Goal: Transaction & Acquisition: Purchase product/service

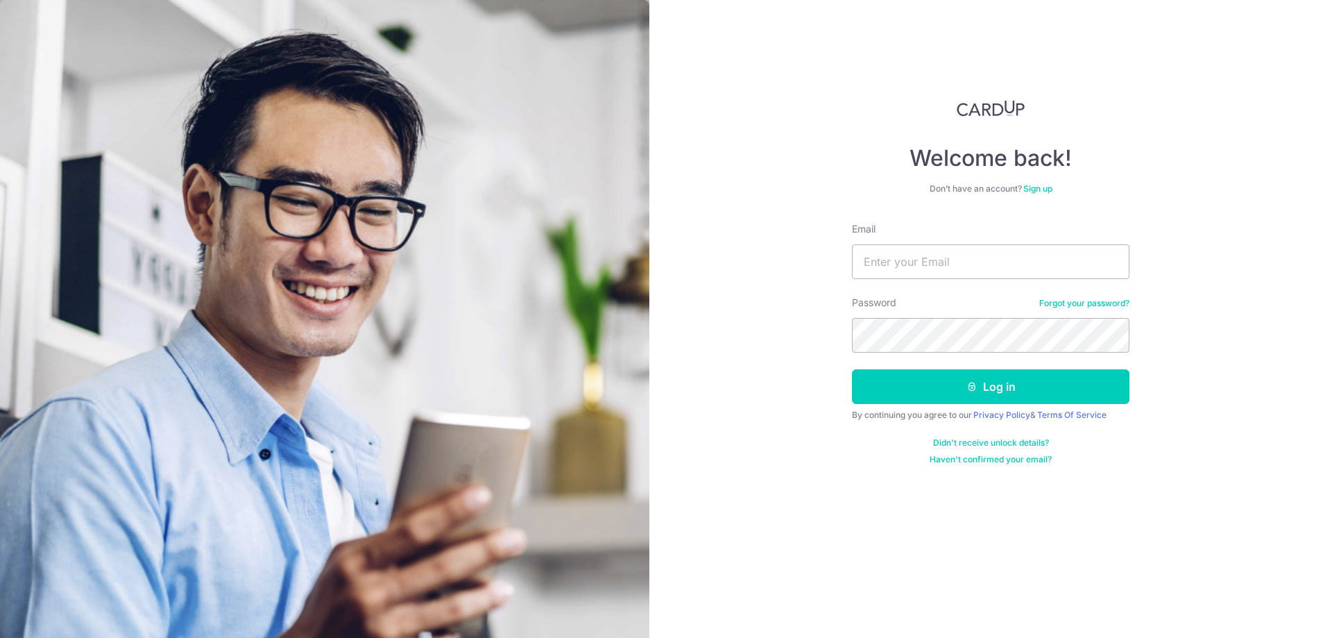
click at [934, 238] on div "Email" at bounding box center [990, 250] width 277 height 57
click at [920, 254] on input "Email" at bounding box center [990, 261] width 277 height 35
drag, startPoint x: 920, startPoint y: 254, endPoint x: 344, endPoint y: 543, distance: 644.4
click at [344, 543] on section "Welcome back! Don’t have an account? Sign up Email Password Forgot your passwor…" at bounding box center [666, 319] width 1332 height 638
click at [866, 264] on input "Email" at bounding box center [990, 261] width 277 height 35
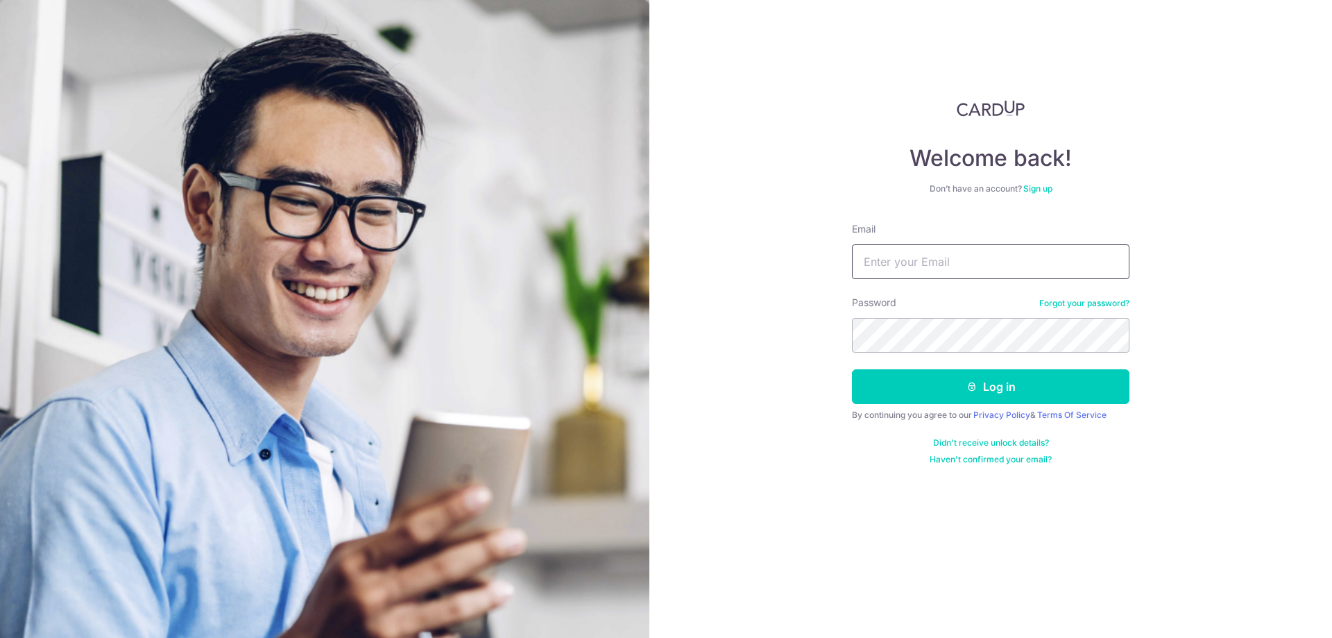
type input "inclement@live.com"
click at [852, 369] on button "Log in" at bounding box center [990, 386] width 277 height 35
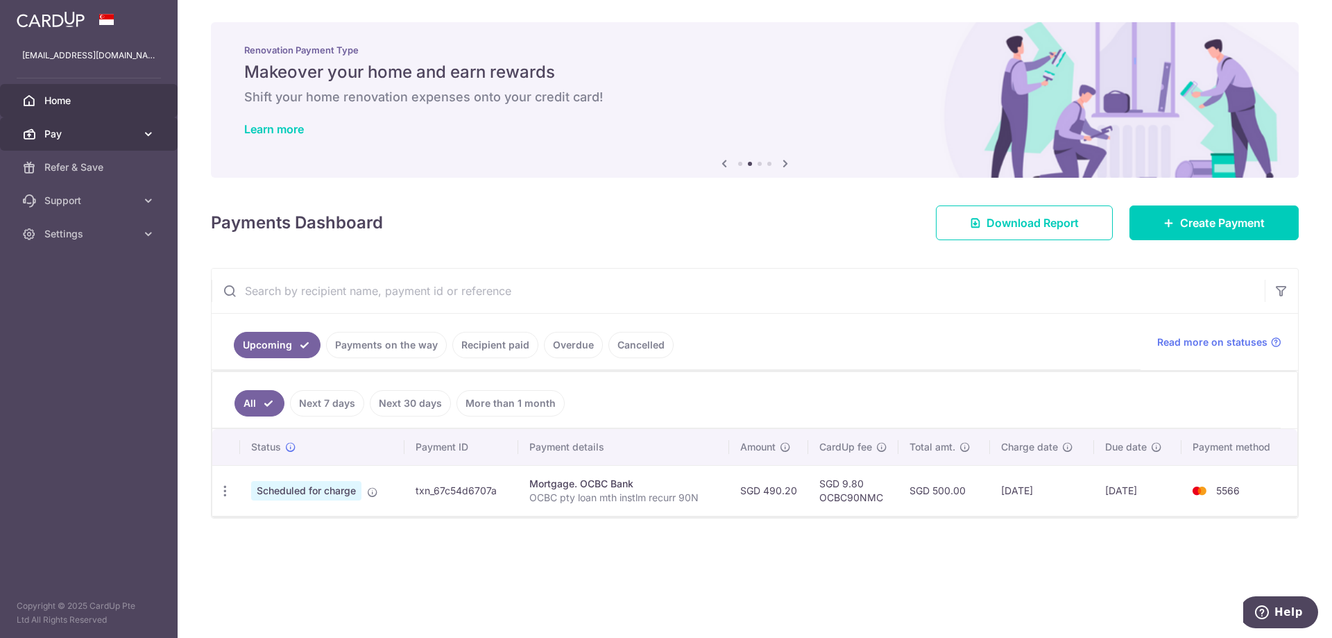
click at [83, 137] on span "Pay" at bounding box center [90, 134] width 92 height 14
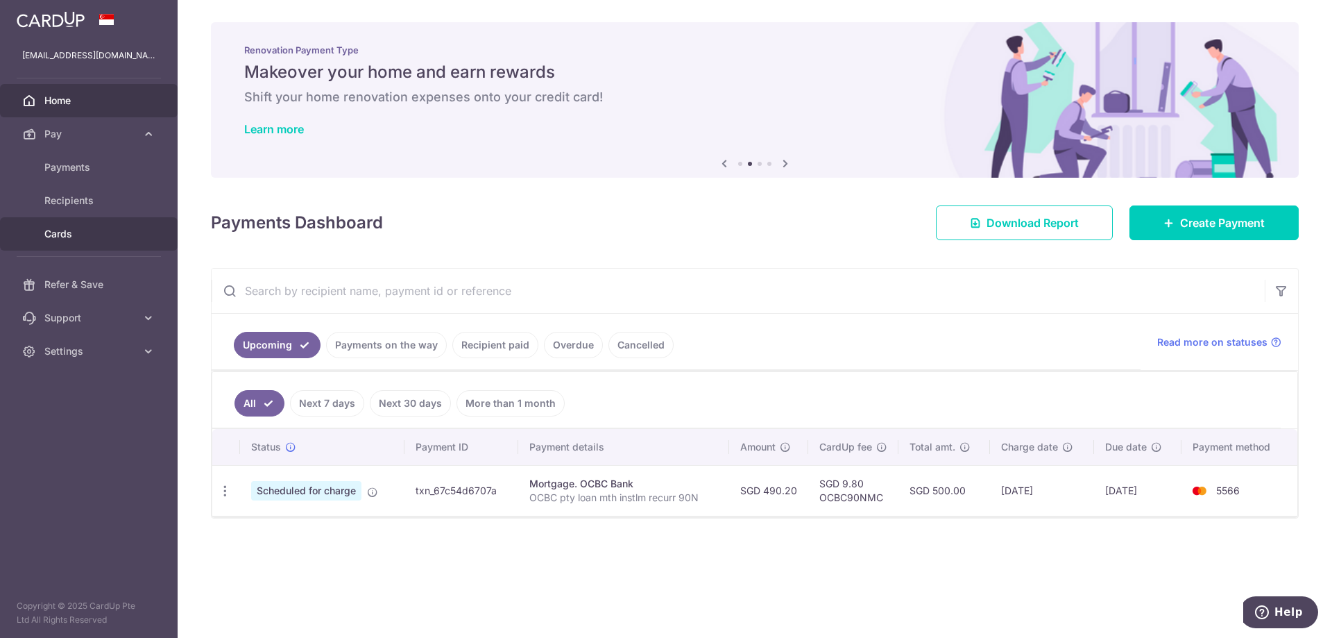
click at [62, 233] on span "Cards" at bounding box center [90, 234] width 92 height 14
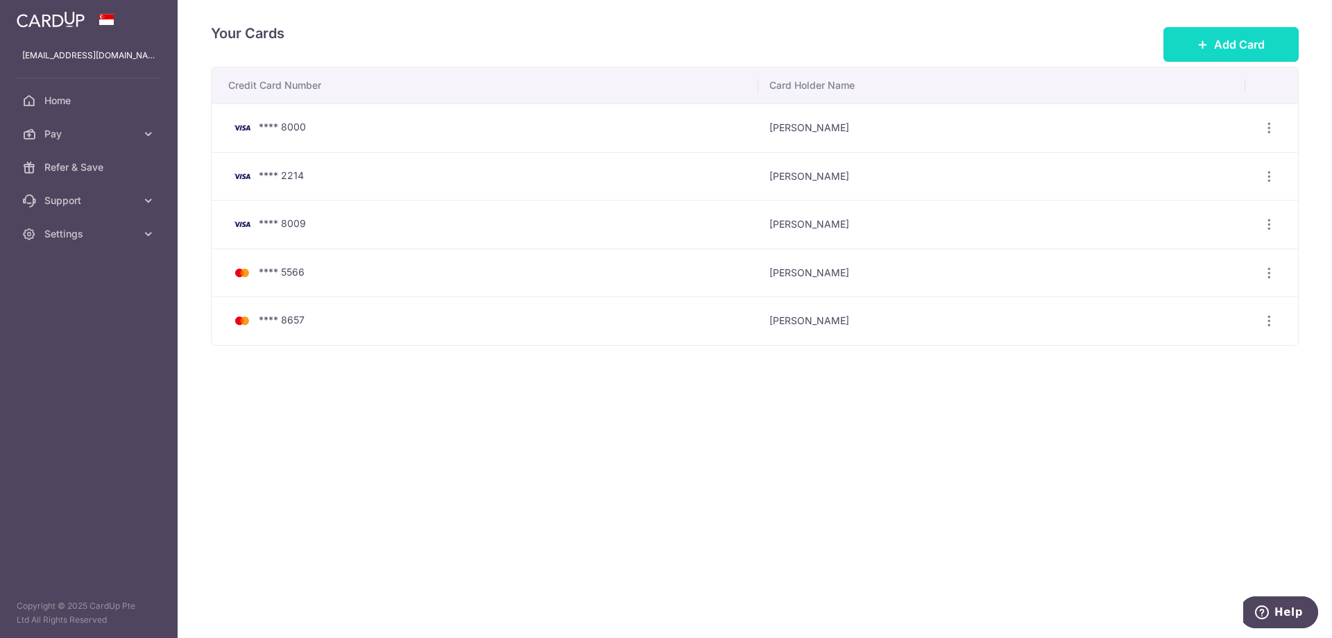
click at [1222, 40] on span "Add Card" at bounding box center [1239, 44] width 51 height 17
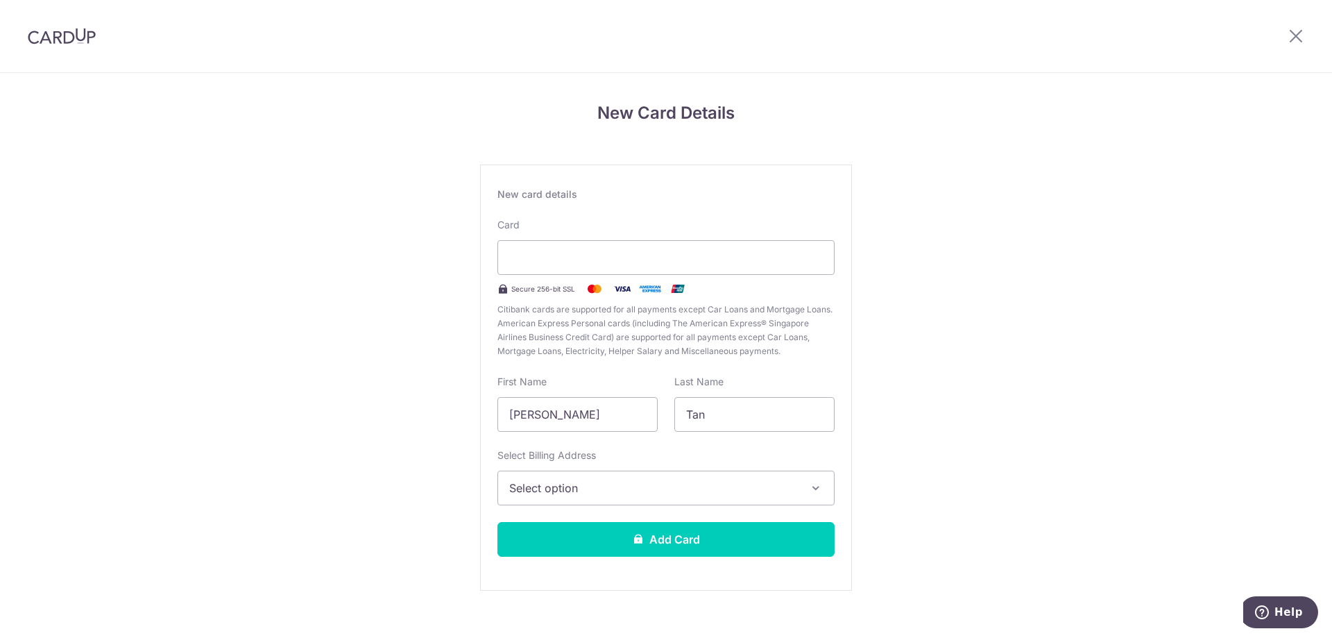
click at [660, 484] on span "Select option" at bounding box center [653, 487] width 289 height 17
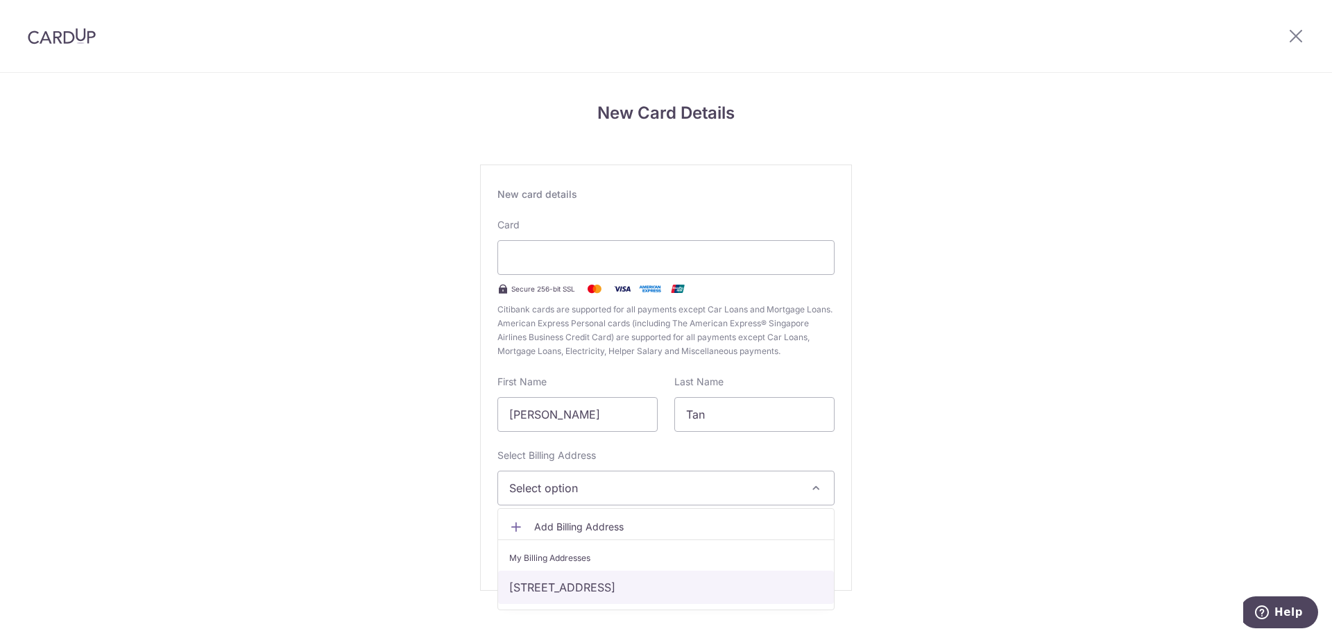
click at [583, 584] on link "[STREET_ADDRESS]" at bounding box center [666, 586] width 336 height 33
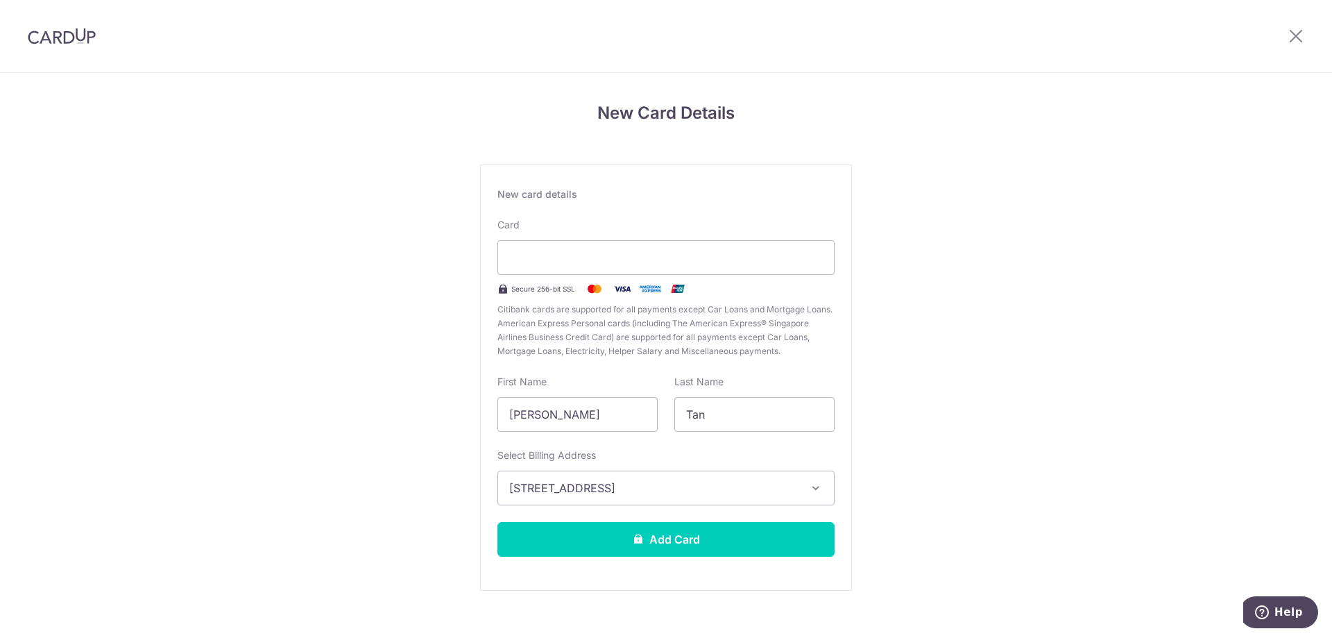
click at [583, 584] on div "New card details Card Secure 256-bit SSL Citibank cards are supported for all p…" at bounding box center [666, 377] width 372 height 426
click at [620, 544] on button "Add Card" at bounding box center [665, 539] width 337 height 35
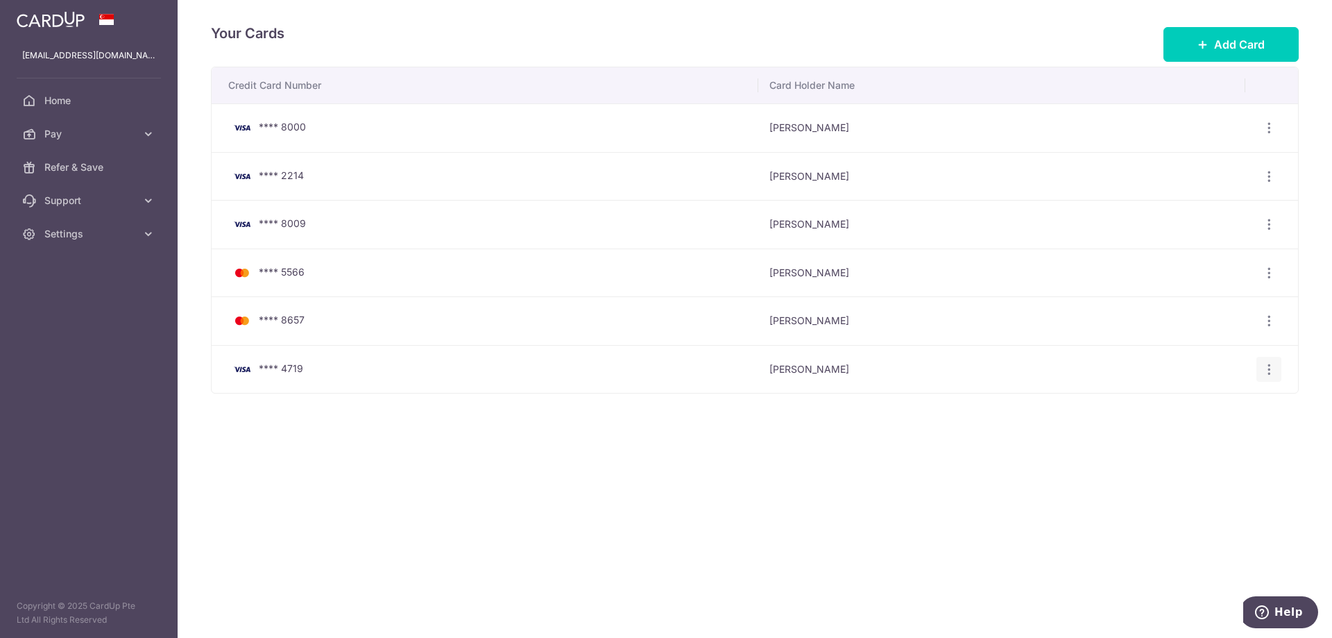
click at [1266, 135] on icon "button" at bounding box center [1269, 128] width 15 height 15
click at [1202, 420] on link "View/Edit" at bounding box center [1208, 407] width 144 height 33
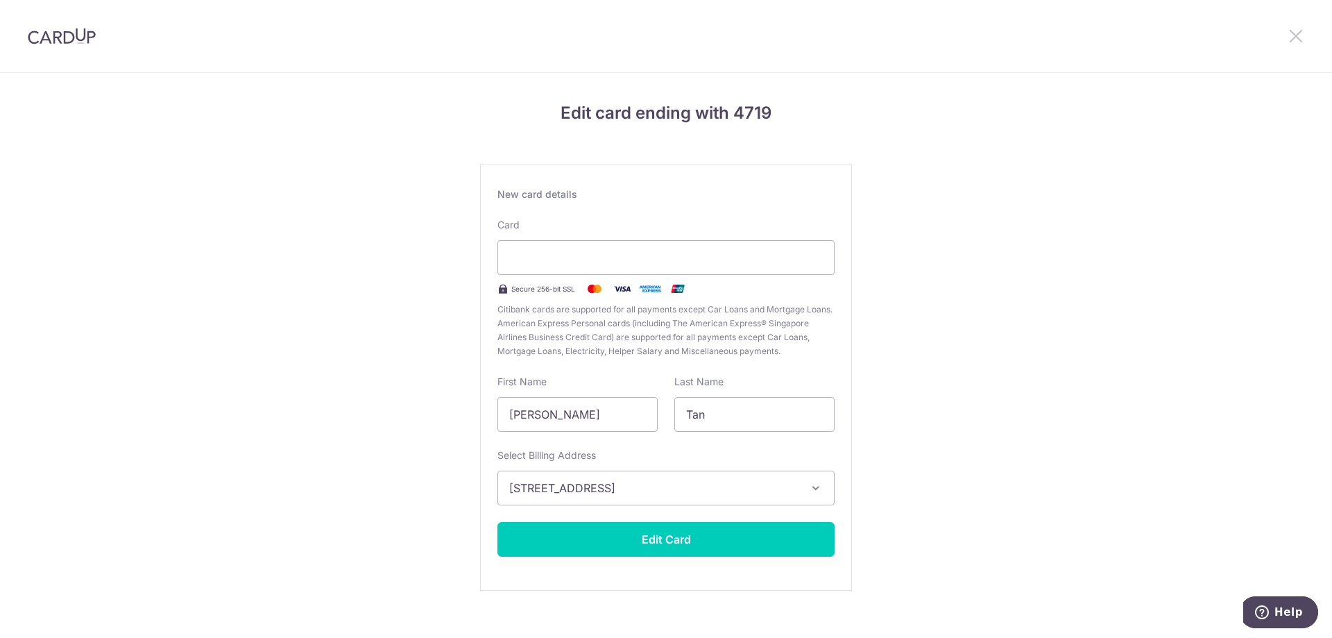
click at [1290, 42] on icon at bounding box center [1296, 35] width 17 height 17
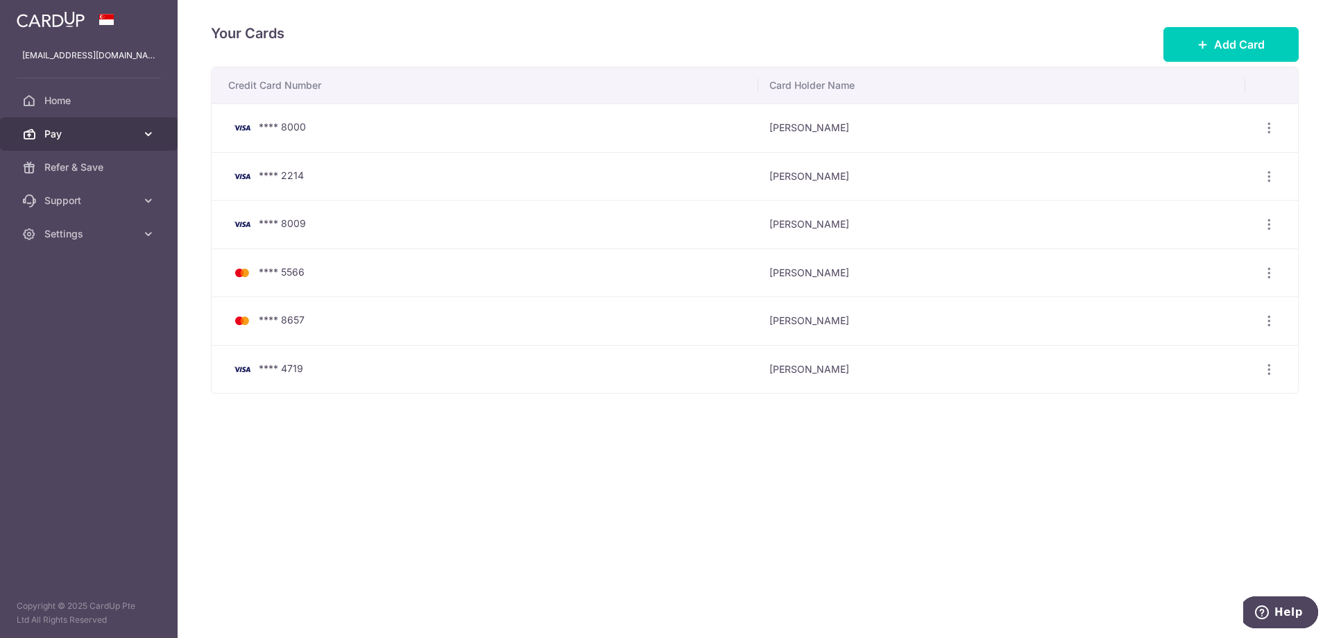
click at [139, 145] on link "Pay" at bounding box center [89, 133] width 178 height 33
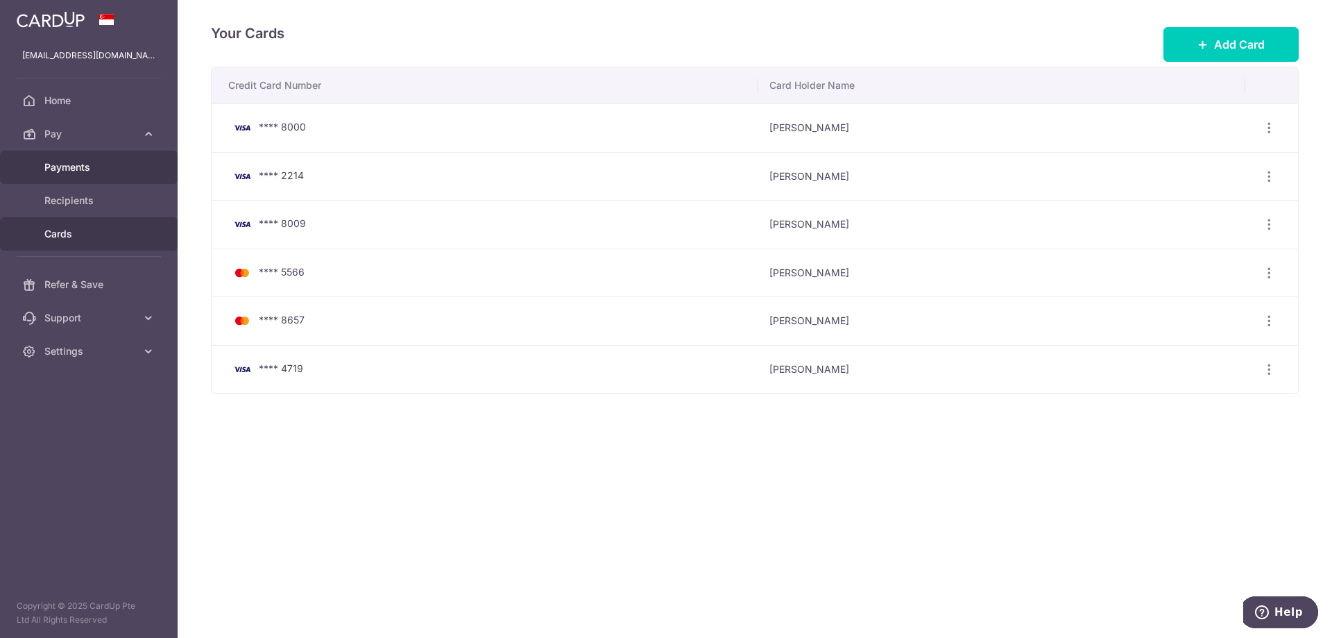
click at [78, 166] on span "Payments" at bounding box center [90, 167] width 92 height 14
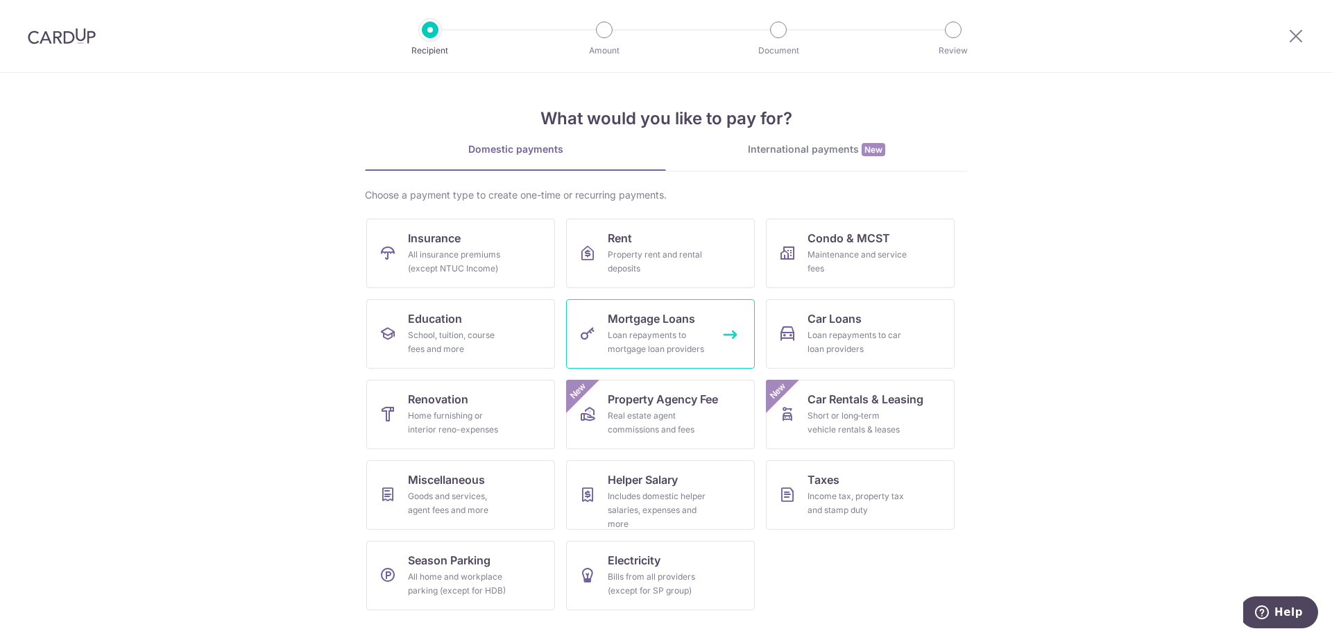
click at [644, 318] on span "Mortgage Loans" at bounding box center [651, 318] width 87 height 17
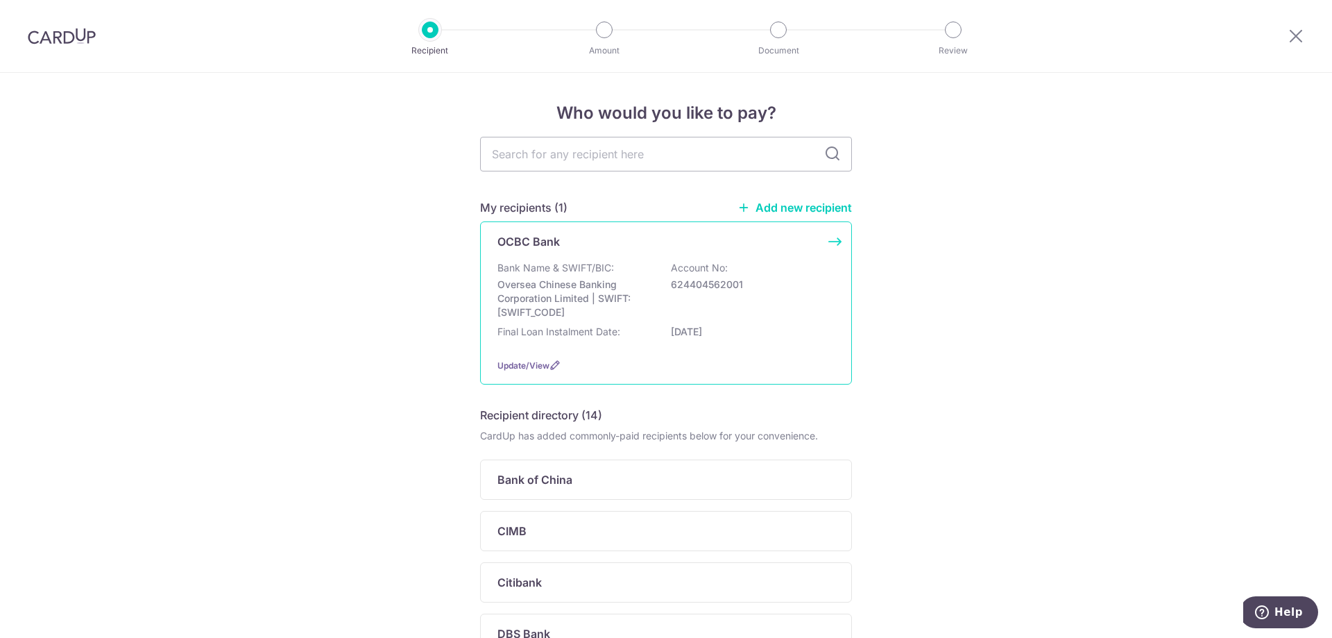
click at [655, 282] on div "Bank Name & SWIFT/BIC: Oversea Chinese Banking Corporation Limited | SWIFT: OCB…" at bounding box center [665, 290] width 337 height 58
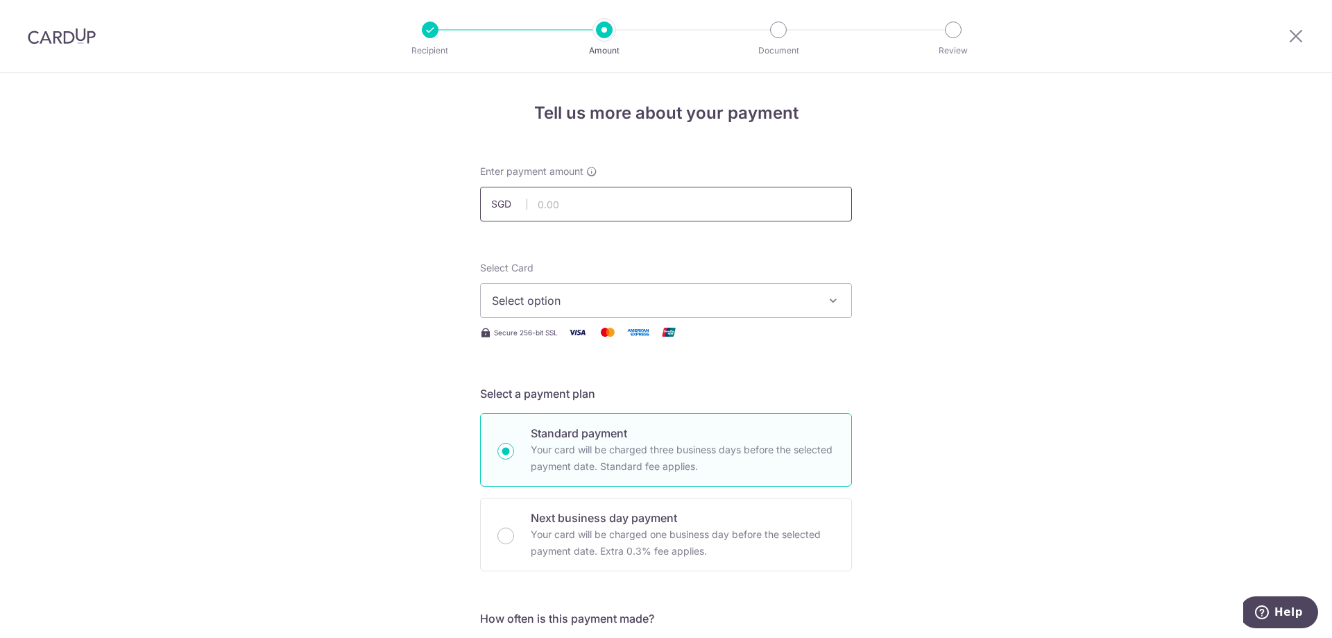
click at [599, 207] on input "text" at bounding box center [666, 204] width 372 height 35
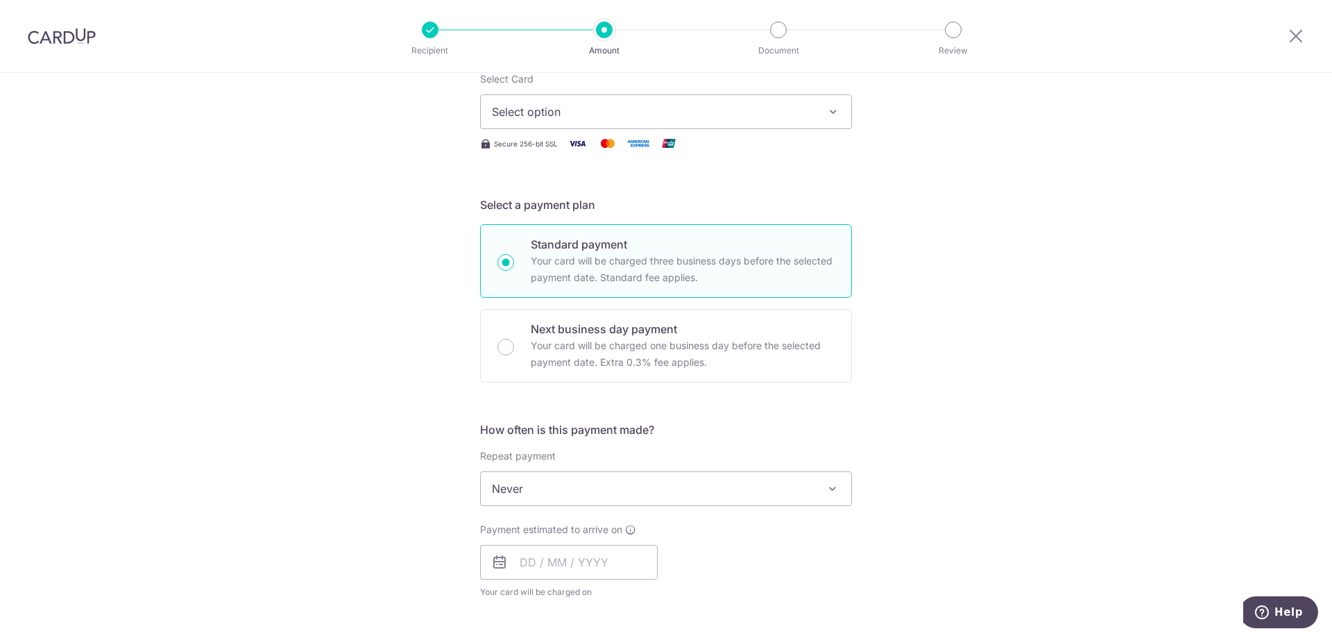
scroll to position [189, 0]
click at [563, 480] on span "Never" at bounding box center [666, 487] width 370 height 33
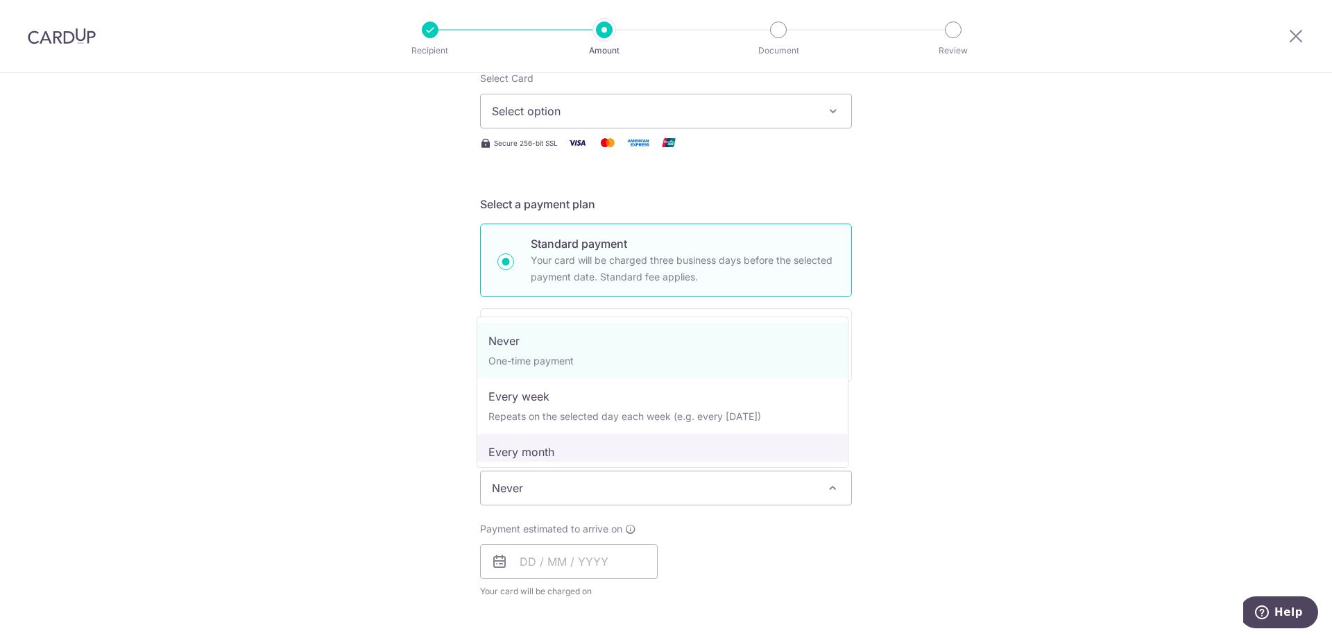
click at [537, 464] on span "Never One-time payment Every week Repeats on the selected day each week (e.g. e…" at bounding box center [663, 391] width 372 height 151
select select "3"
type input "31/03/2029"
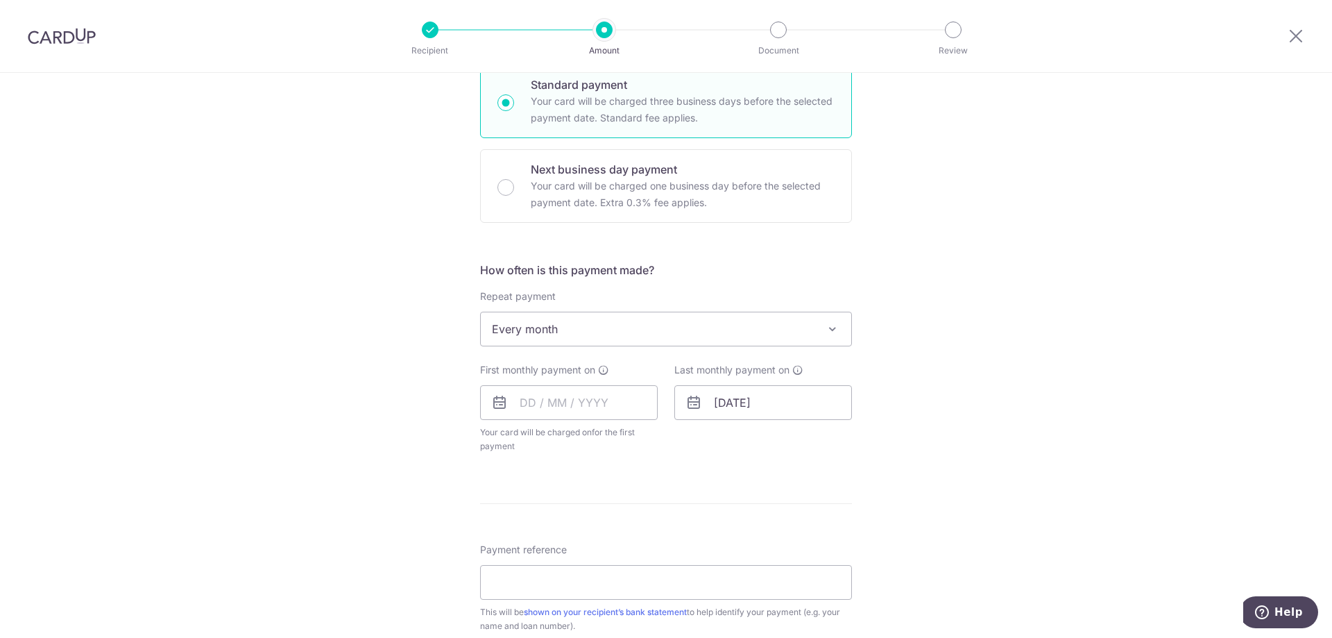
scroll to position [352, 0]
click at [524, 397] on input "text" at bounding box center [569, 399] width 178 height 35
click at [497, 402] on icon at bounding box center [499, 399] width 17 height 17
click at [536, 401] on input "text" at bounding box center [569, 399] width 178 height 35
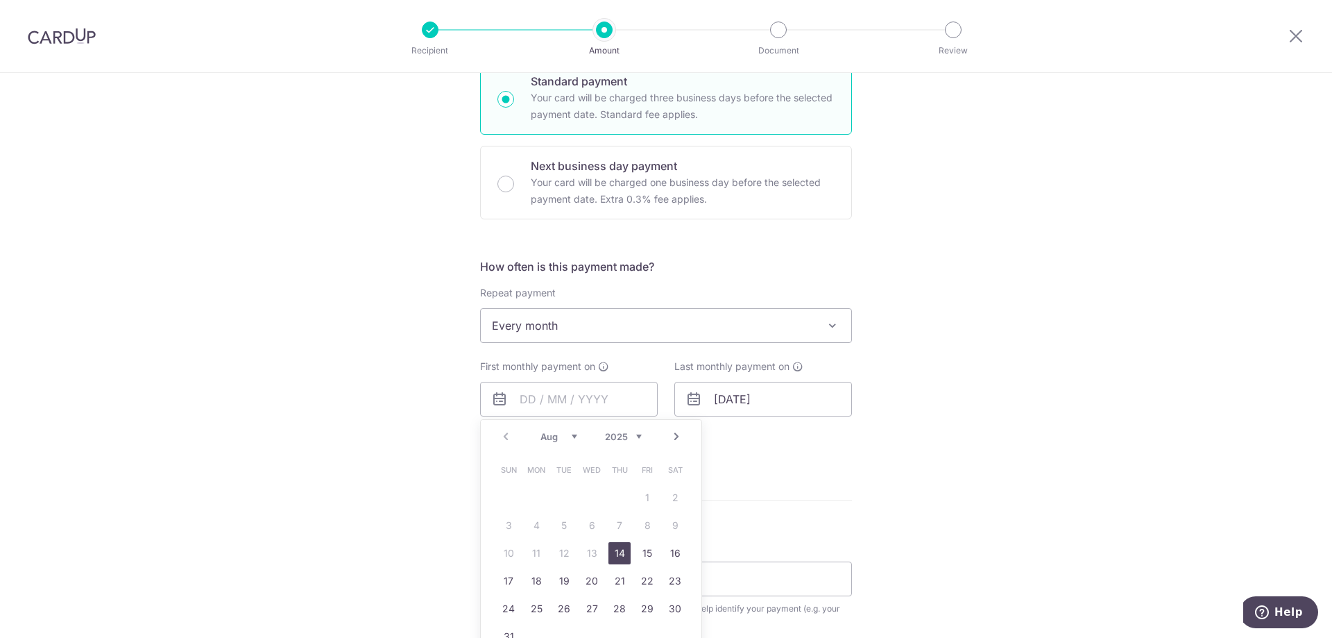
click at [671, 433] on link "Next" at bounding box center [676, 436] width 17 height 17
click at [1123, 87] on div "Tell us more about your payment Enter payment amount SGD Select Card Select opt…" at bounding box center [666, 355] width 1332 height 1269
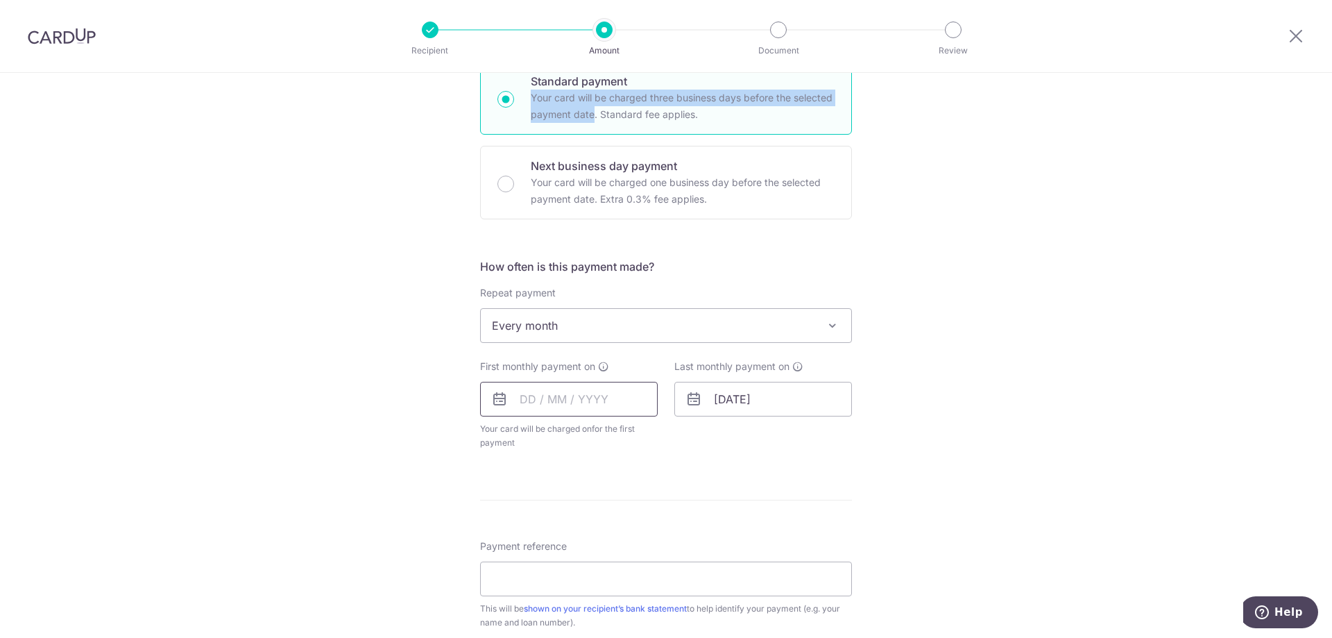
click at [583, 399] on input "text" at bounding box center [569, 399] width 178 height 35
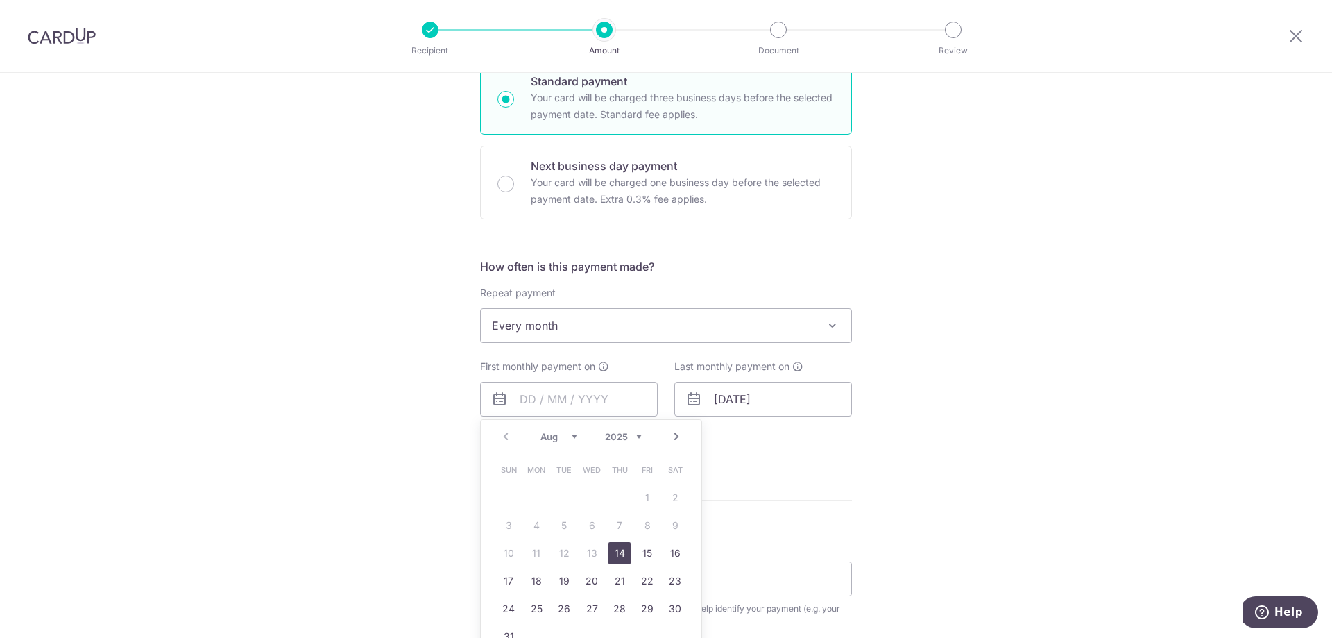
click at [673, 431] on link "Next" at bounding box center [676, 436] width 17 height 17
click at [530, 528] on link "8" at bounding box center [536, 525] width 22 height 22
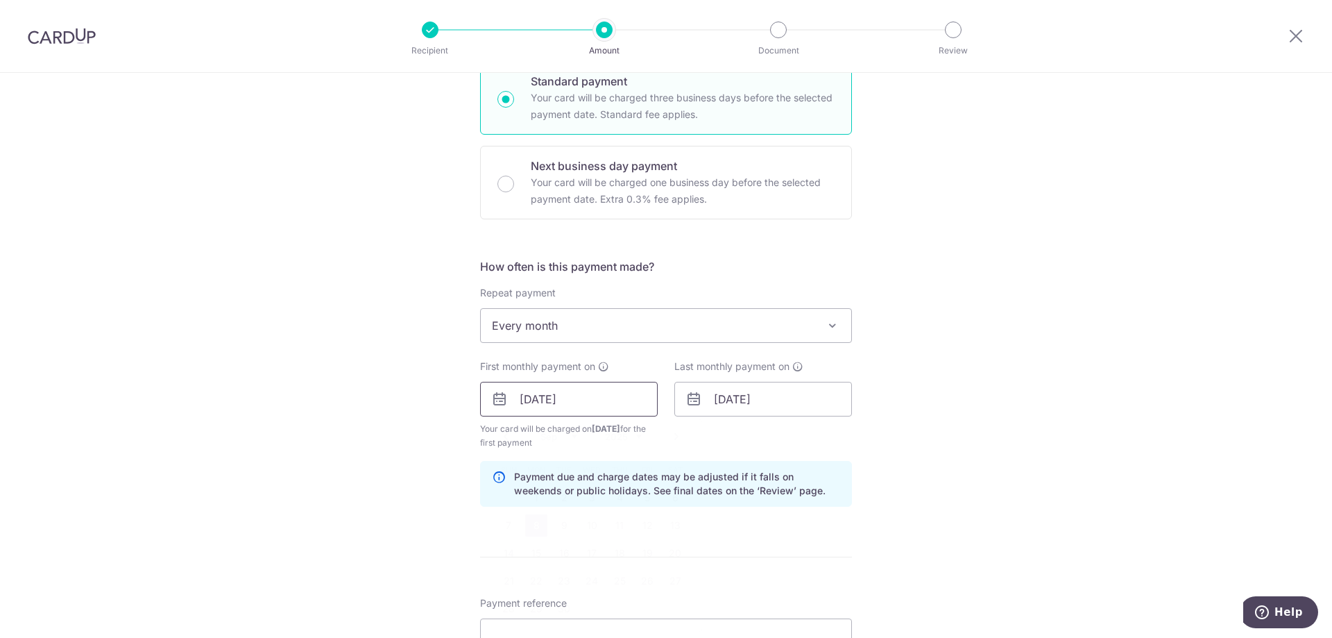
click at [631, 402] on input "08/09/2025" at bounding box center [569, 399] width 178 height 35
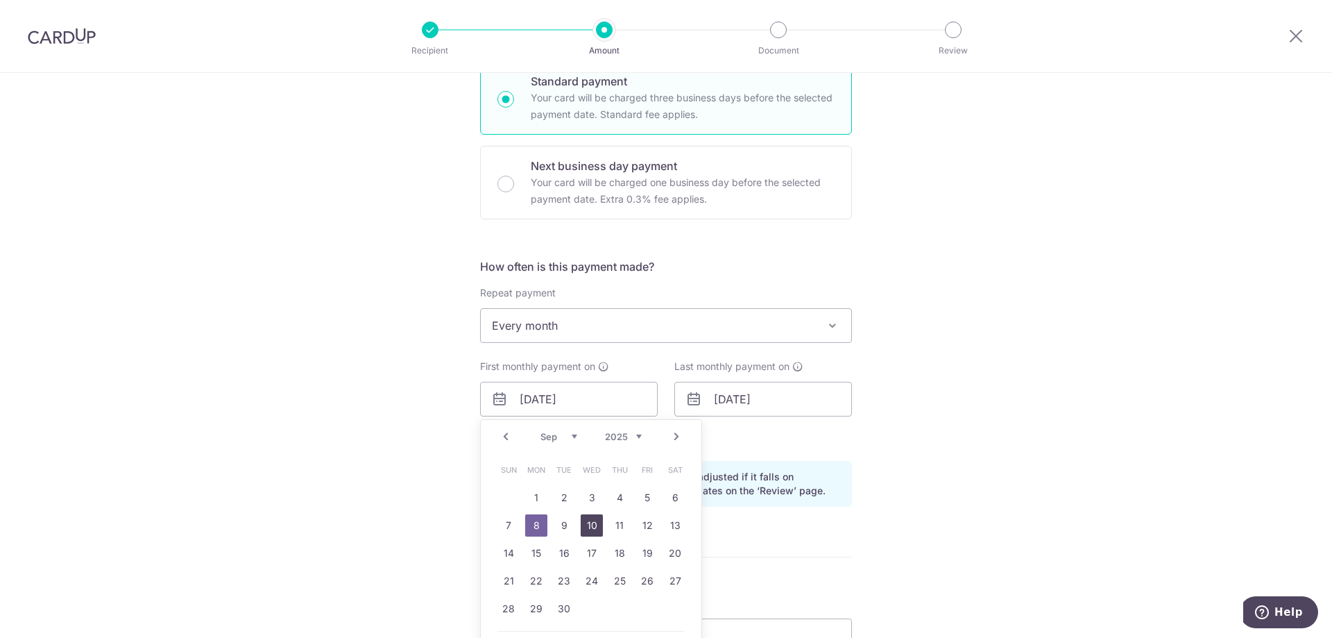
click at [583, 528] on link "10" at bounding box center [592, 525] width 22 height 22
type input "10/09/2025"
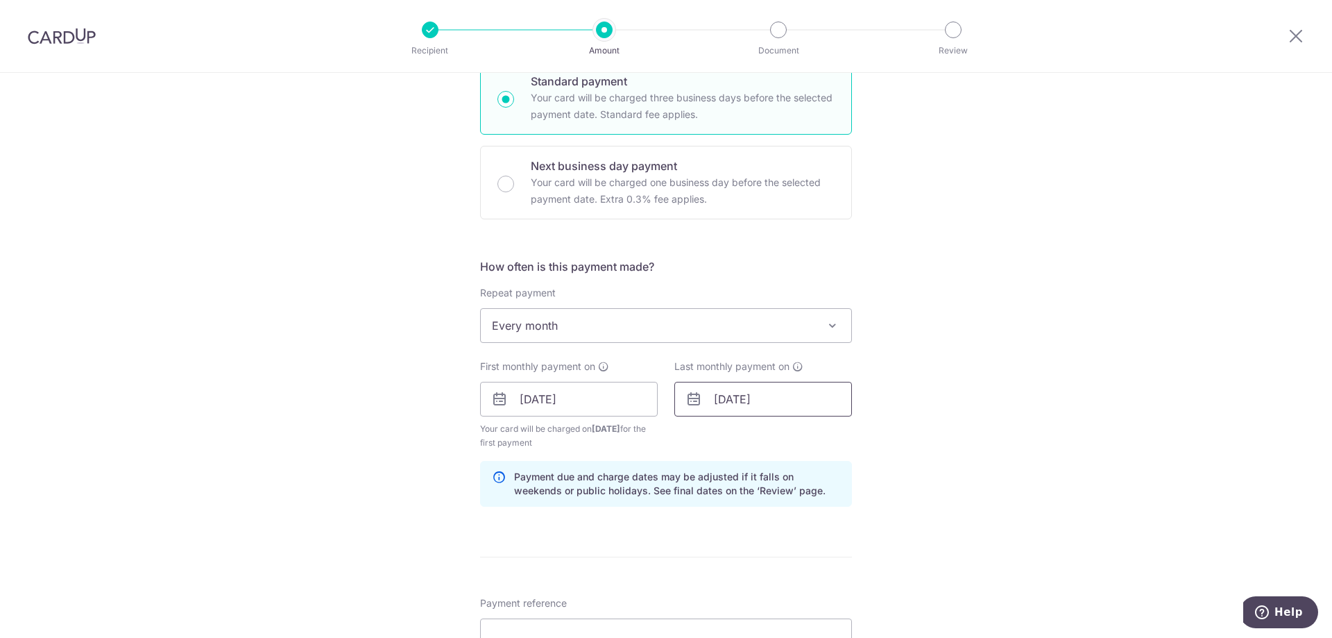
click at [764, 405] on input "31/03/2029" at bounding box center [763, 399] width 178 height 35
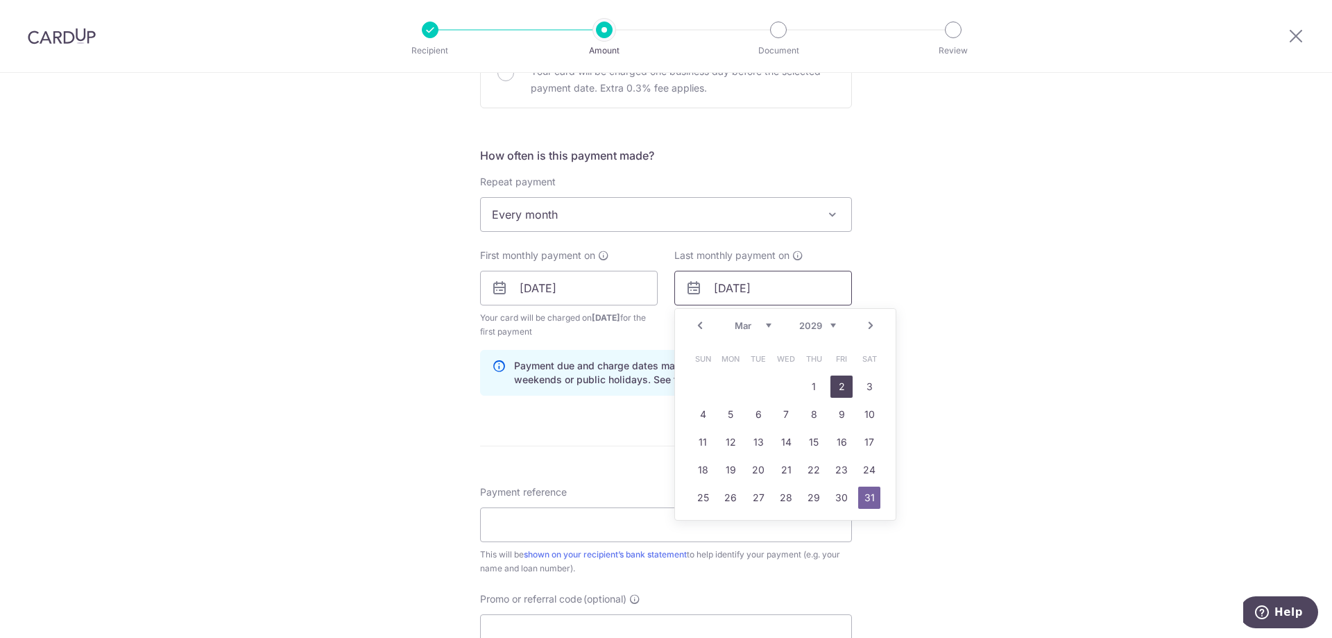
scroll to position [518, 0]
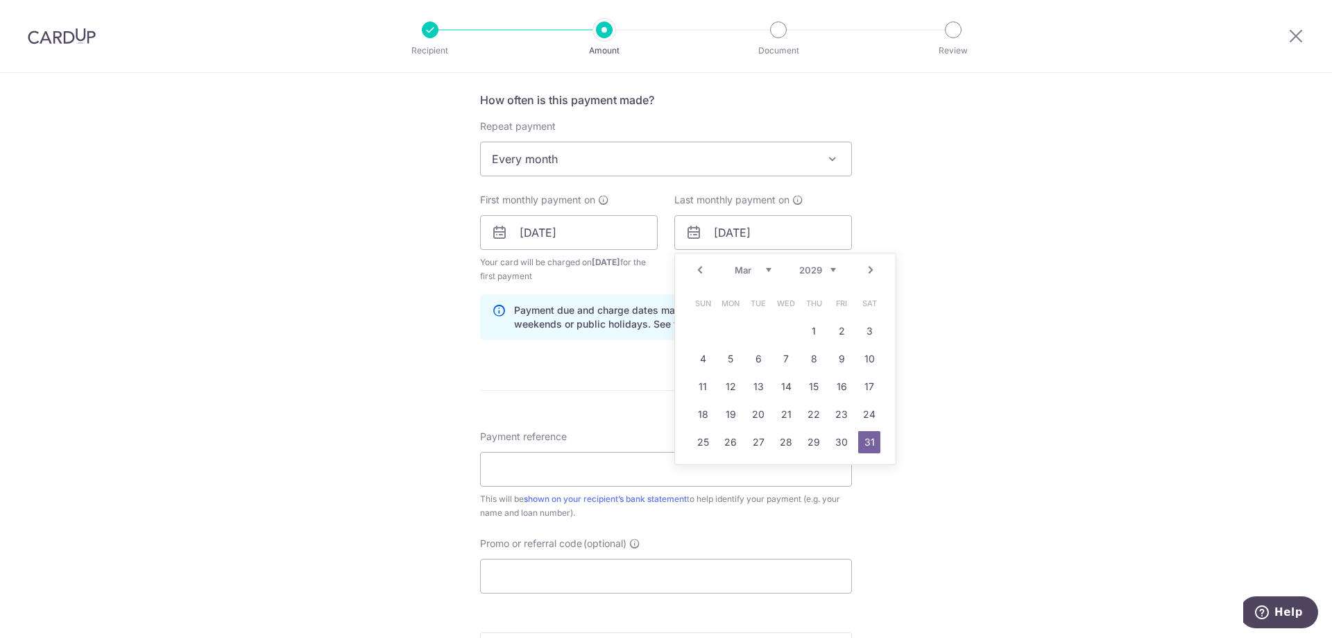
click at [814, 269] on select "2025 2026 2027 2028 2029 2030 2031 2032 2033 2034 2035" at bounding box center [817, 269] width 37 height 11
click at [828, 273] on select "2025 2026 2027 2028 2029 2030 2031 2032 2033 2034 2035" at bounding box center [817, 269] width 37 height 11
click at [790, 357] on link "10" at bounding box center [786, 359] width 22 height 22
type input "10/03/2027"
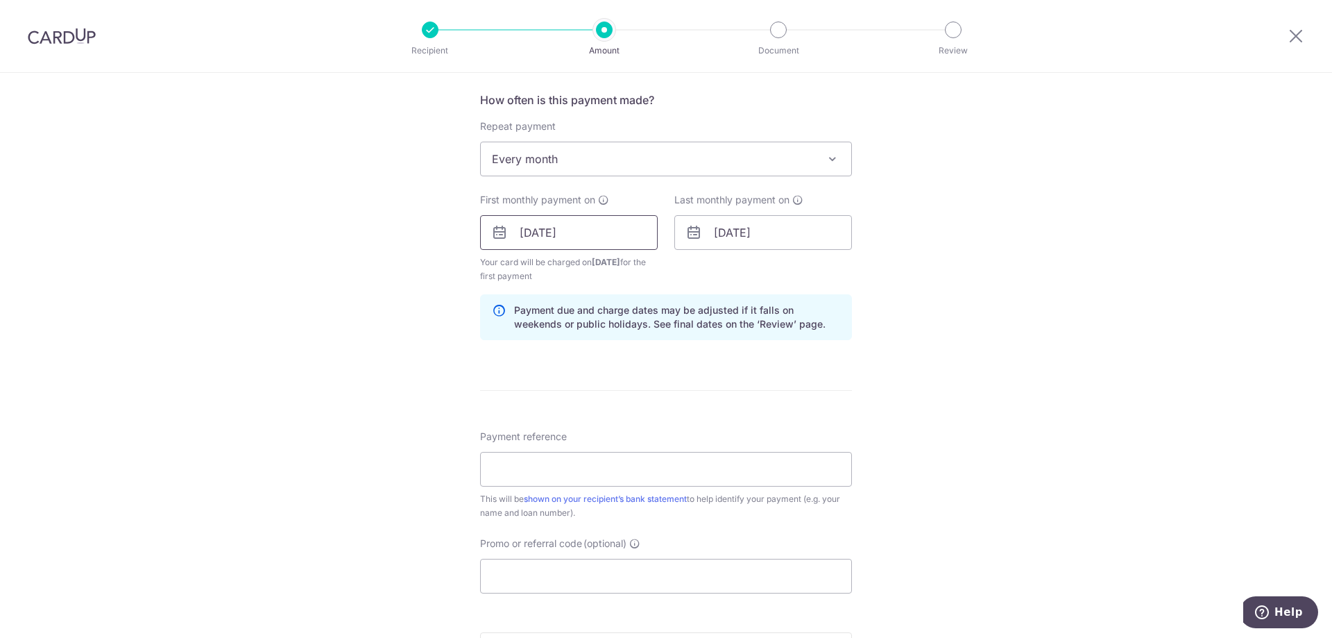
click at [633, 230] on input "10/09/2025" at bounding box center [569, 232] width 178 height 35
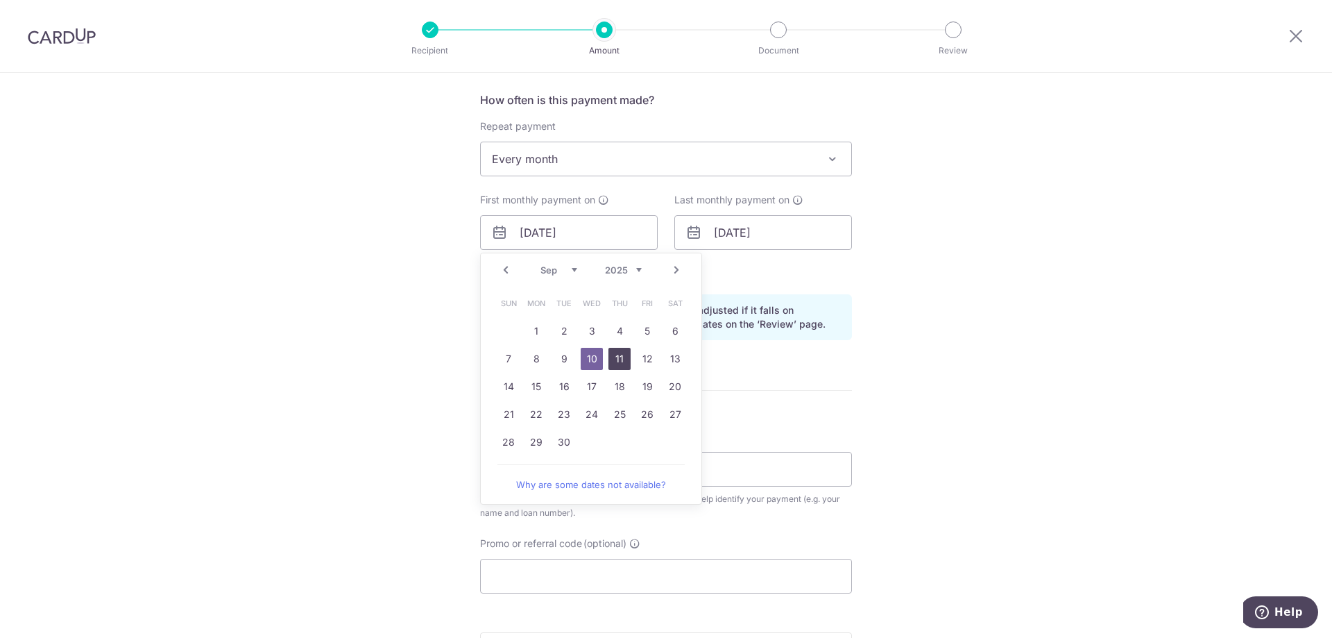
click at [614, 364] on link "11" at bounding box center [619, 359] width 22 height 22
type input "11/09/2025"
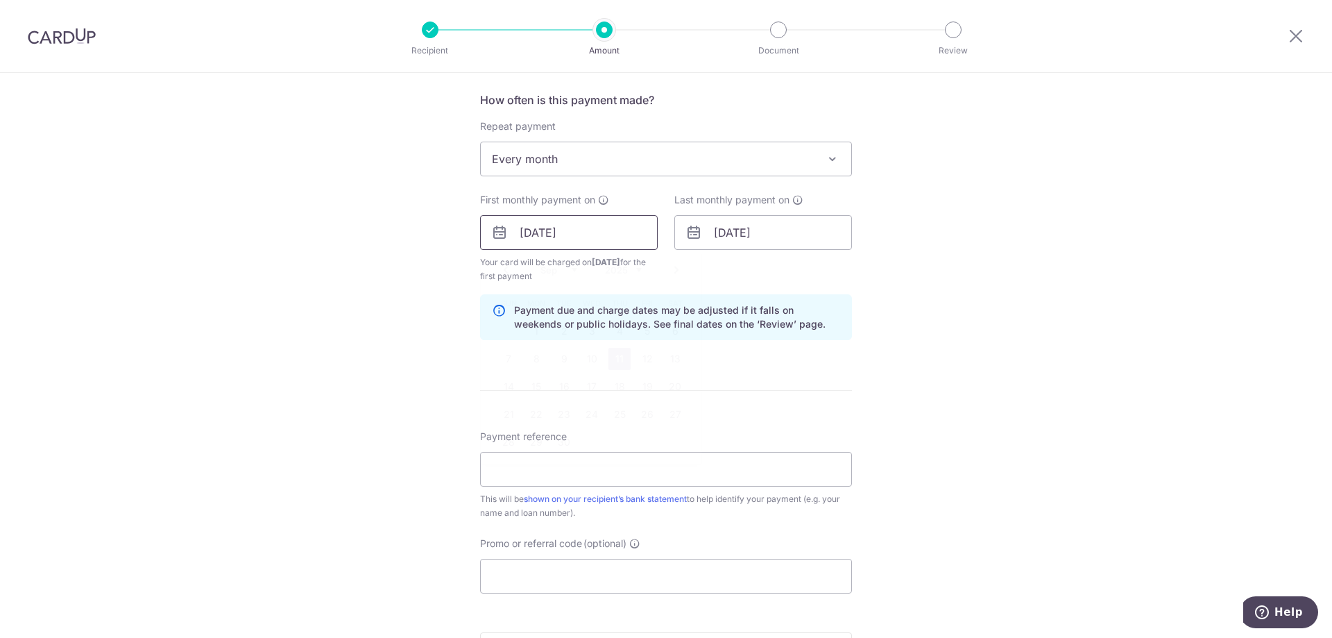
click at [584, 243] on input "11/09/2025" at bounding box center [569, 232] width 178 height 35
click at [353, 317] on div "Tell us more about your payment Enter payment amount SGD Select Card Select opt…" at bounding box center [666, 218] width 1332 height 1326
click at [760, 239] on input "10/03/2027" at bounding box center [763, 232] width 178 height 35
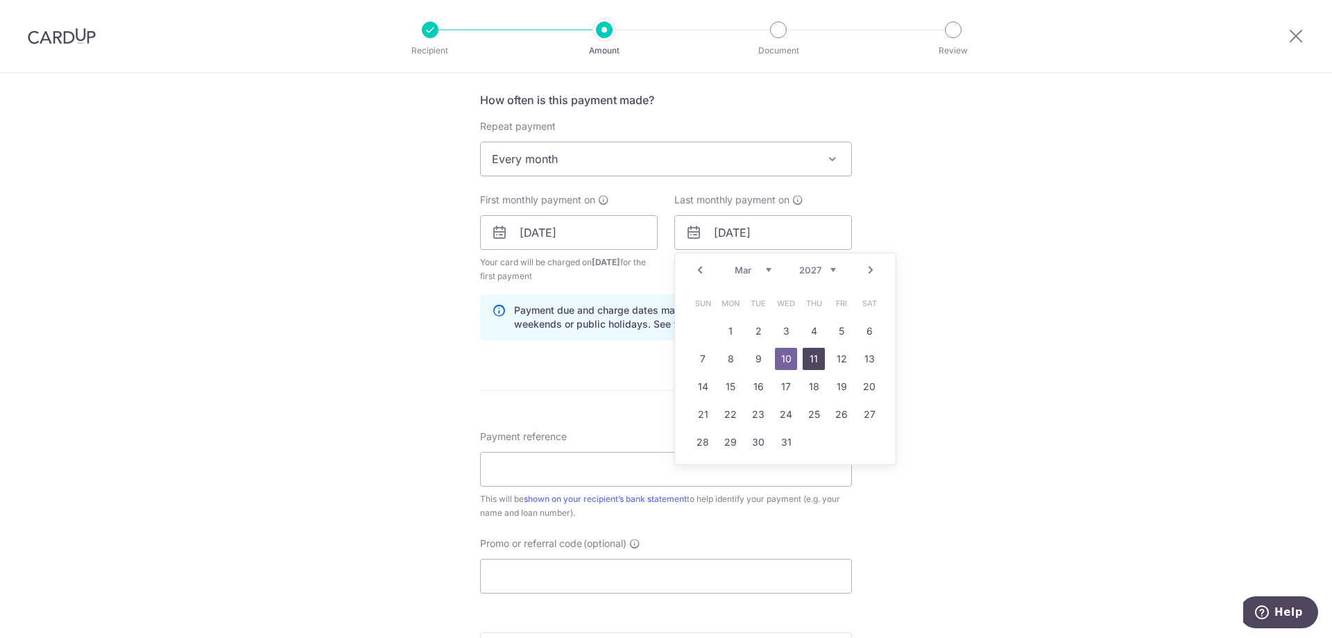
click at [809, 352] on link "11" at bounding box center [814, 359] width 22 height 22
type input "11/03/2027"
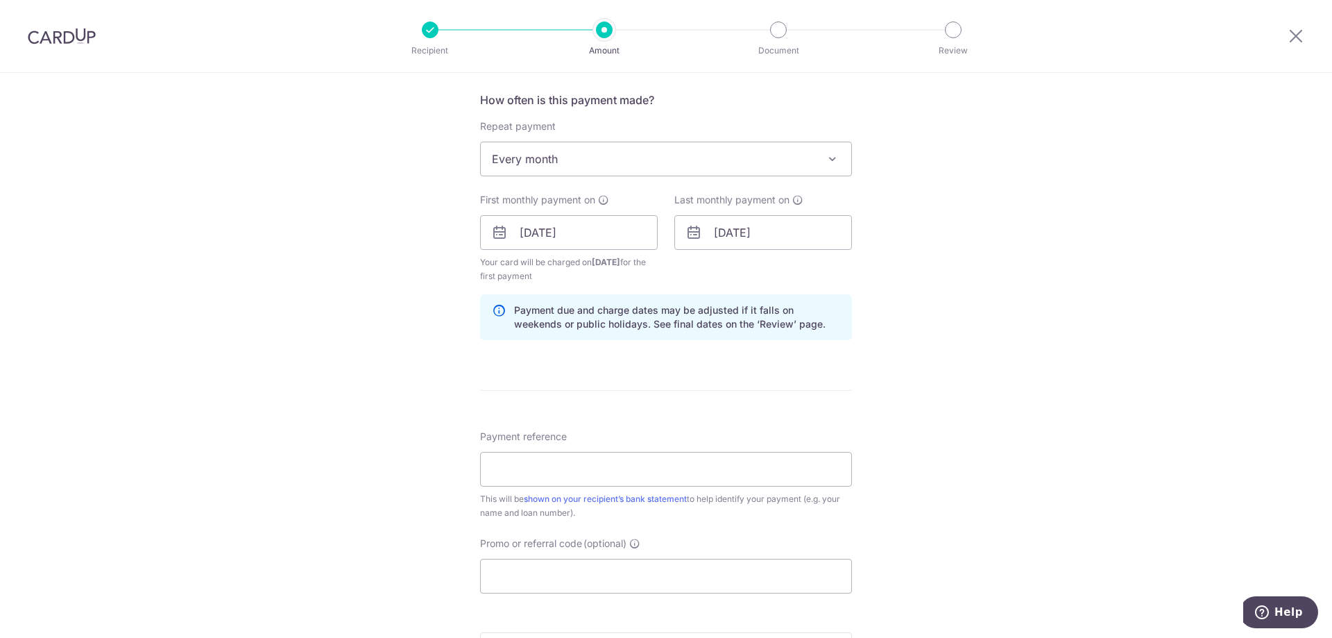
click at [1063, 307] on div "Tell us more about your payment Enter payment amount SGD Select Card Select opt…" at bounding box center [666, 218] width 1332 height 1326
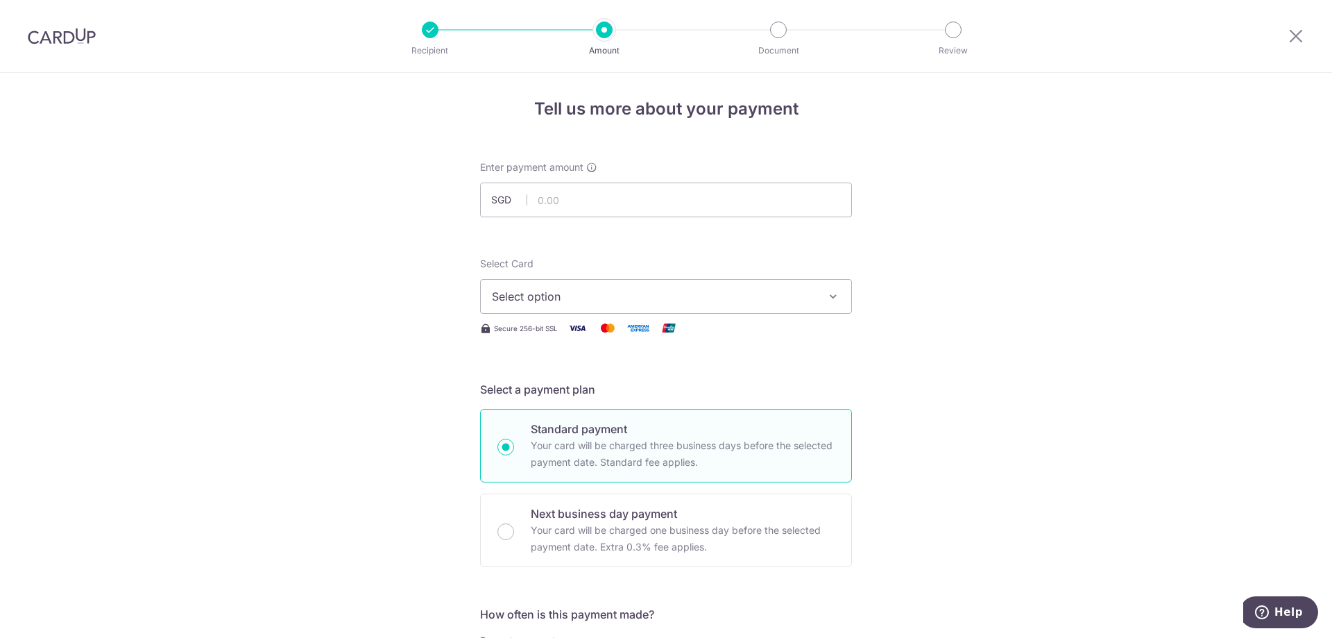
scroll to position [5, 0]
click at [769, 305] on button "Select option" at bounding box center [666, 295] width 372 height 35
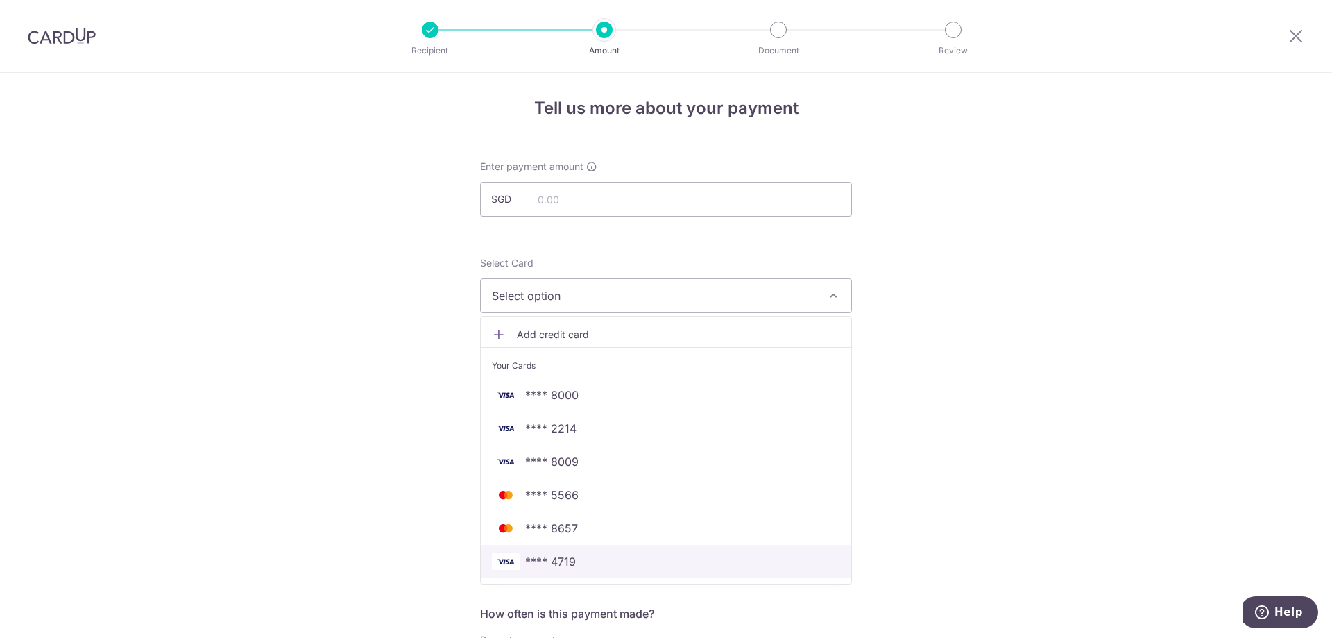
click at [617, 568] on span "**** 4719" at bounding box center [666, 561] width 348 height 17
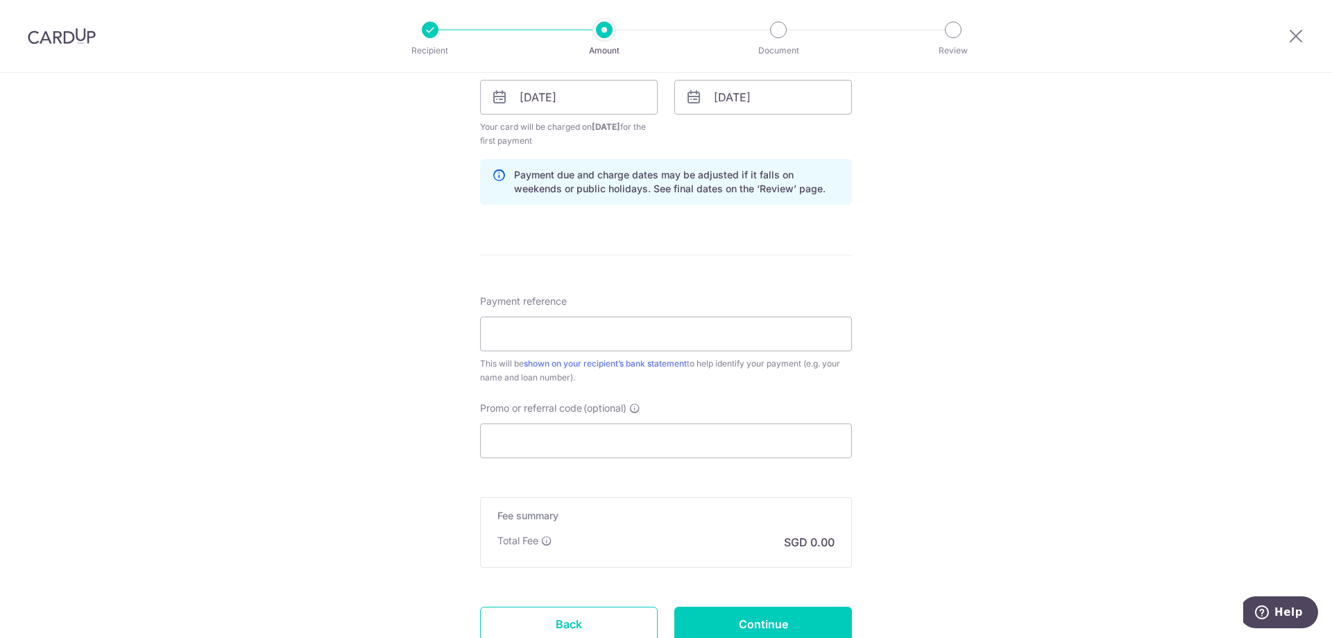
scroll to position [657, 0]
click at [537, 427] on input "Promo or referral code (optional)" at bounding box center [666, 437] width 372 height 35
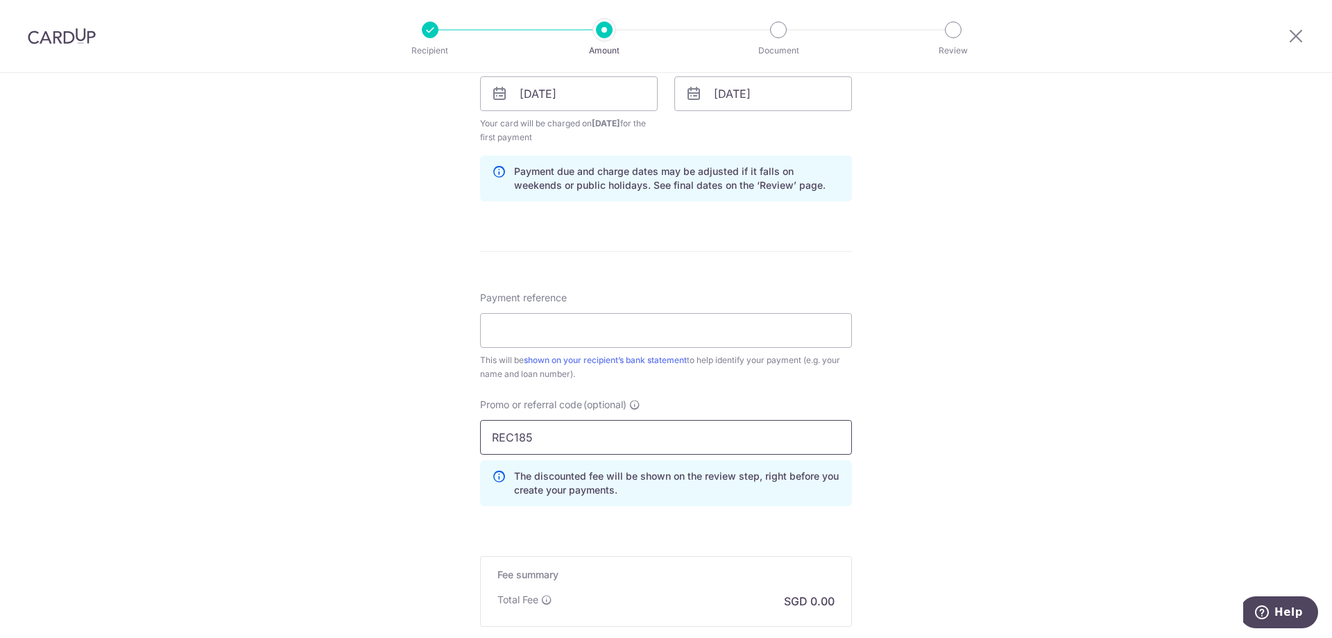
type input "REC185"
click button "Add Card" at bounding box center [0, 0] width 0 height 0
click at [572, 327] on input "Payment reference" at bounding box center [666, 330] width 372 height 35
click at [672, 327] on input "OCBC pty loan mth instlm recurr 90N" at bounding box center [666, 330] width 372 height 35
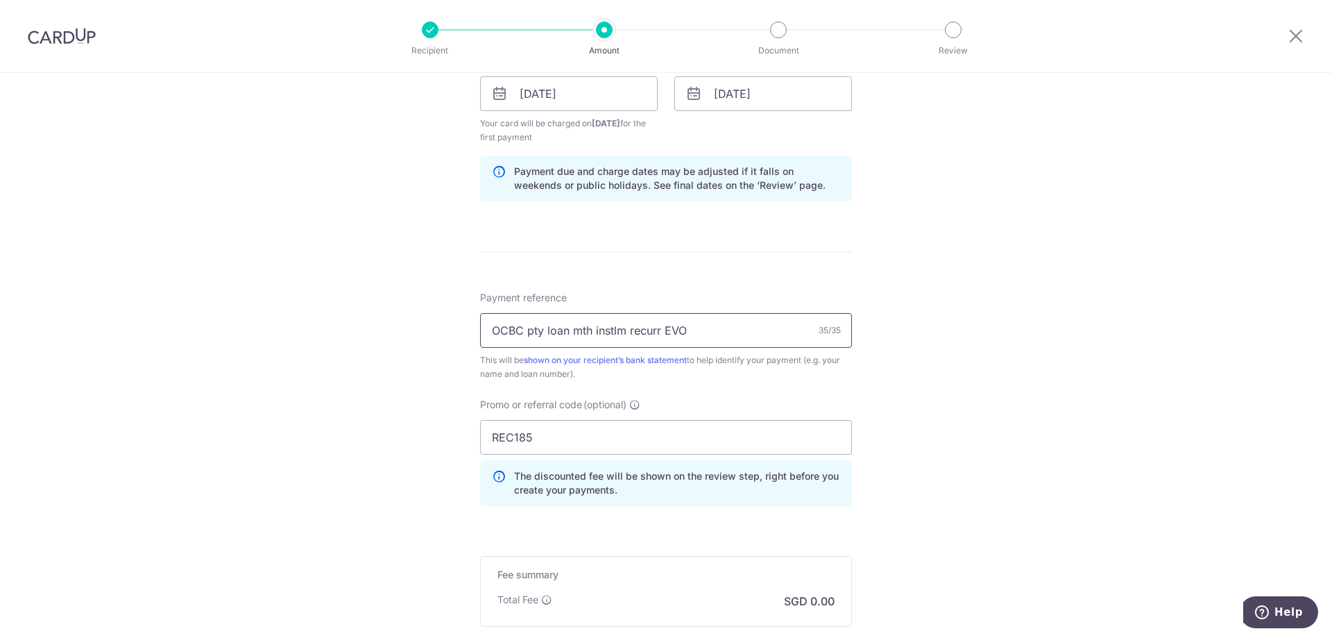
click at [658, 330] on input "OCBC pty loan mth instlm recurr EVO" at bounding box center [666, 330] width 372 height 35
click at [696, 332] on input "OCBC pty loan mth instlm recur EVO" at bounding box center [666, 330] width 372 height 35
type input "OCBC pty loan mth instlm recur EVOL"
click at [987, 252] on div "Tell us more about your payment Enter payment amount SGD Select Card **** 4719 …" at bounding box center [666, 110] width 1332 height 1388
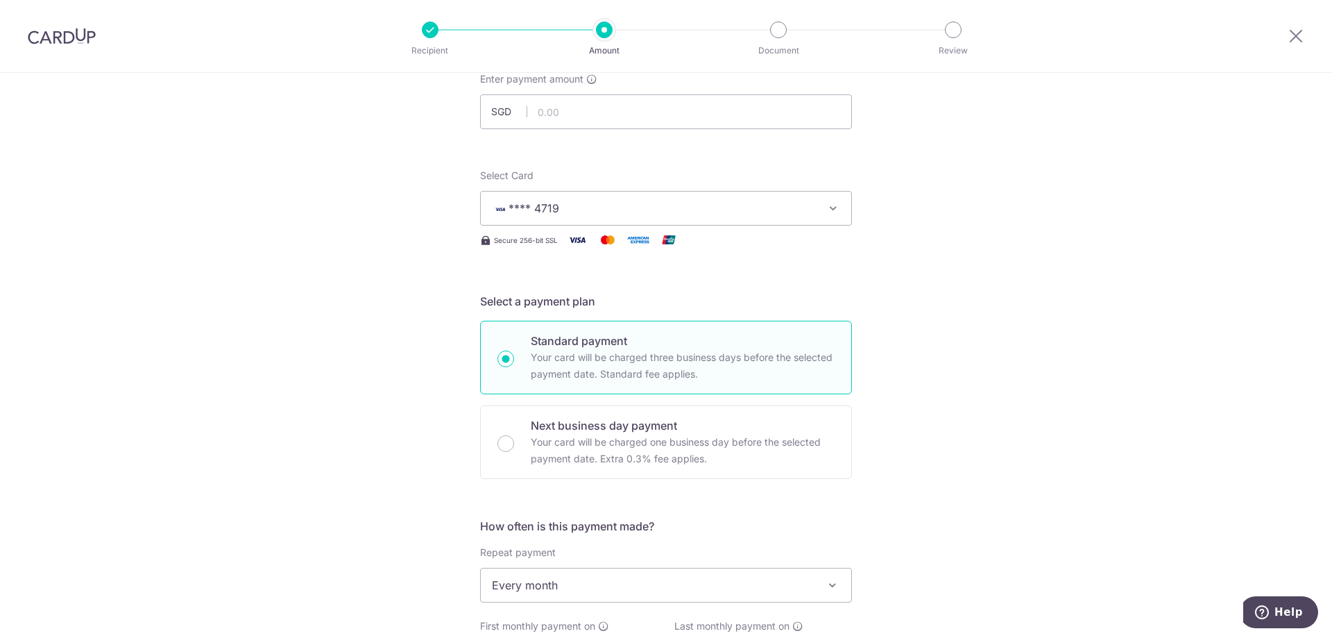
scroll to position [0, 0]
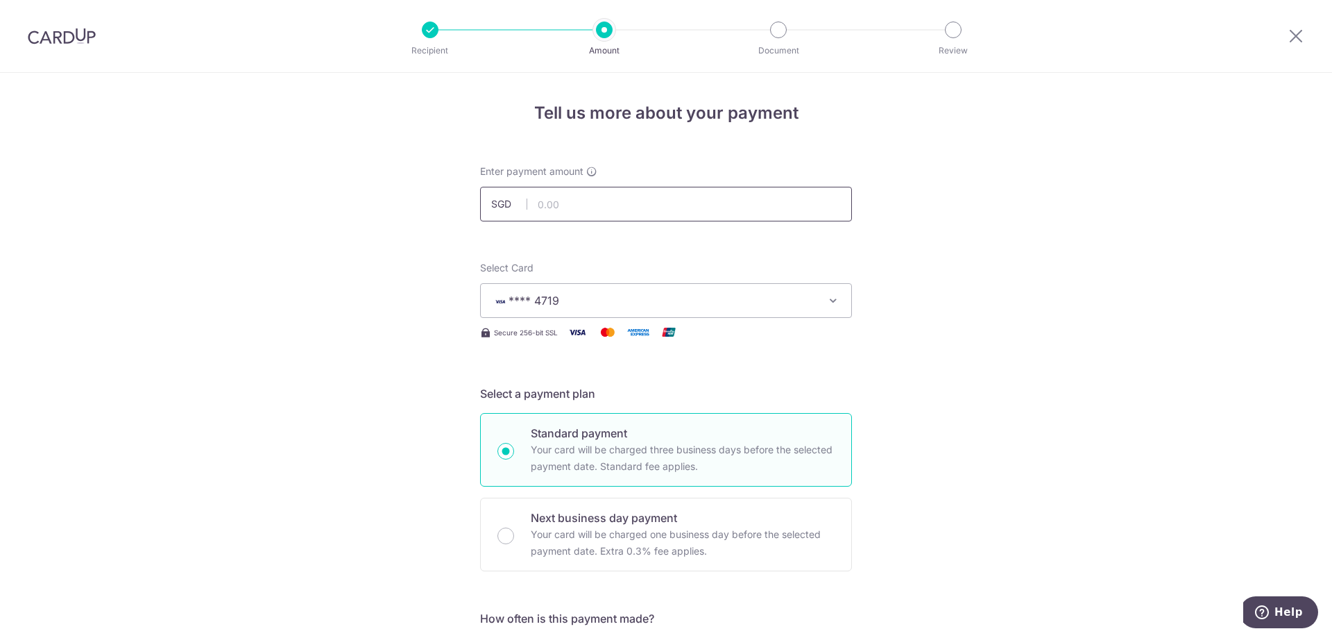
click at [549, 198] on input "text" at bounding box center [666, 204] width 372 height 35
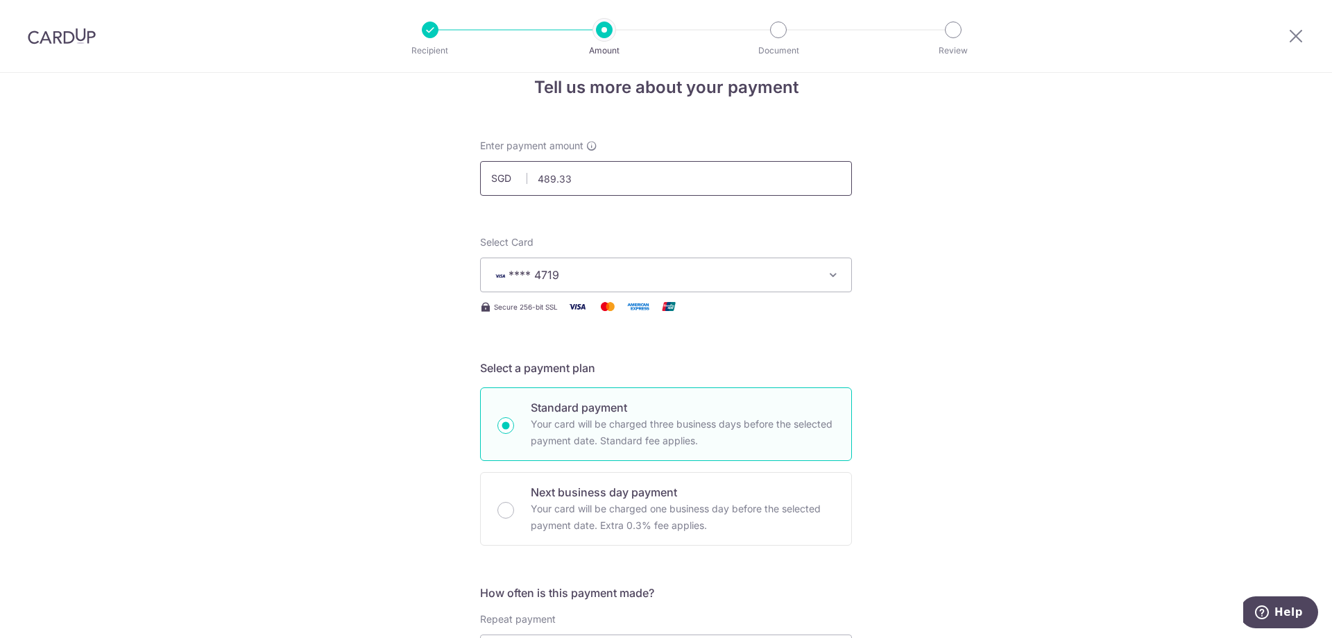
scroll to position [24, 0]
click at [574, 185] on input "489.33" at bounding box center [666, 180] width 372 height 35
type input "489.34"
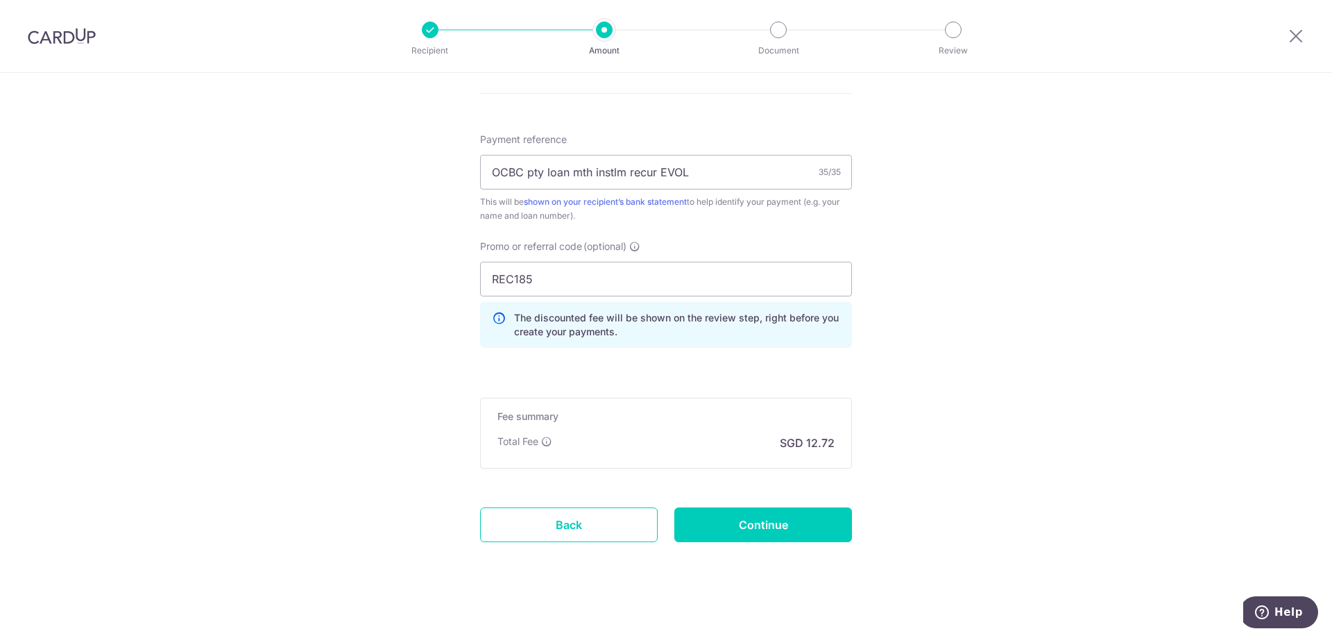
scroll to position [814, 0]
click at [794, 525] on input "Continue" at bounding box center [763, 525] width 178 height 35
type input "Create Schedule"
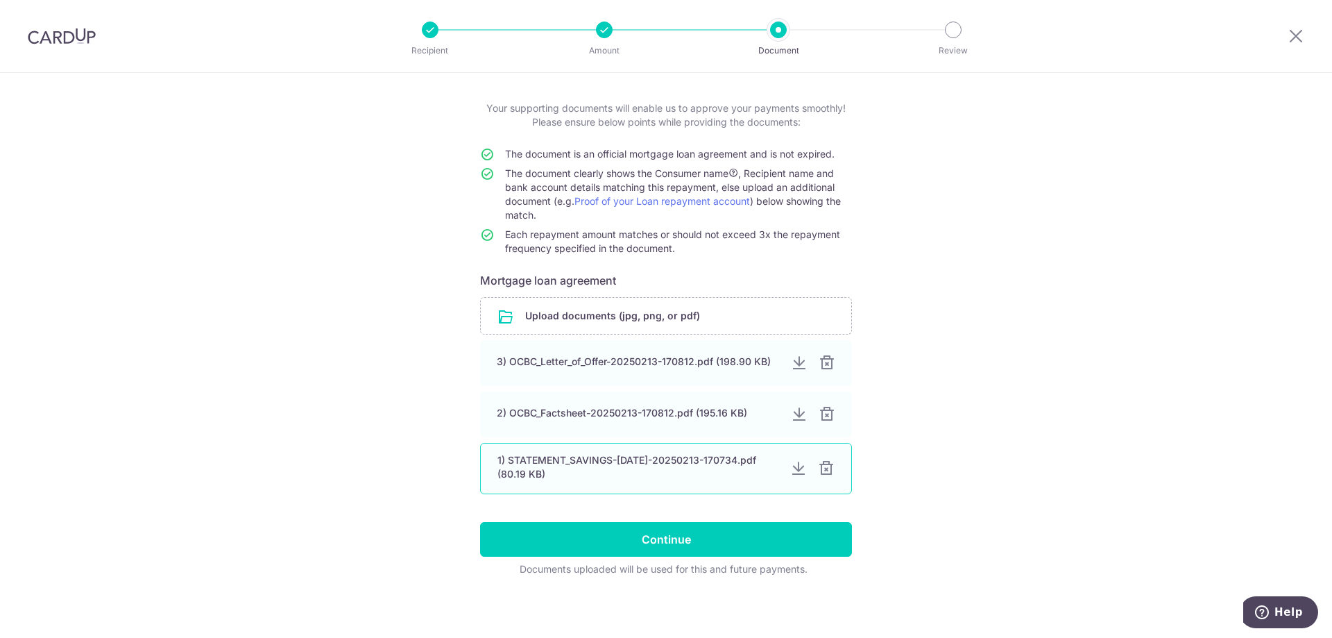
scroll to position [60, 0]
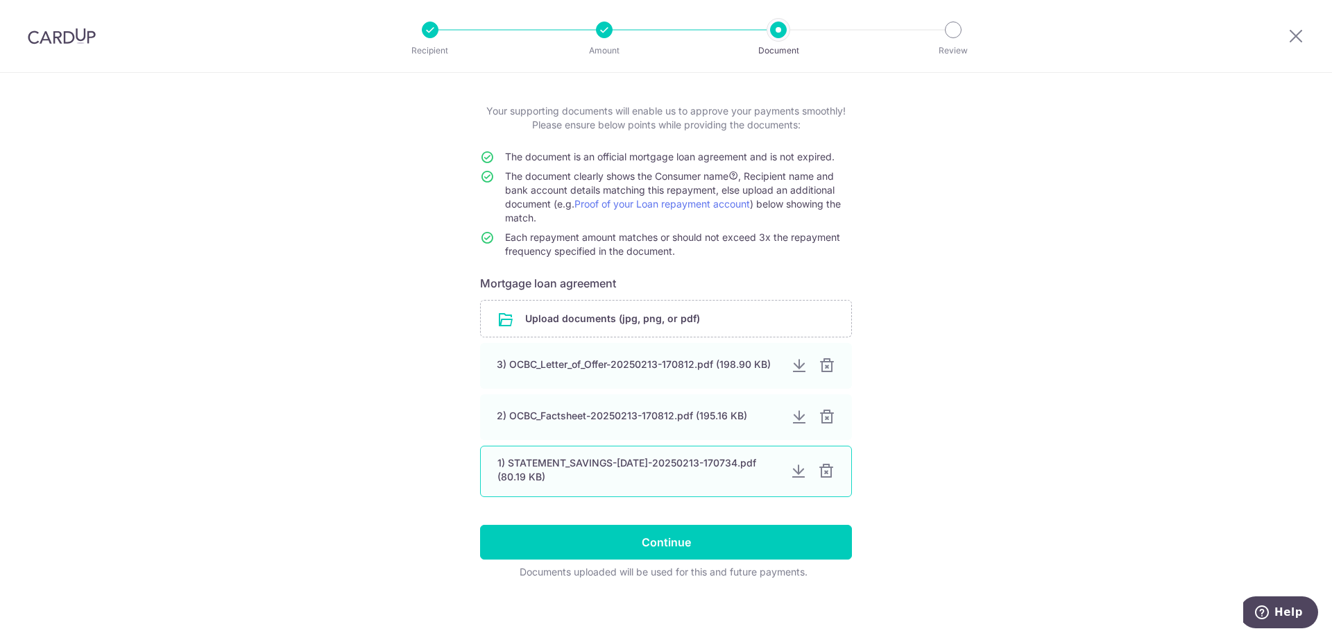
click at [618, 468] on div "1) STATEMENT_SAVINGS-[DATE]-20250213-170734.pdf (80.19 KB)" at bounding box center [638, 470] width 282 height 28
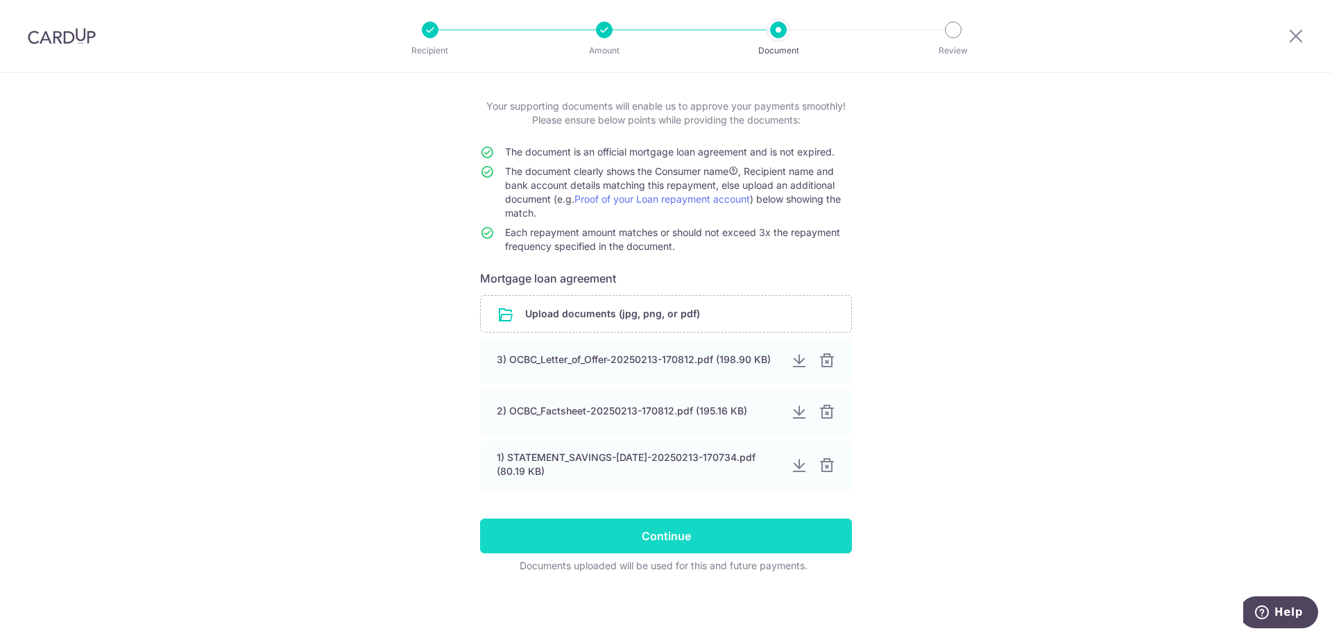
click at [582, 529] on input "Continue" at bounding box center [666, 535] width 372 height 35
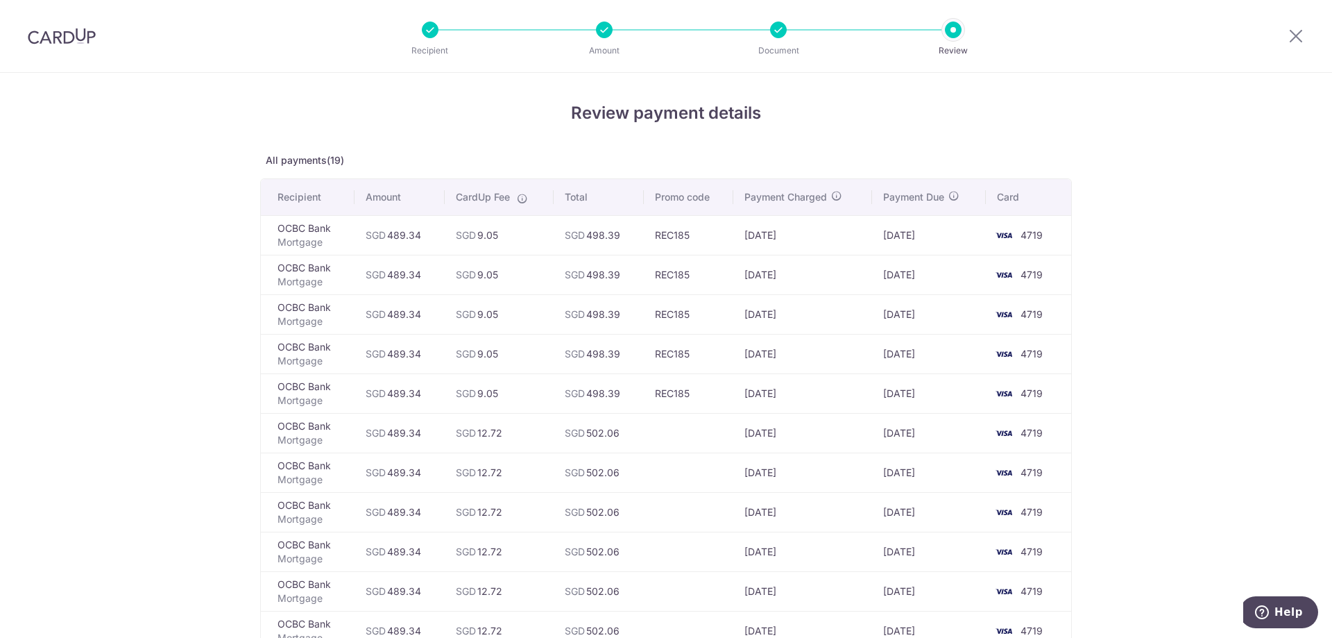
scroll to position [563, 0]
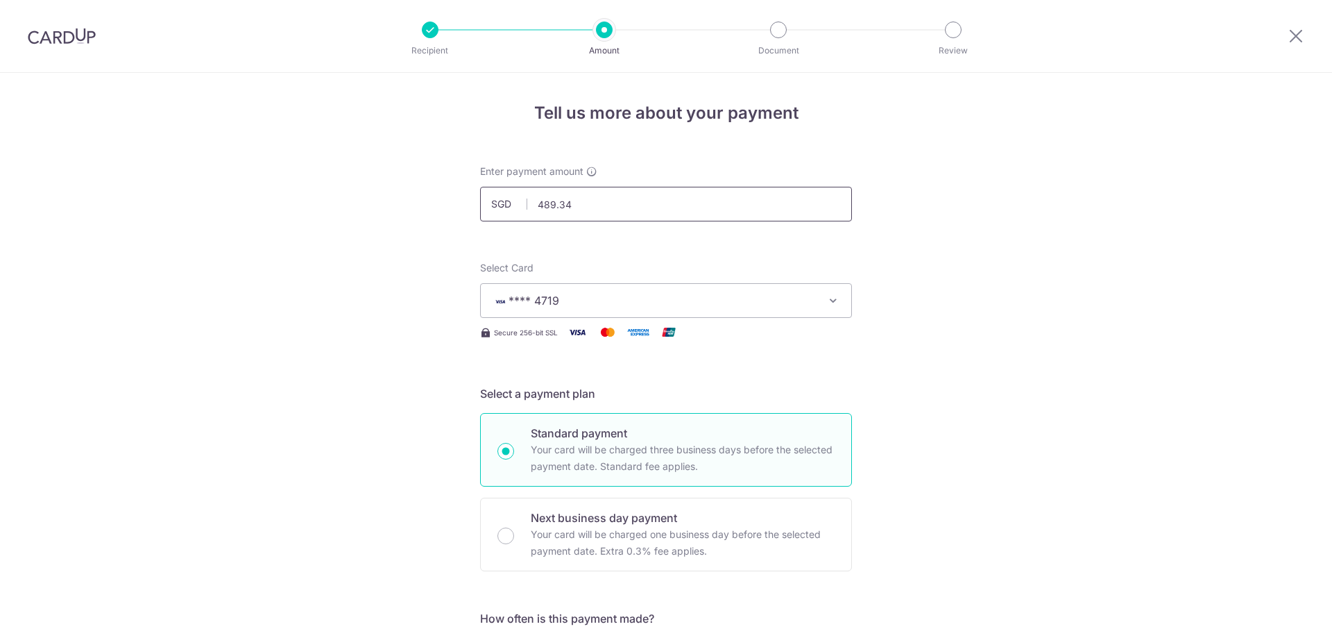
click at [673, 212] on input "489.34" at bounding box center [666, 204] width 372 height 35
type input "489.73"
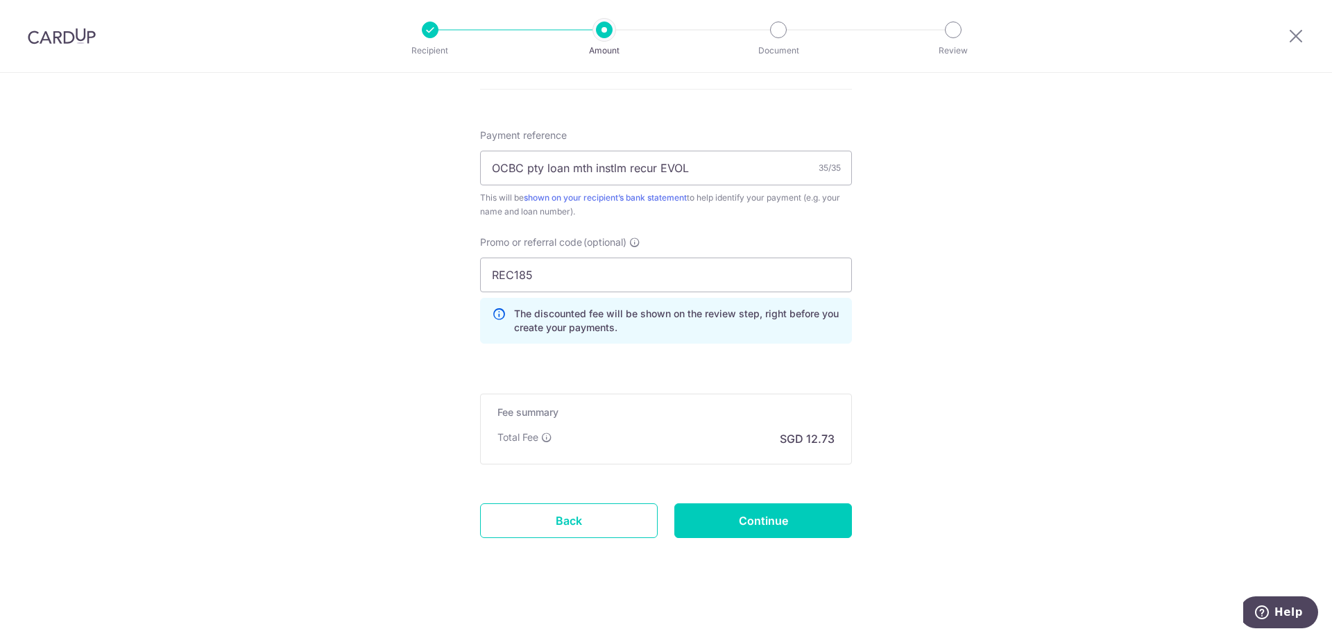
scroll to position [748, 0]
click at [785, 531] on input "Continue" at bounding box center [763, 521] width 178 height 35
type input "Update Schedule"
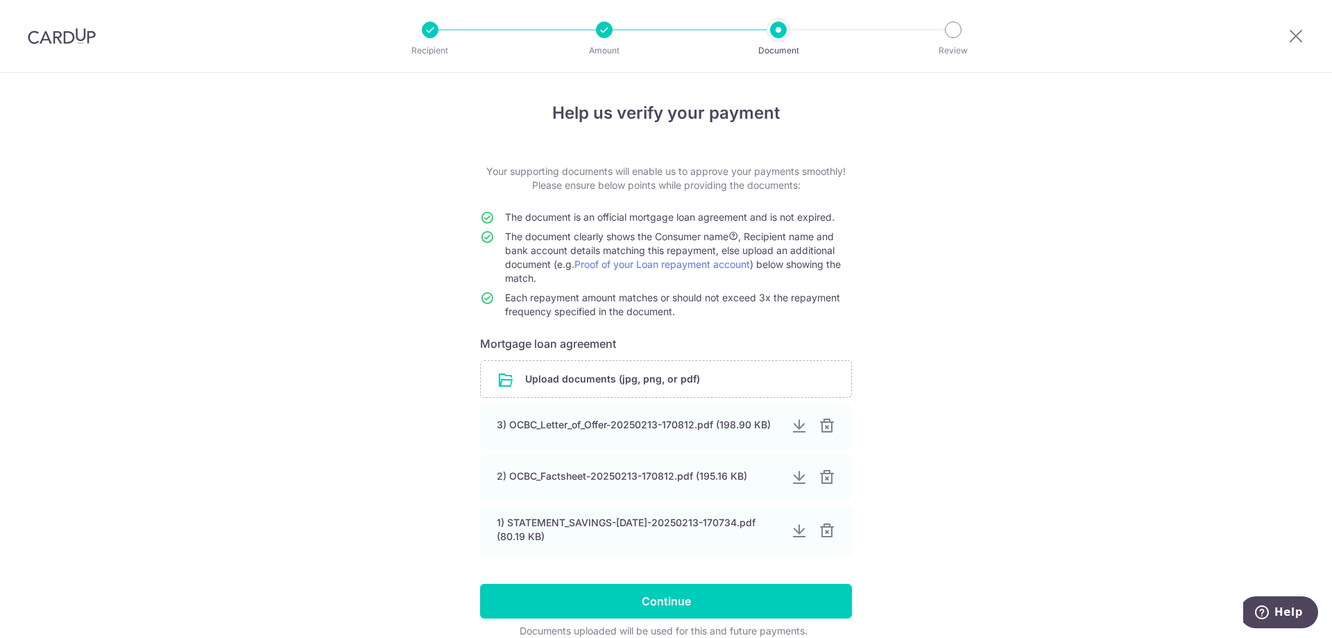
scroll to position [65, 0]
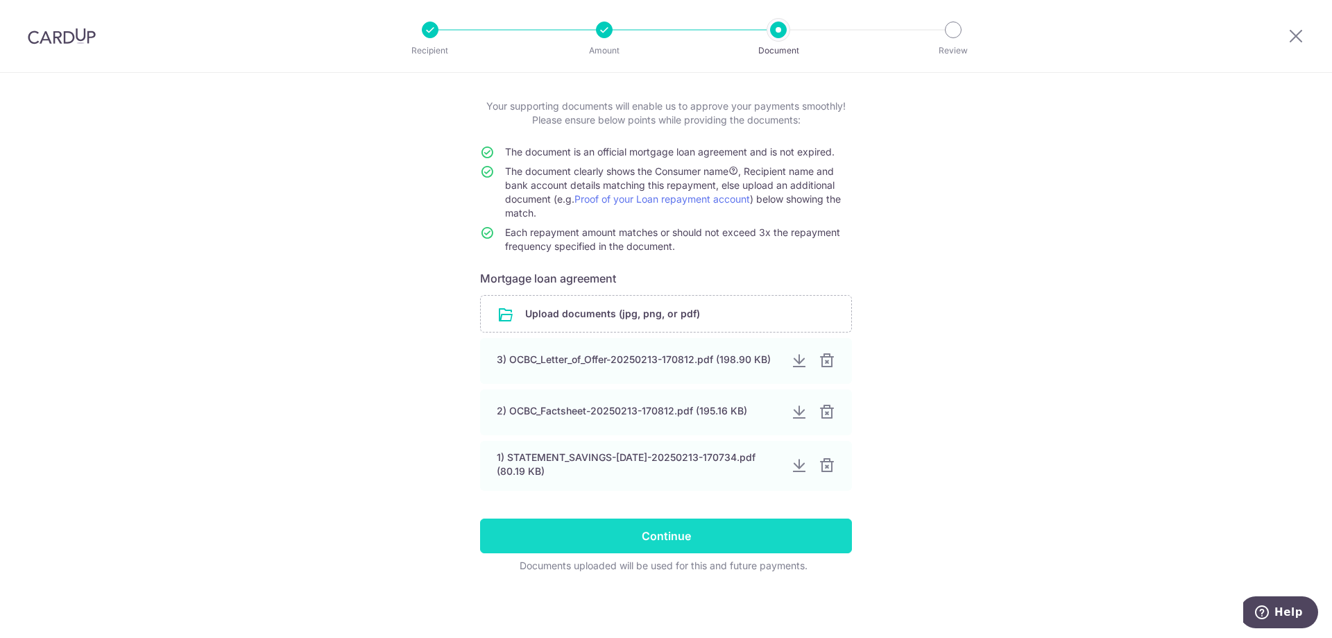
click at [667, 539] on input "Continue" at bounding box center [666, 535] width 372 height 35
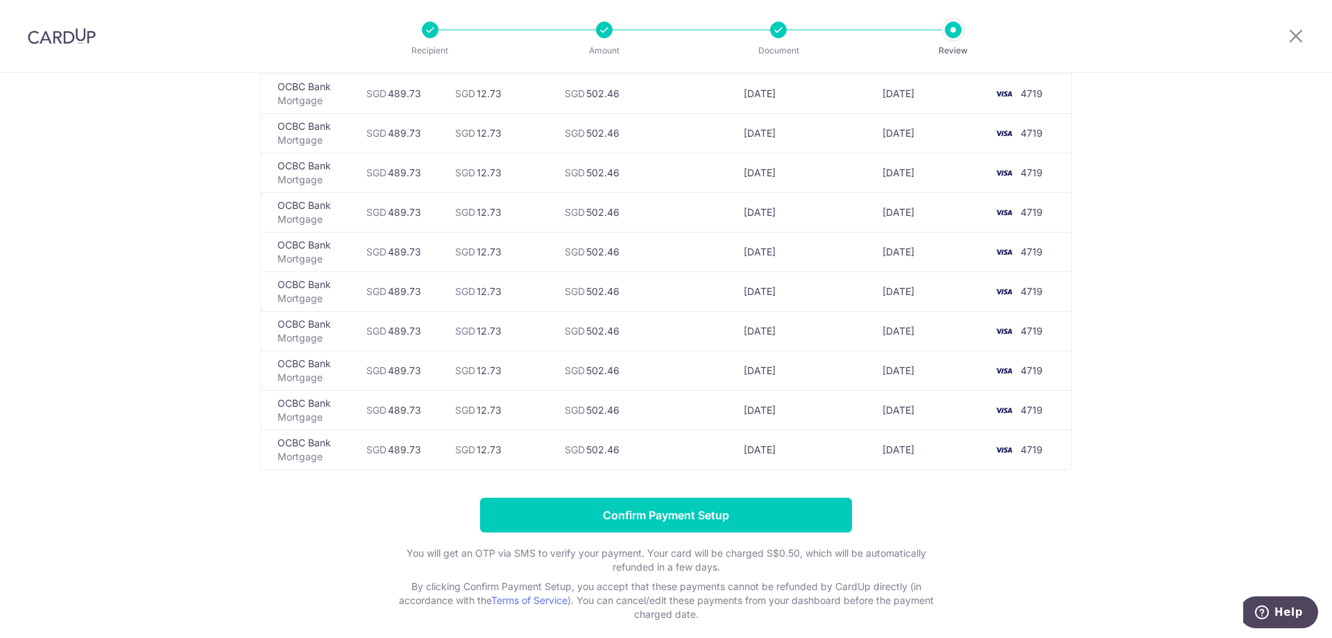
scroll to position [563, 0]
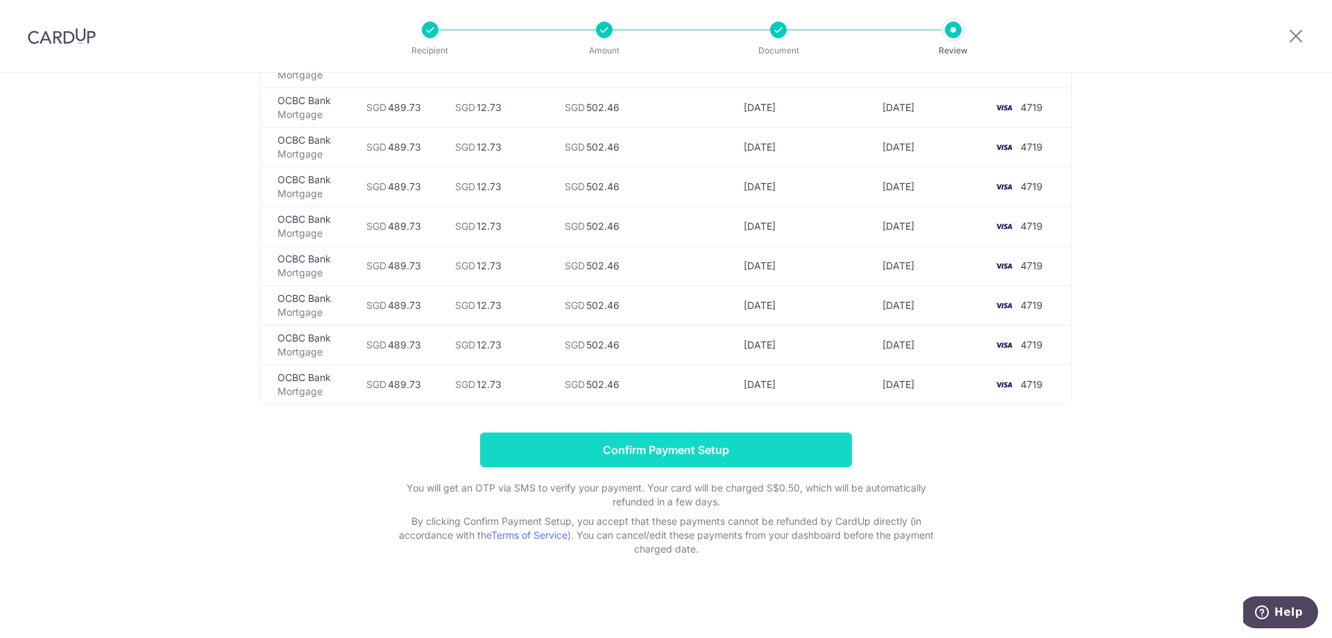
click at [657, 445] on input "Confirm Payment Setup" at bounding box center [666, 449] width 372 height 35
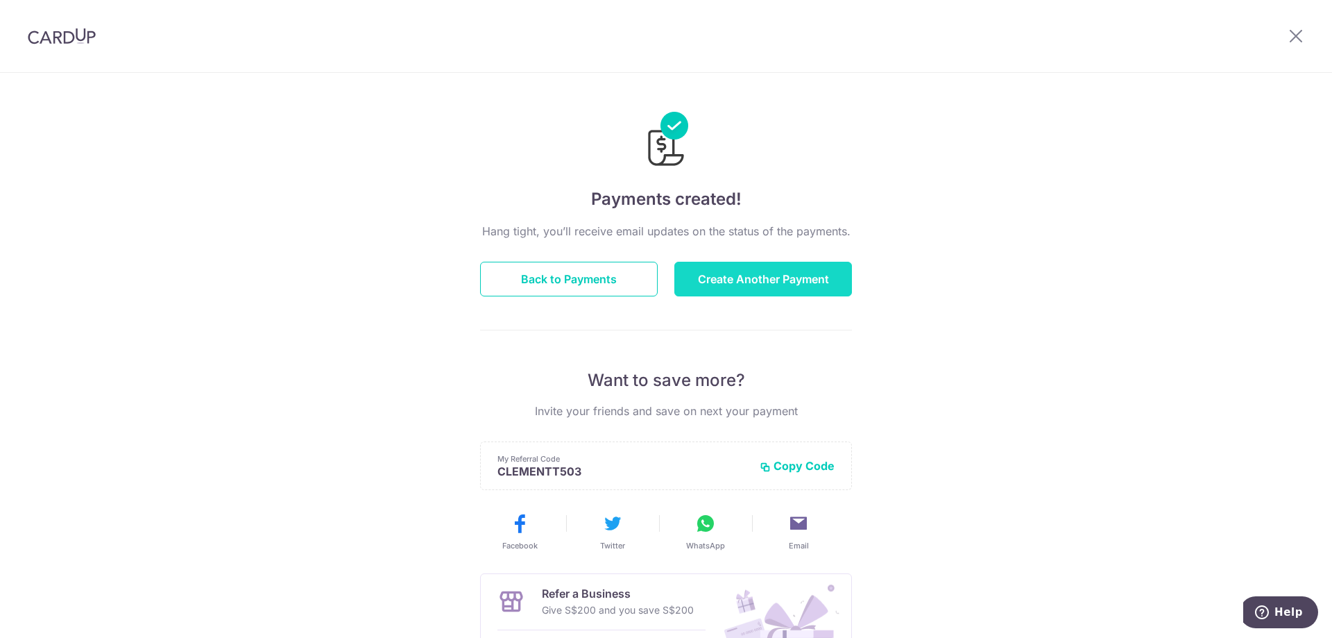
click at [801, 288] on button "Create Another Payment" at bounding box center [763, 279] width 178 height 35
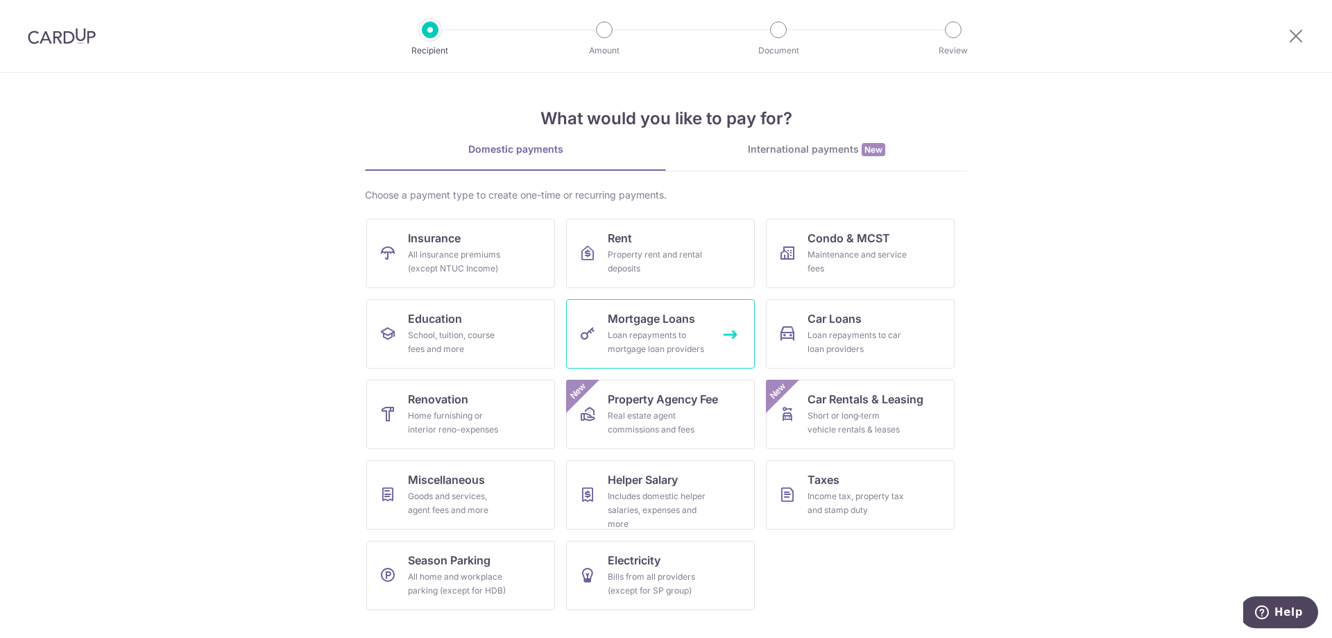
click at [660, 346] on div "Loan repayments to mortgage loan providers" at bounding box center [658, 342] width 100 height 28
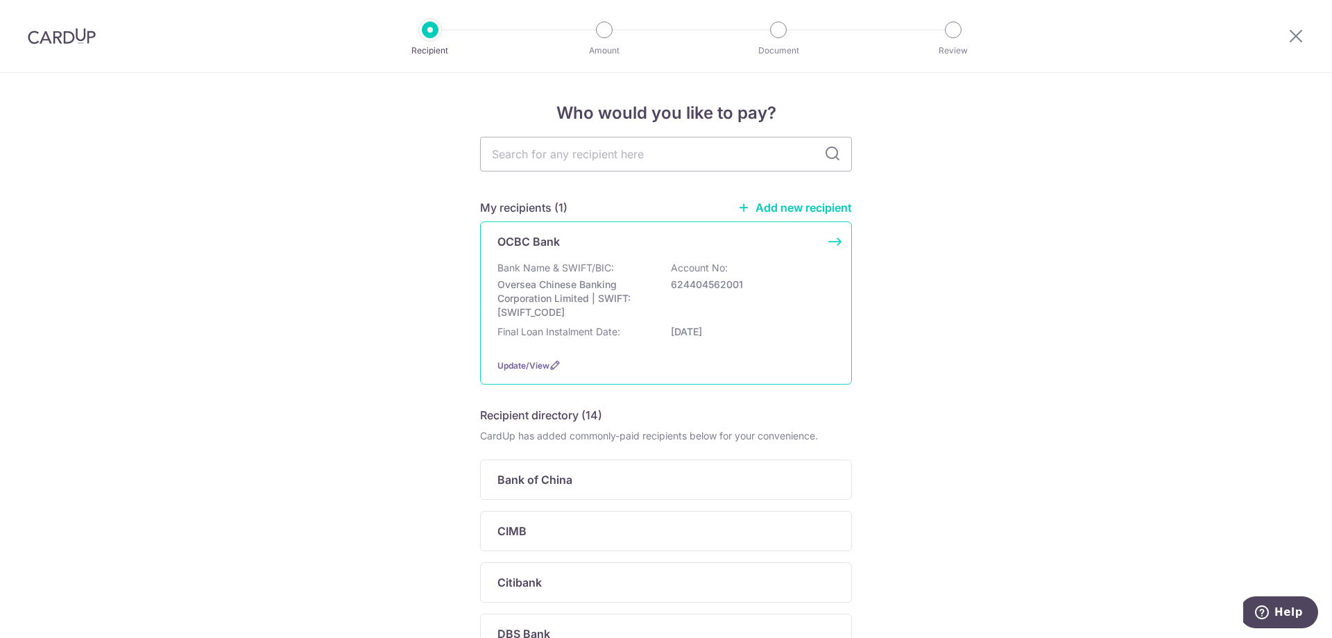
click at [656, 254] on div "OCBC Bank Bank Name & SWIFT/BIC: Oversea Chinese Banking Corporation Limited | …" at bounding box center [666, 302] width 372 height 163
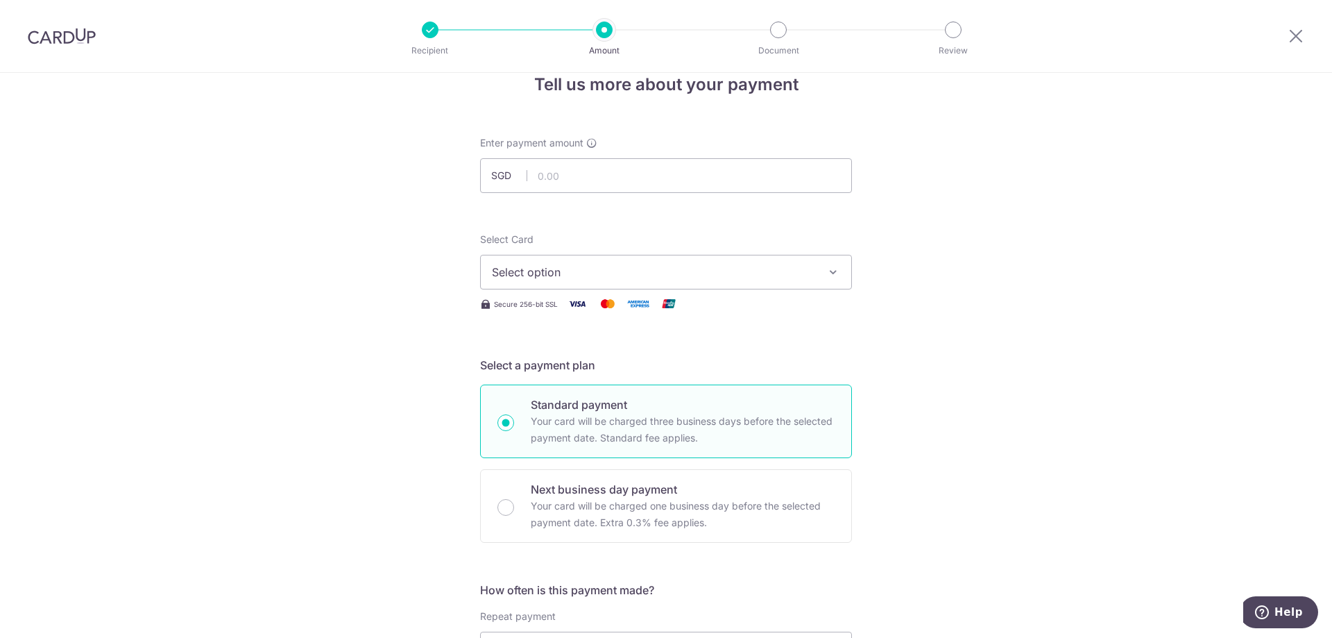
scroll to position [28, 0]
click at [1291, 40] on icon at bounding box center [1296, 35] width 17 height 17
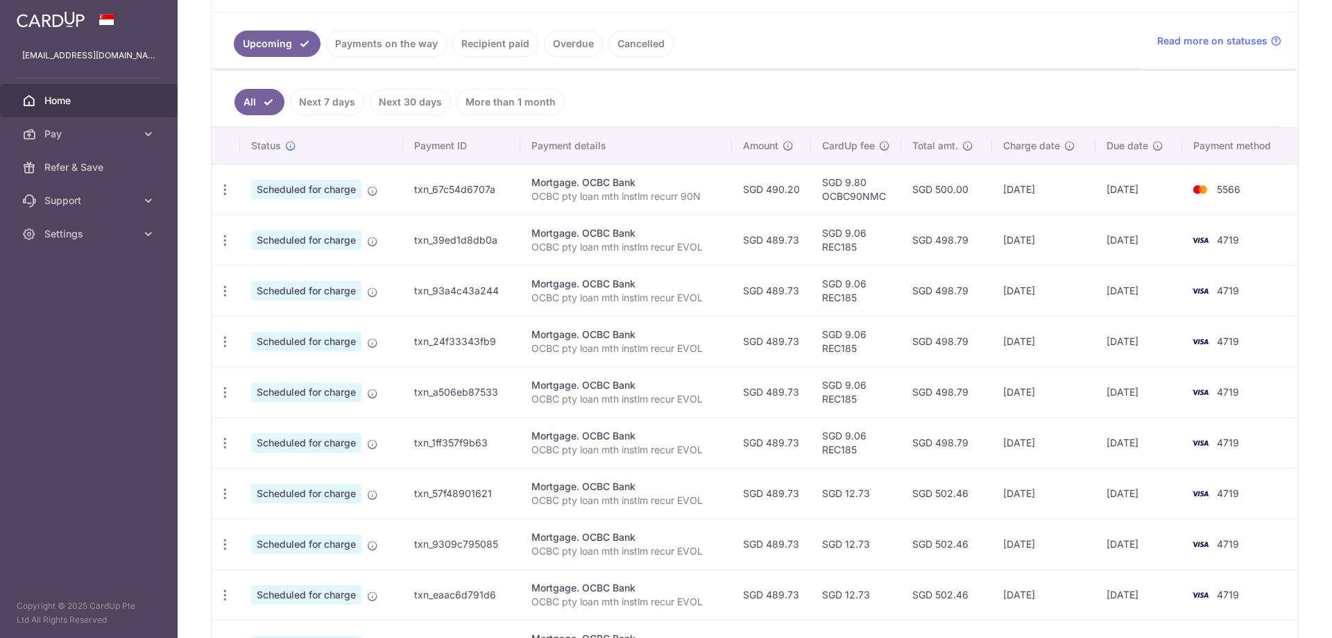
scroll to position [305, 0]
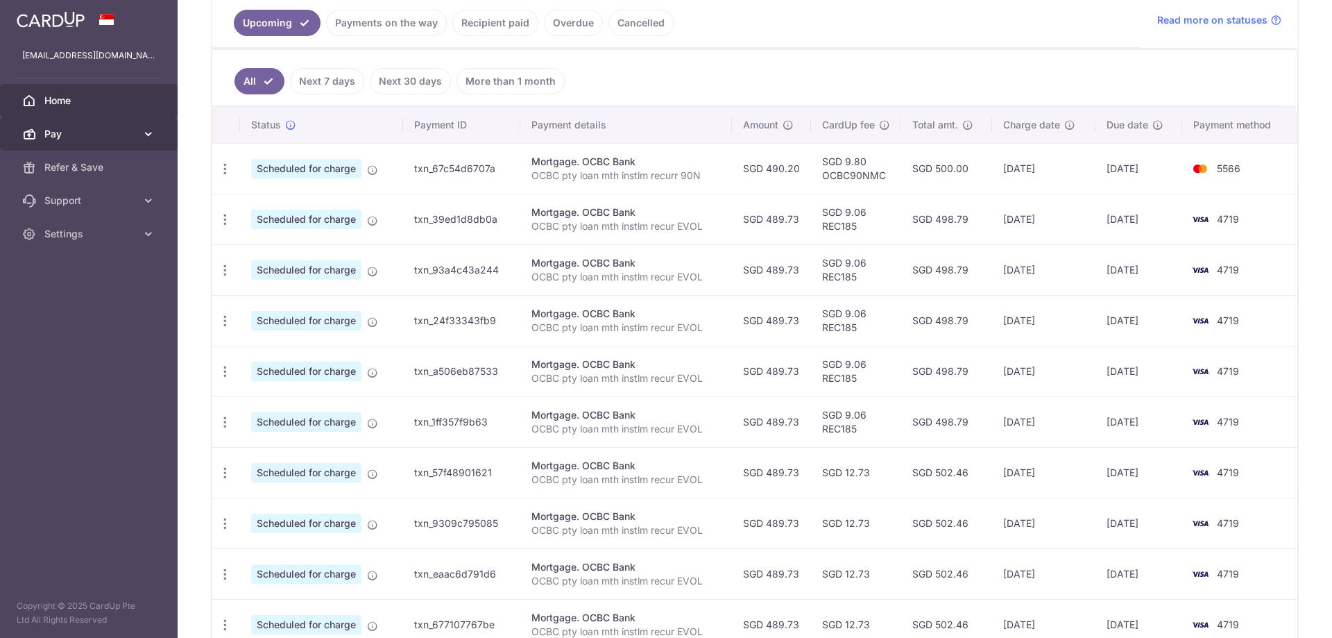
click at [116, 129] on span "Pay" at bounding box center [90, 134] width 92 height 14
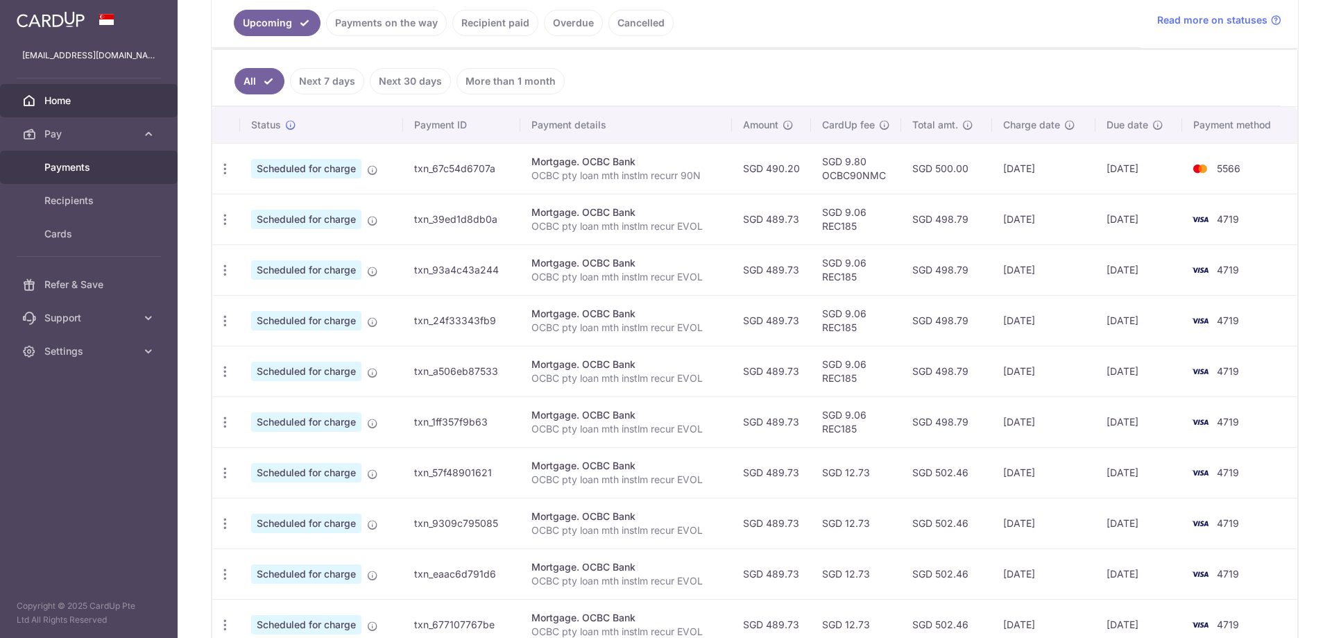
click at [80, 173] on span "Payments" at bounding box center [90, 167] width 92 height 14
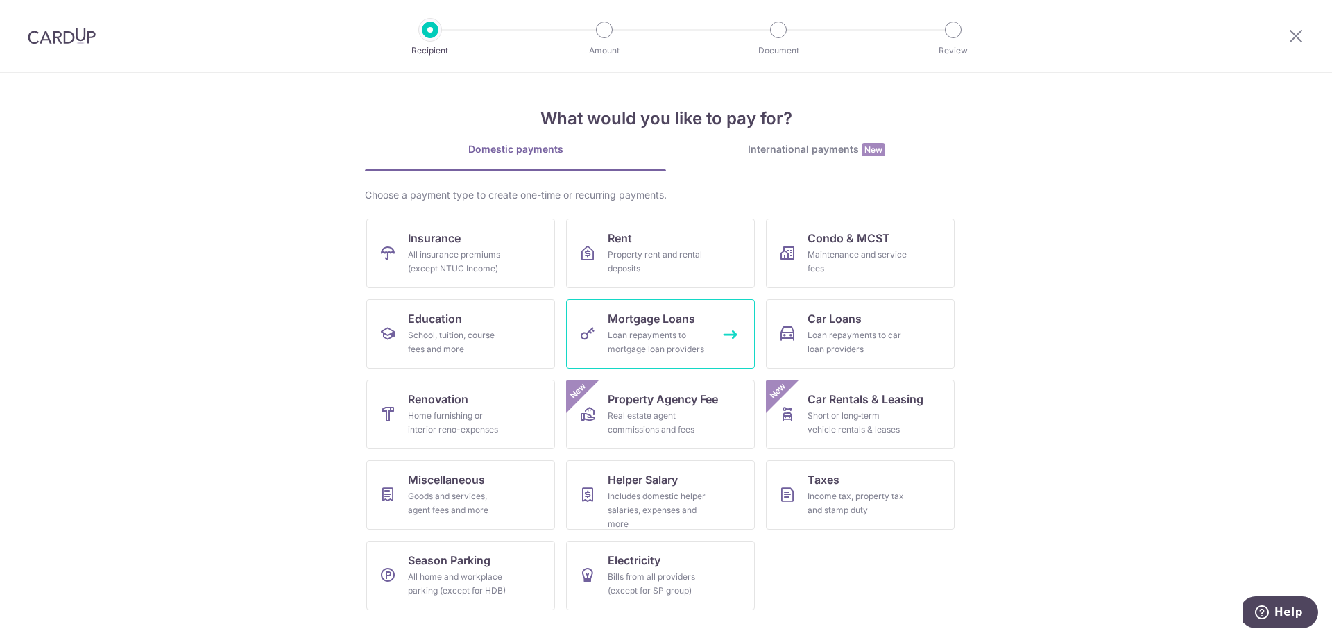
click at [661, 315] on span "Mortgage Loans" at bounding box center [651, 318] width 87 height 17
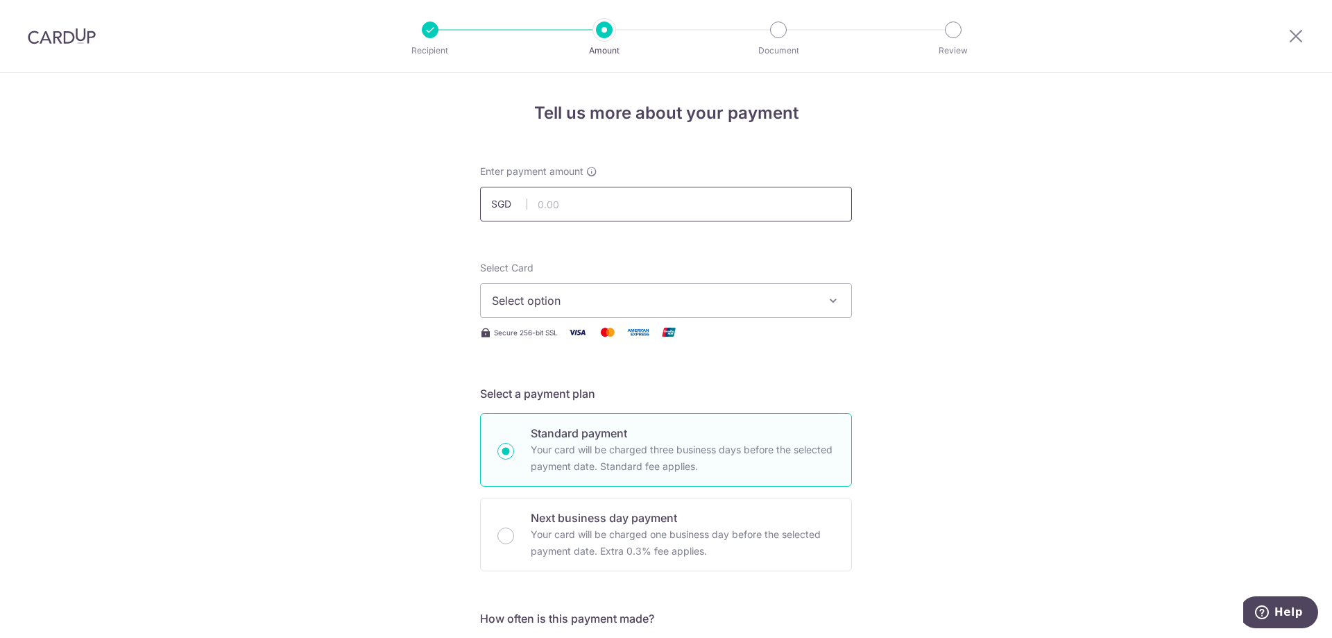
click at [565, 210] on input "text" at bounding box center [666, 204] width 372 height 35
type input "490.20"
click at [498, 296] on span "Select option" at bounding box center [653, 300] width 323 height 17
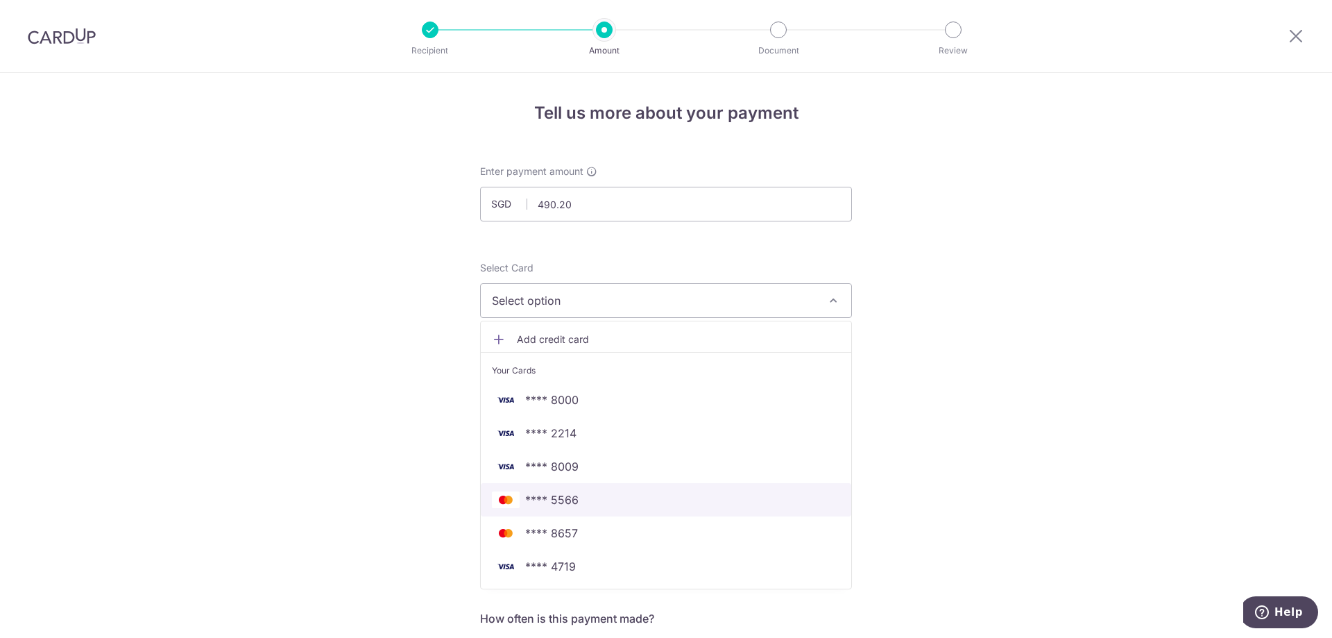
click at [599, 508] on link "**** 5566" at bounding box center [666, 499] width 370 height 33
type input "31/03/2029"
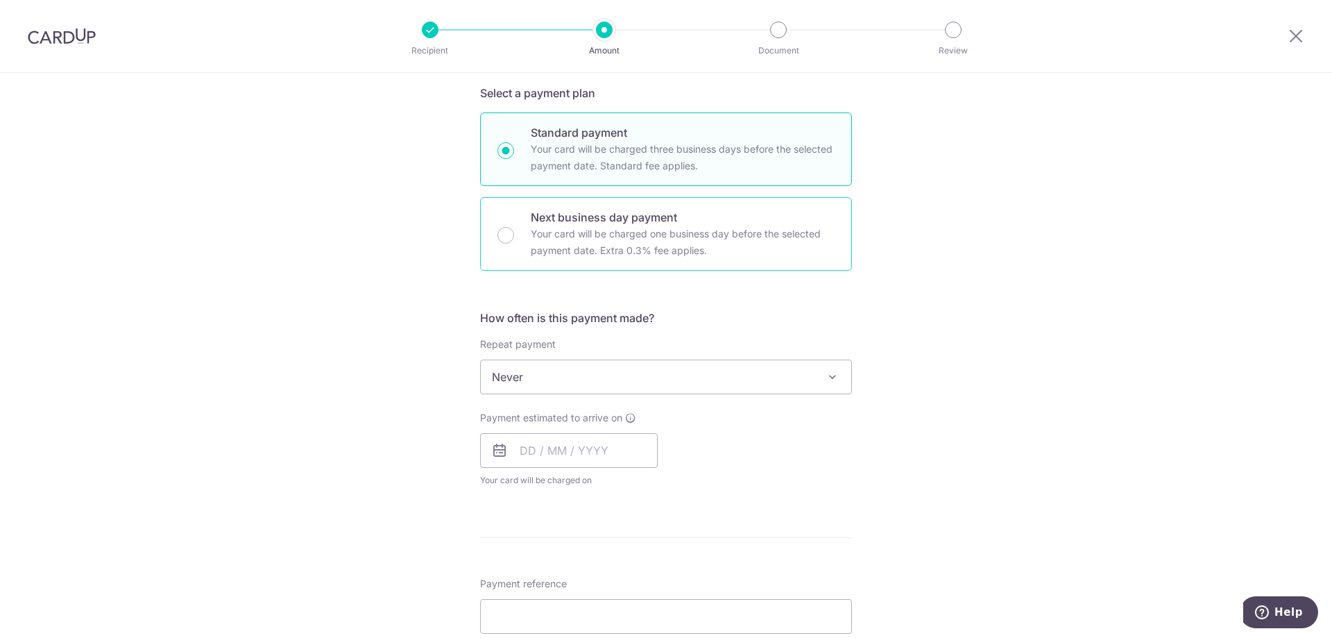
scroll to position [296, 0]
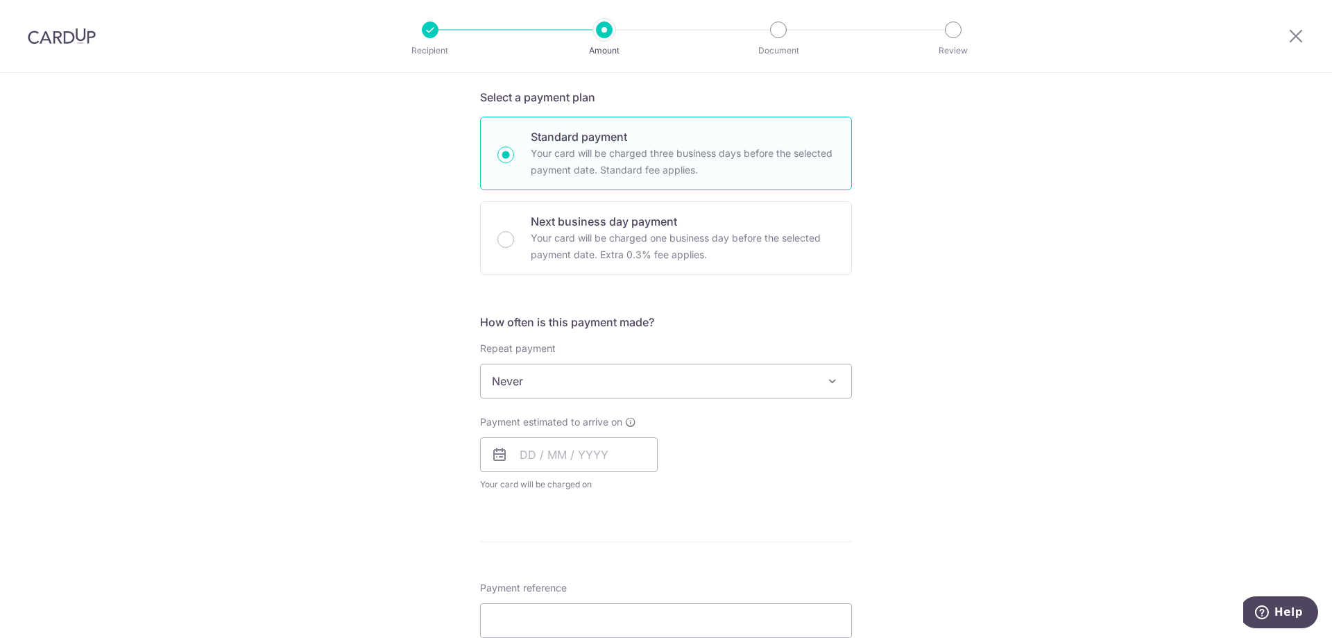
click at [581, 372] on span "Never" at bounding box center [666, 380] width 370 height 33
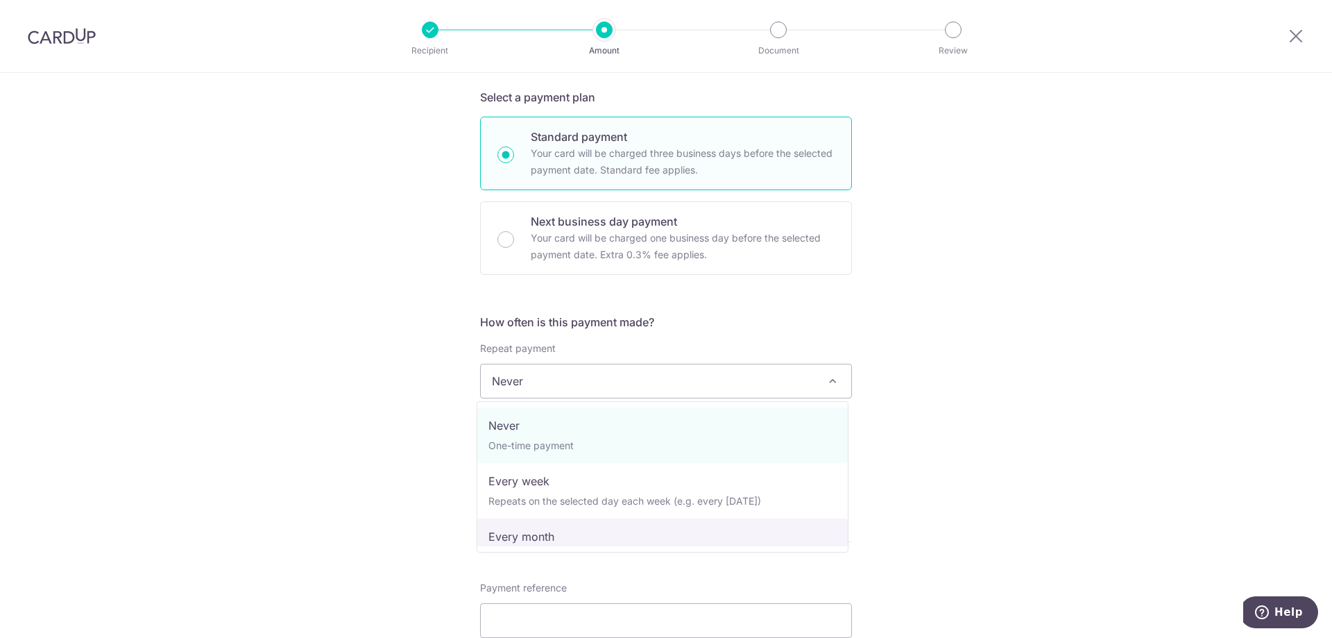
select select "3"
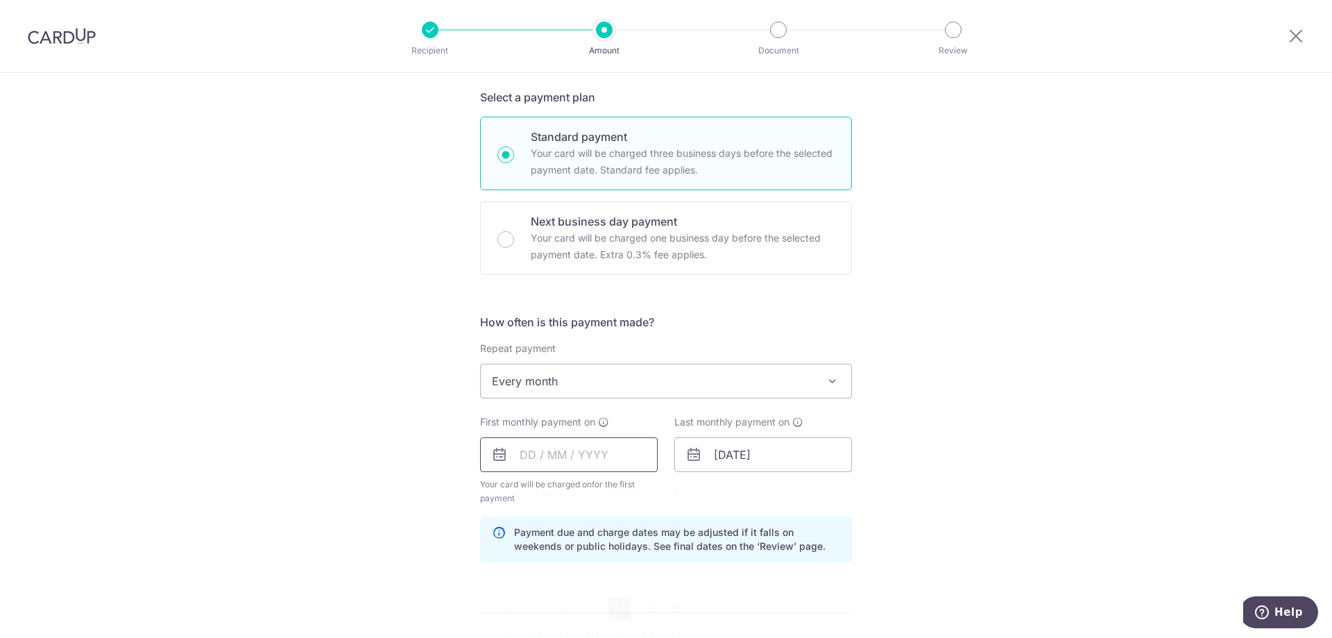
click at [556, 454] on input "text" at bounding box center [569, 454] width 178 height 35
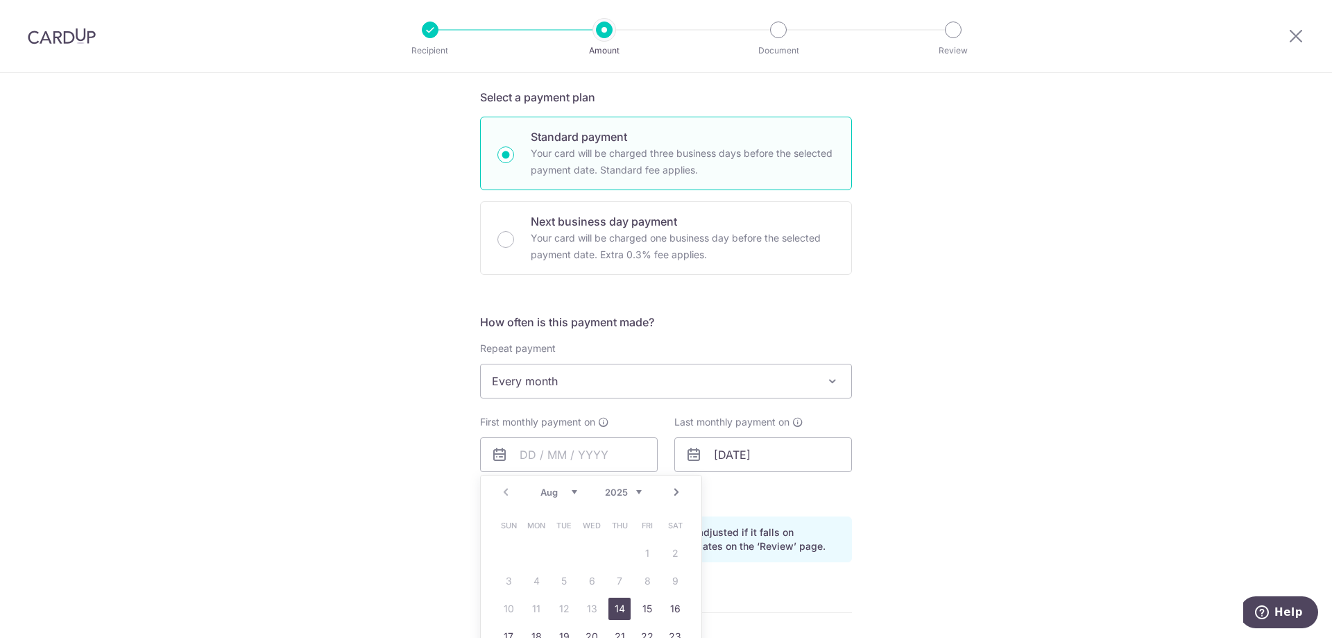
click at [676, 497] on link "Next" at bounding box center [676, 492] width 17 height 17
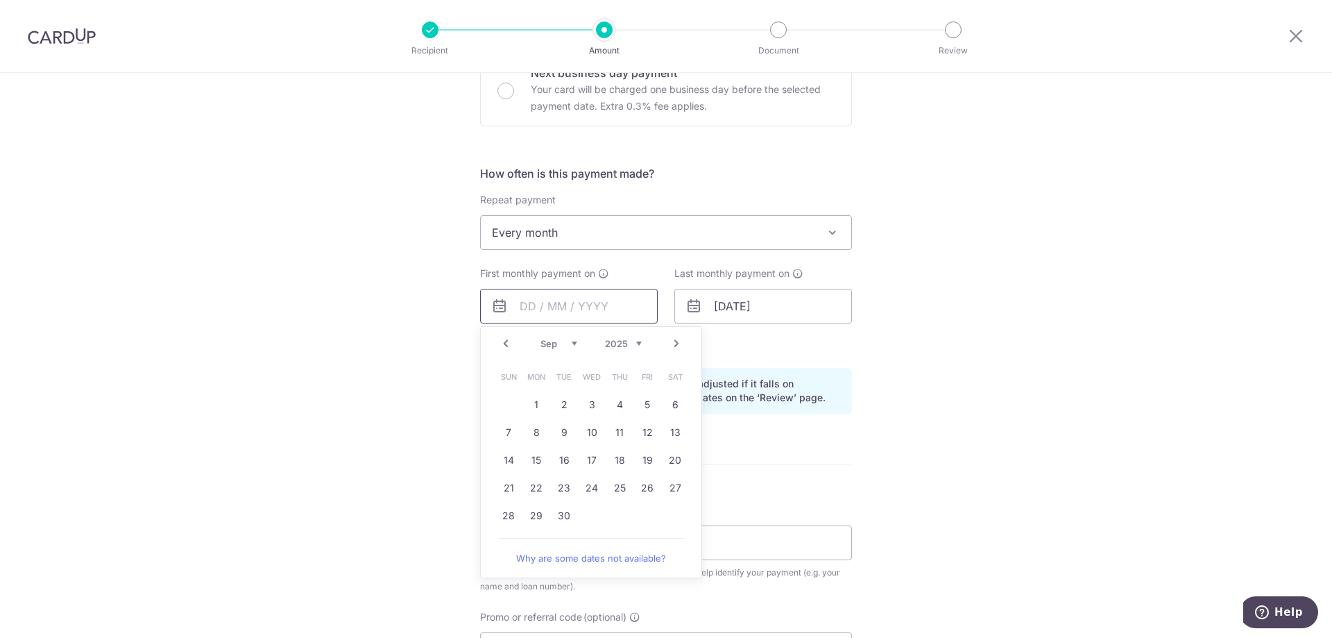
scroll to position [449, 0]
click at [642, 480] on link "26" at bounding box center [647, 483] width 22 height 22
type input "26/09/2025"
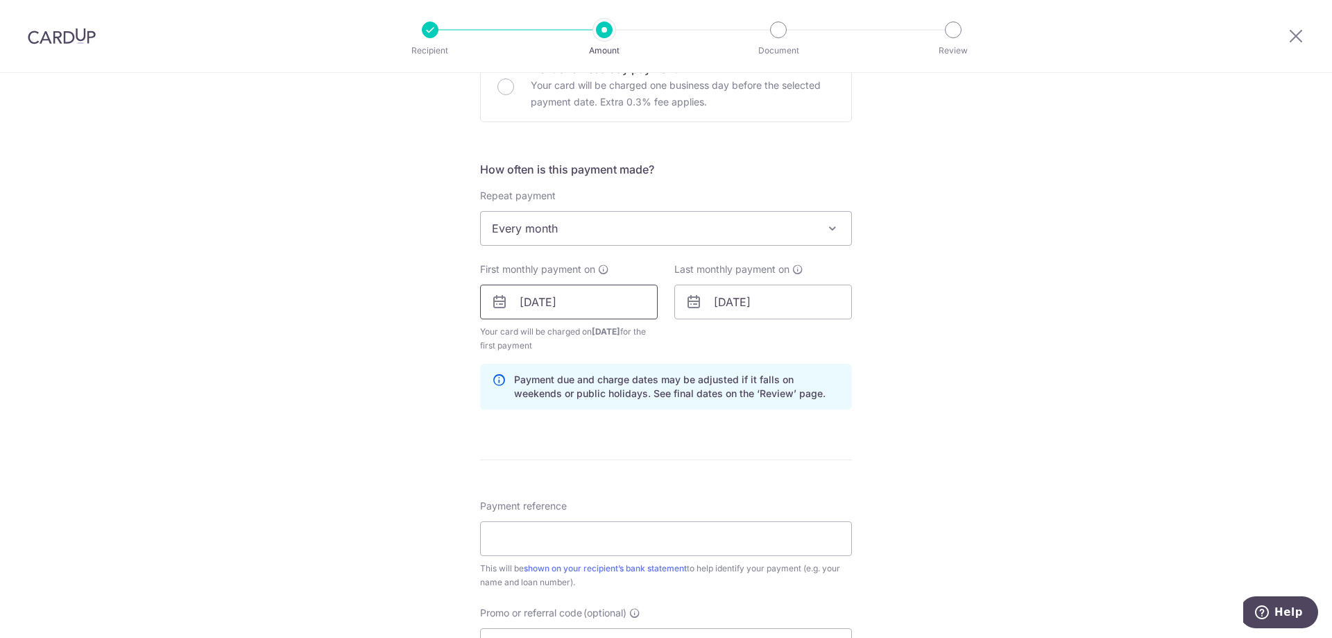
click at [564, 298] on input "26/09/2025" at bounding box center [569, 301] width 178 height 35
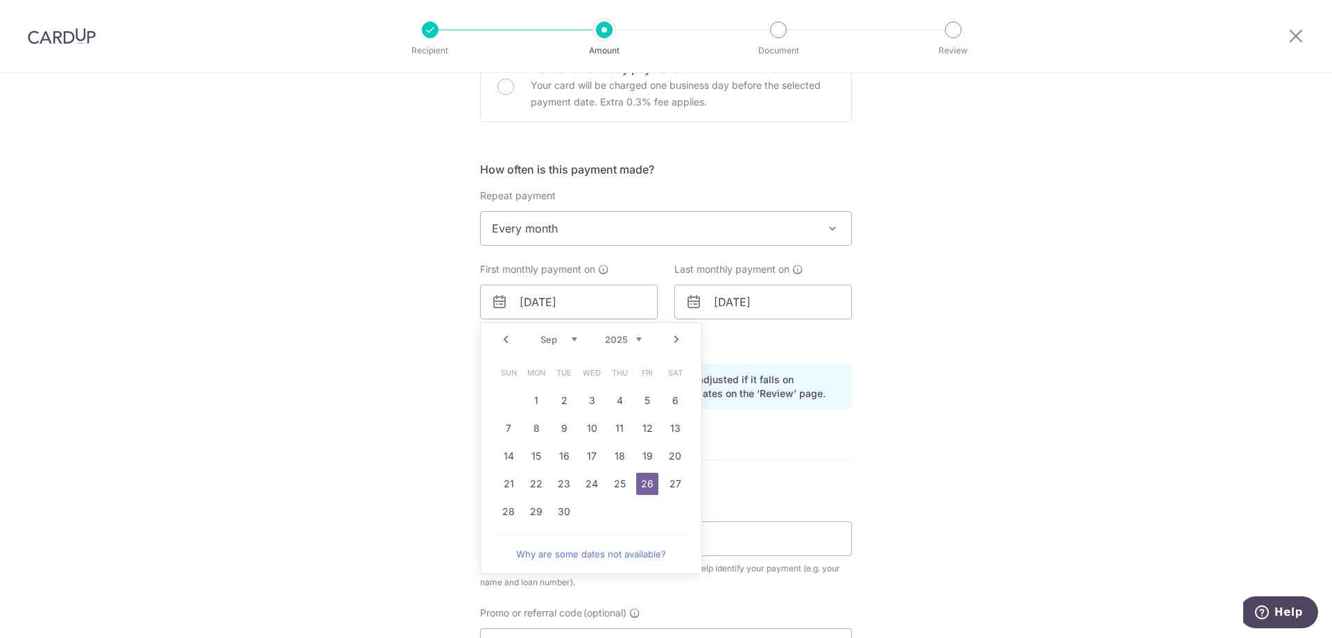
click at [640, 480] on link "26" at bounding box center [647, 483] width 22 height 22
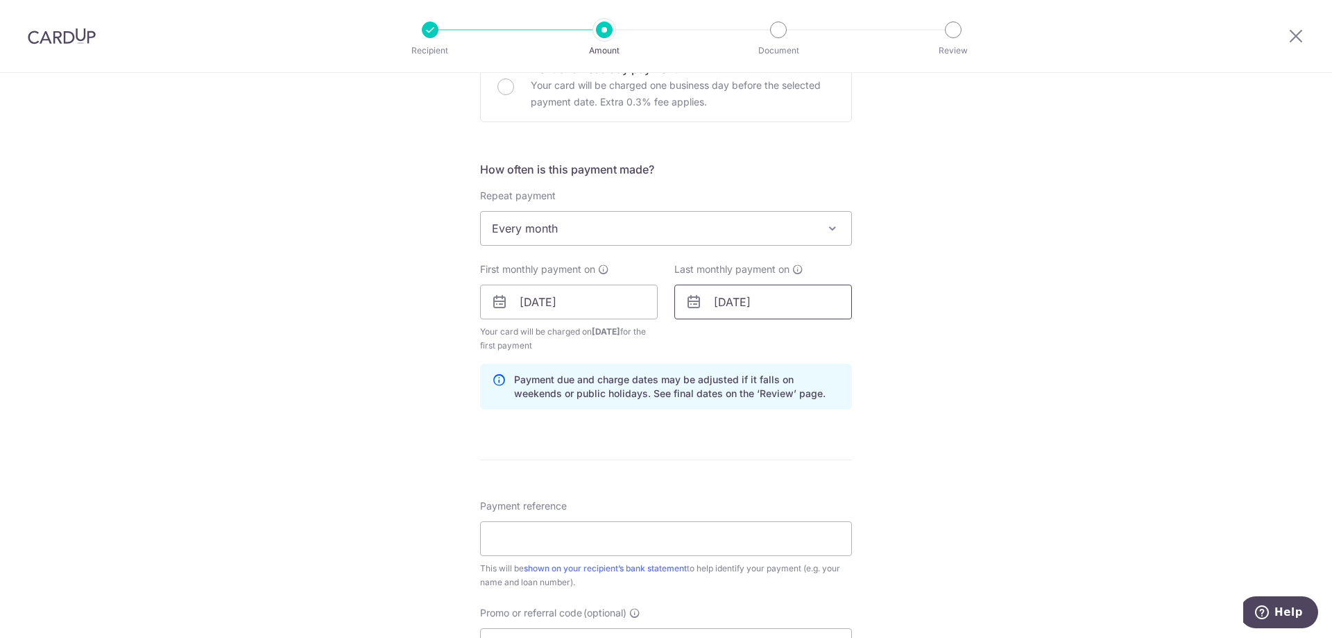
click at [794, 301] on input "31/03/2029" at bounding box center [763, 301] width 178 height 35
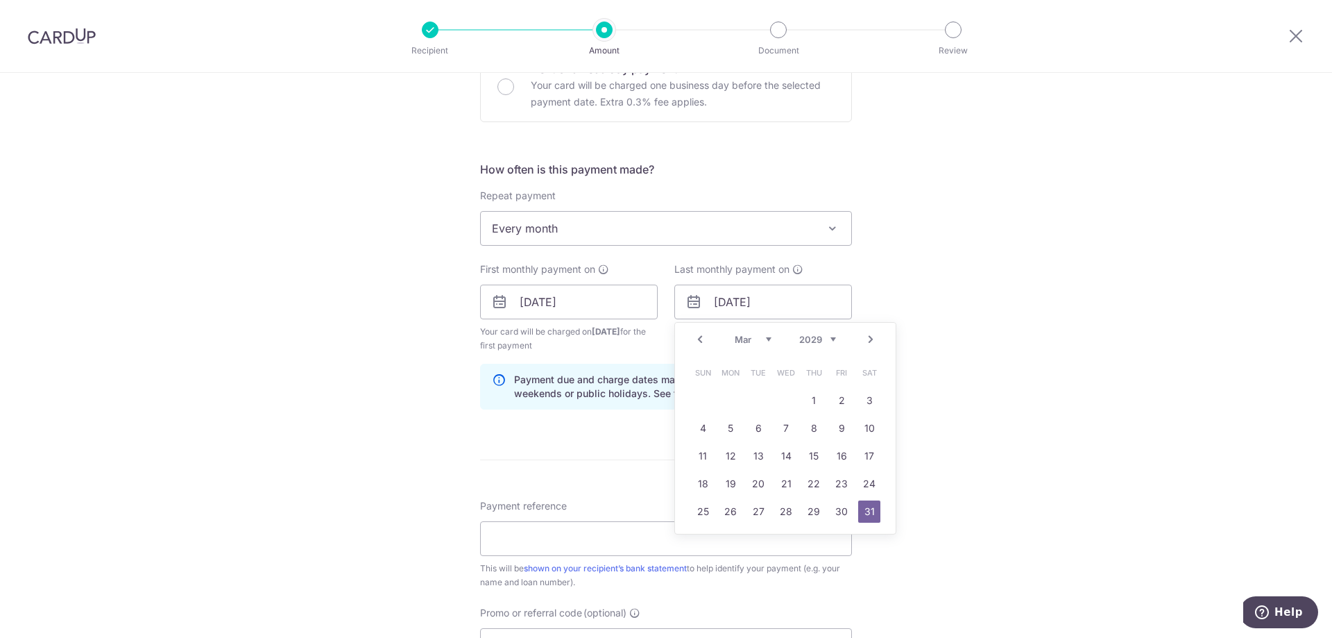
click at [832, 338] on div "Prev Next Jan Feb Mar Apr May Jun Jul Aug Sep Oct Nov Dec 2024 2025 2026 2027 2…" at bounding box center [785, 339] width 221 height 33
click at [830, 339] on select "2024 2025 2026 2027 2028 2029 2030 2031 2032 2033 2034 2035" at bounding box center [817, 339] width 37 height 11
click at [865, 339] on link "Next" at bounding box center [870, 339] width 17 height 17
click at [866, 339] on link "Next" at bounding box center [870, 339] width 17 height 17
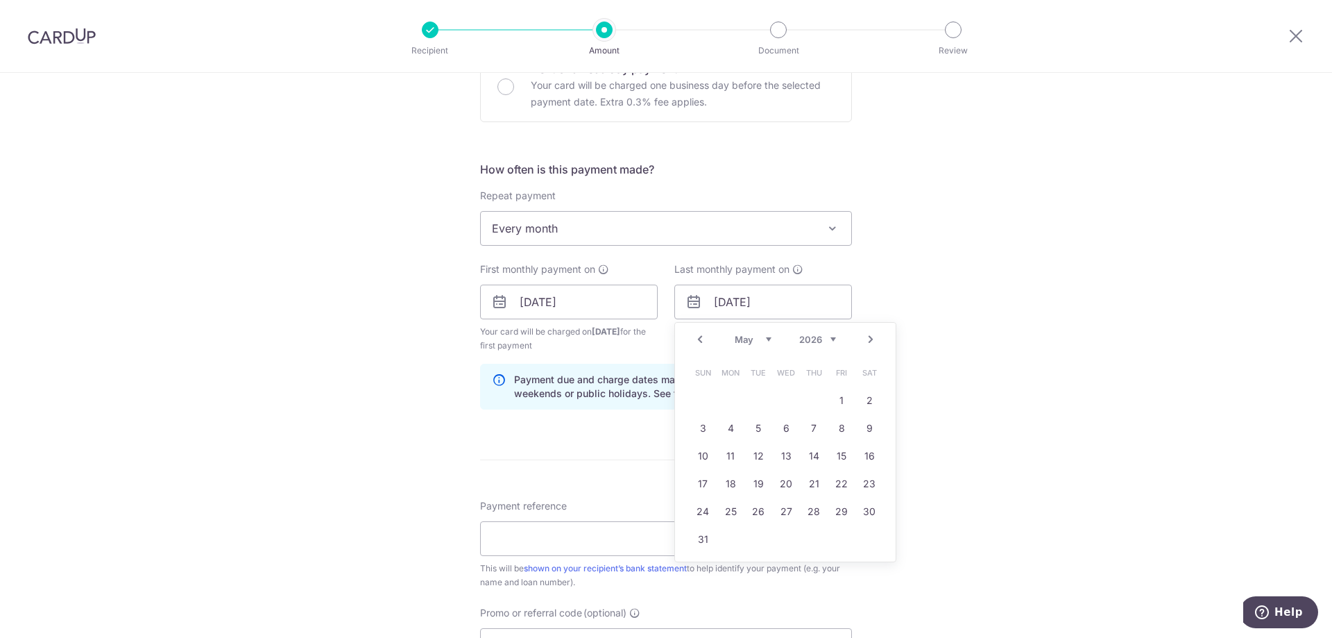
click at [866, 339] on link "Next" at bounding box center [870, 339] width 17 height 17
click at [838, 486] on link "26" at bounding box center [841, 483] width 22 height 22
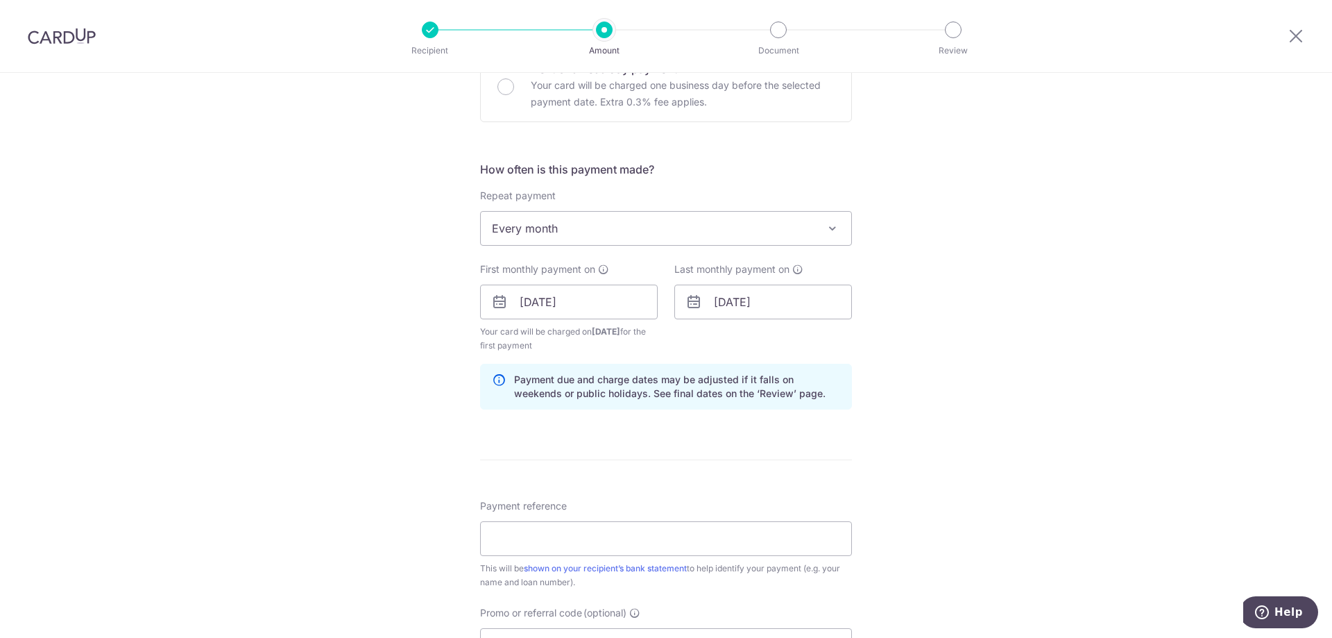
click at [932, 437] on div "Tell us more about your payment Enter payment amount SGD 490.20 490.20 Select C…" at bounding box center [666, 287] width 1332 height 1326
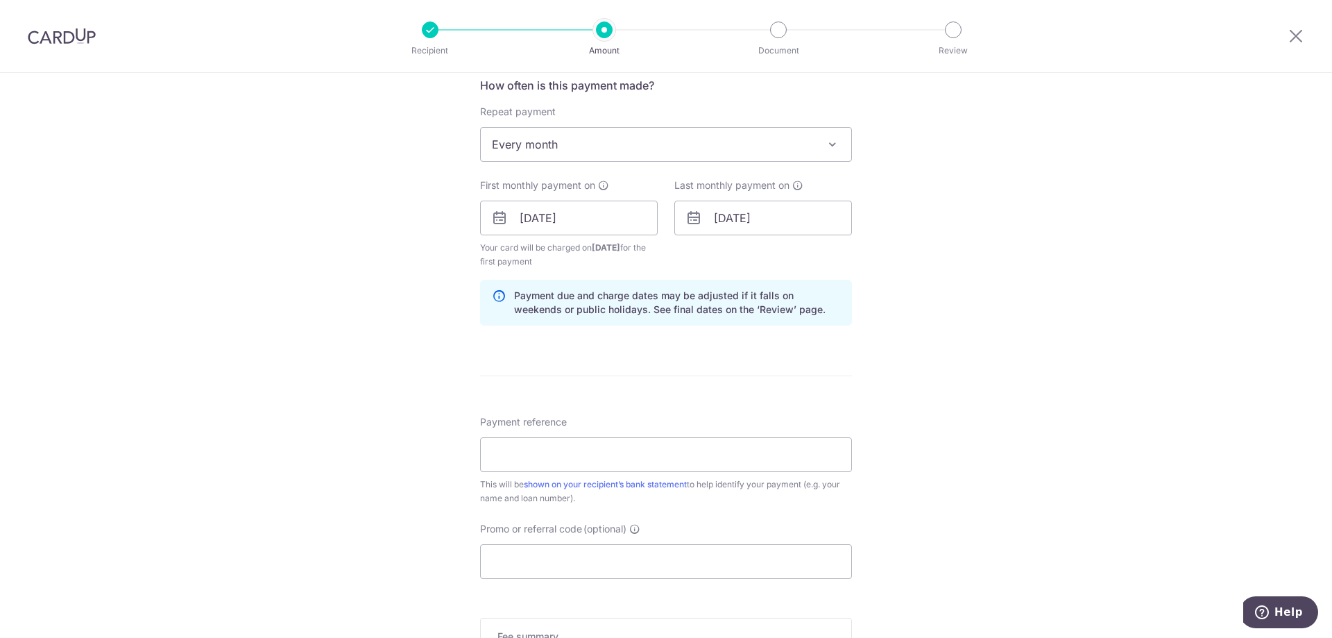
scroll to position [541, 0]
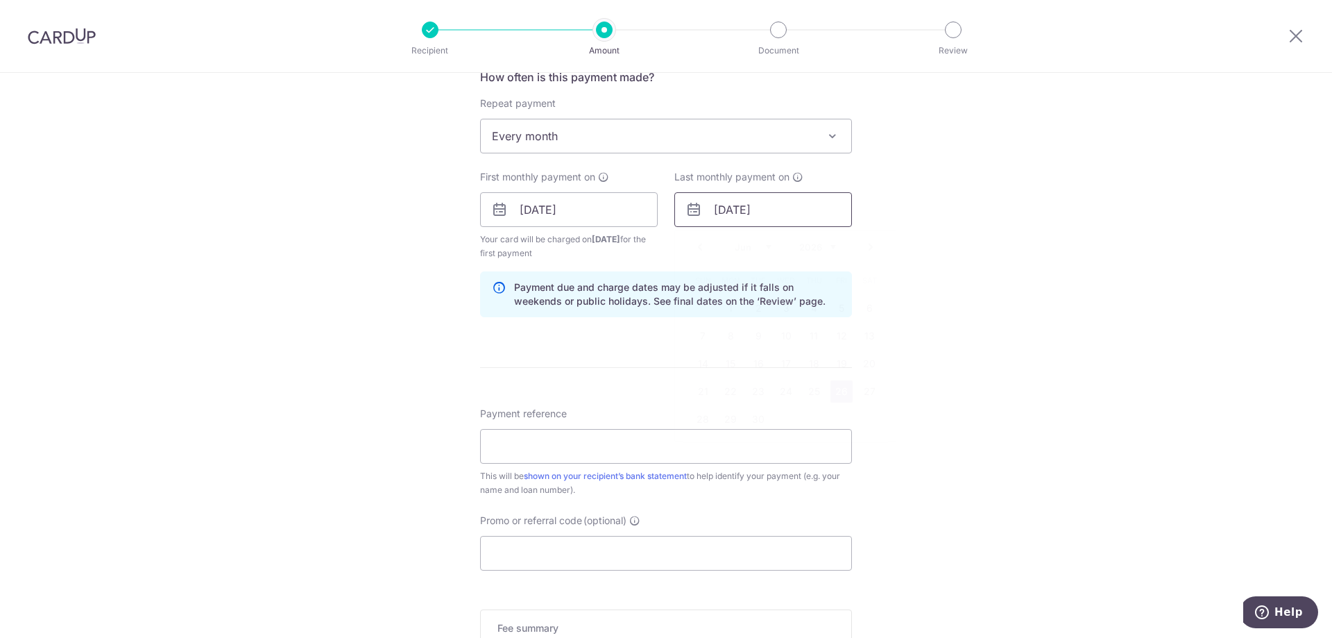
click at [760, 209] on input "26/06/2026" at bounding box center [763, 209] width 178 height 35
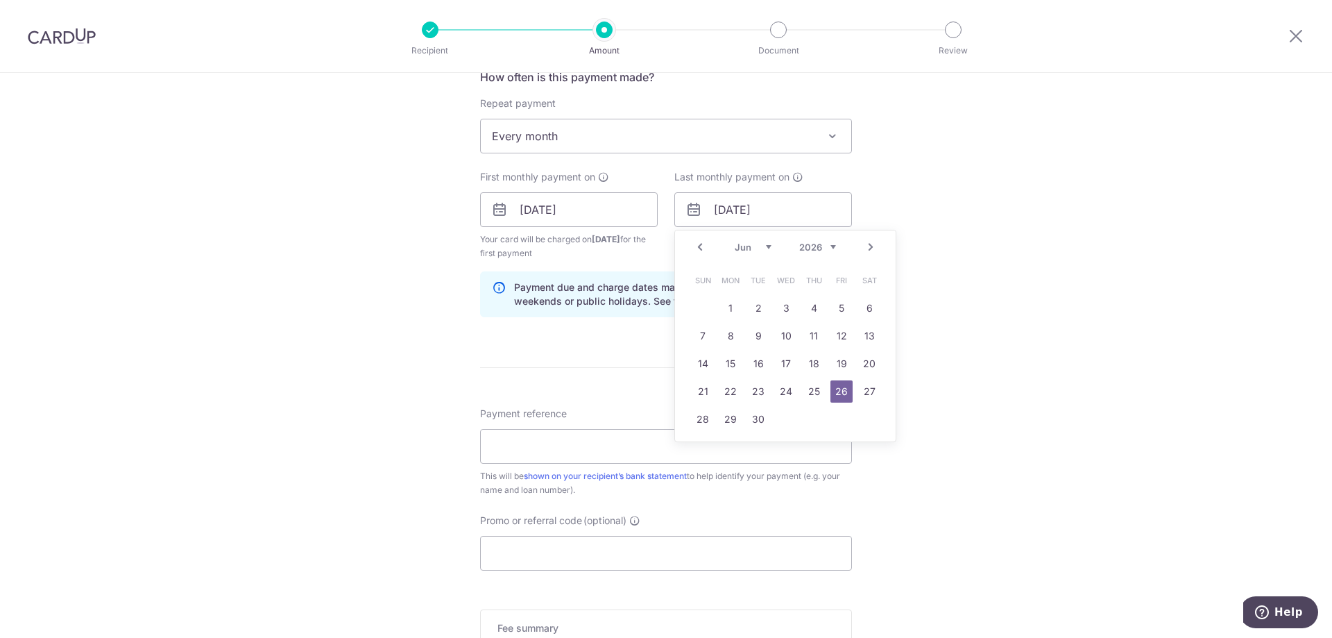
click at [866, 250] on link "Next" at bounding box center [870, 247] width 17 height 17
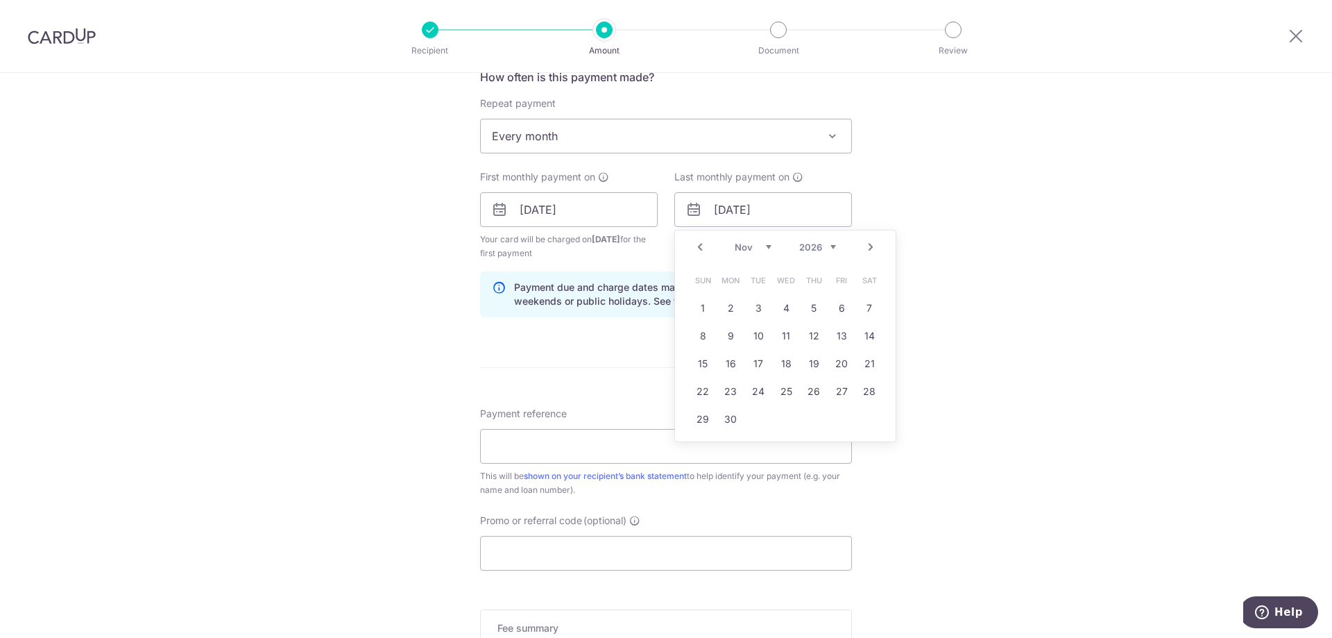
click at [866, 250] on link "Next" at bounding box center [870, 247] width 17 height 17
click at [858, 395] on link "26" at bounding box center [869, 391] width 22 height 22
type input "26/12/2026"
click at [801, 371] on form "Enter payment amount SGD 490.20 490.20 Select Card **** 5566 Add credit card Yo…" at bounding box center [666, 207] width 372 height 1169
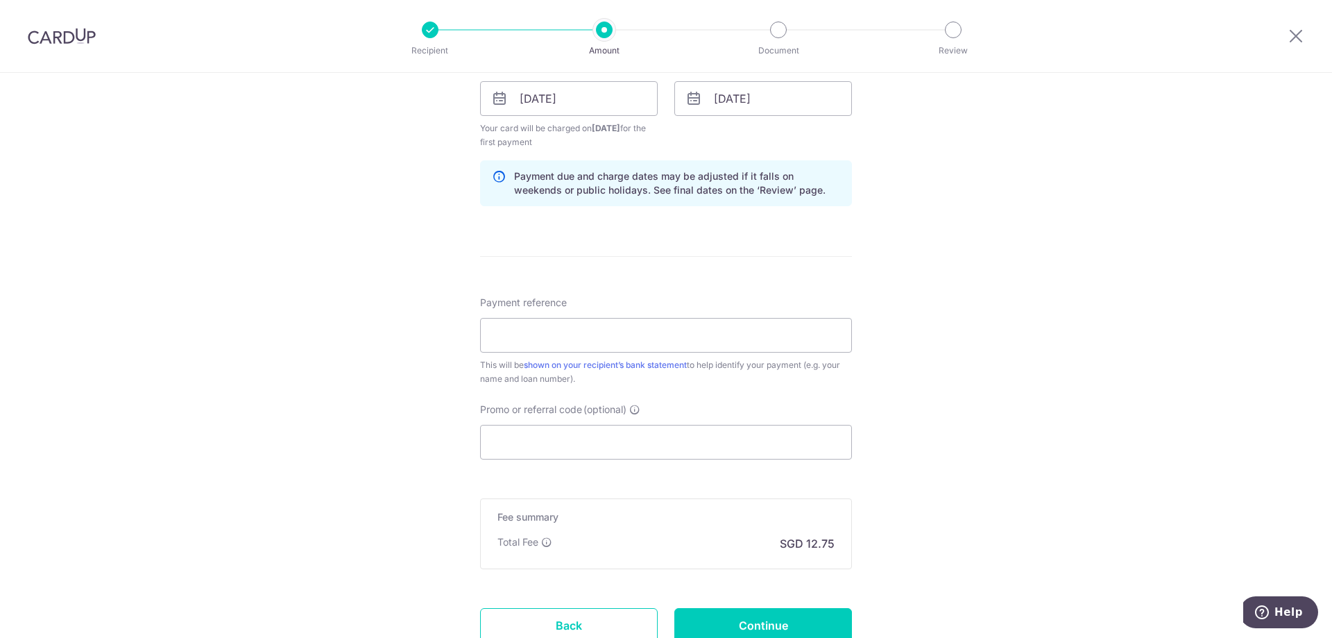
scroll to position [666, 0]
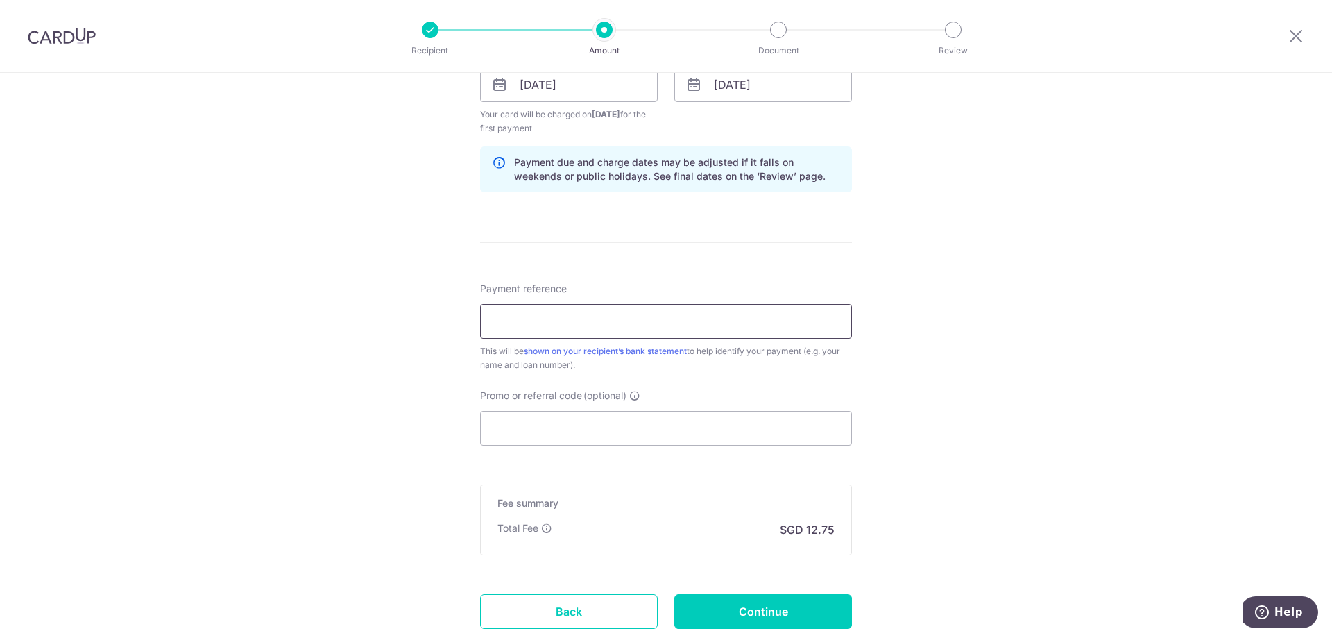
click at [681, 325] on input "Payment reference" at bounding box center [666, 321] width 372 height 35
type input "OCBC pty loan mth instlm recurr 90N"
click at [626, 443] on input "Promo or referral code (optional)" at bounding box center [666, 428] width 372 height 35
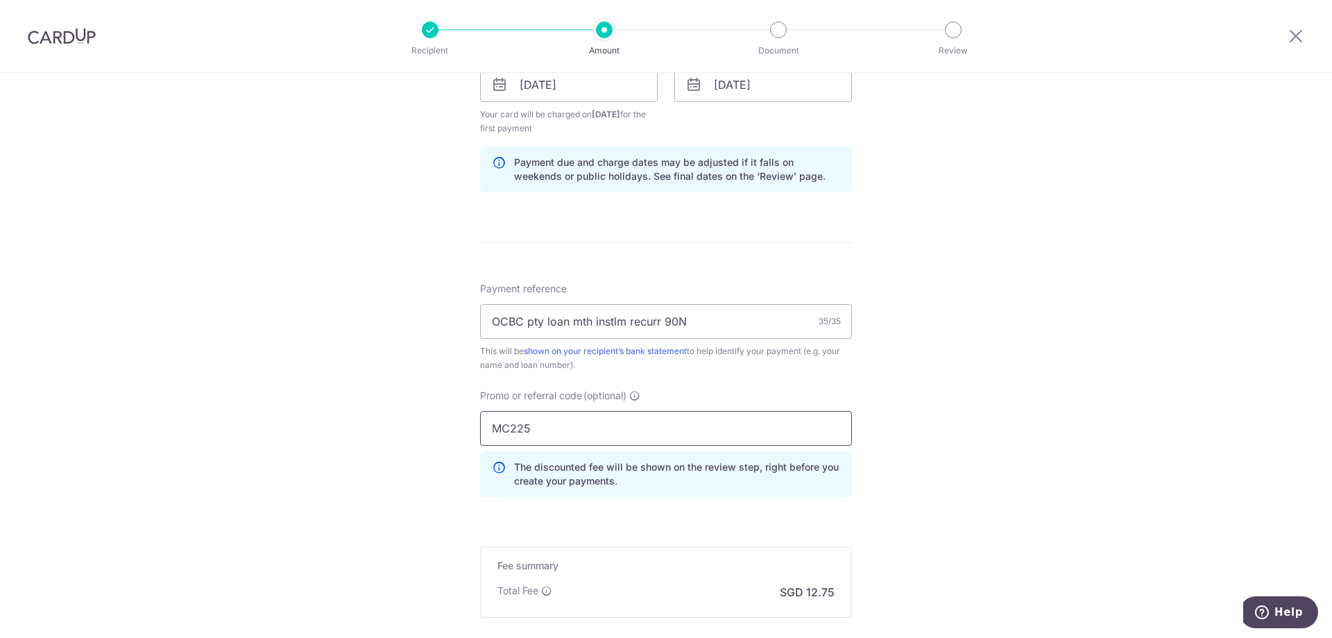
type input "MC225"
click at [949, 447] on div "Tell us more about your payment Enter payment amount SGD 490.20 490.20 Select C…" at bounding box center [666, 101] width 1332 height 1388
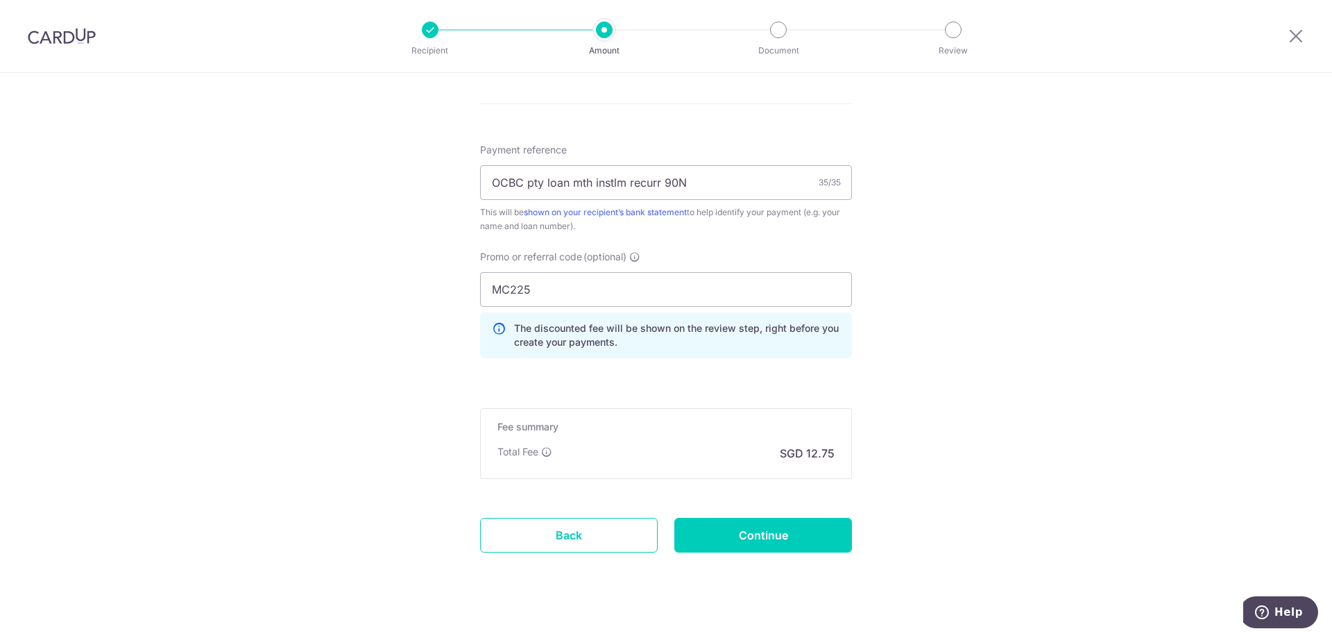
scroll to position [800, 0]
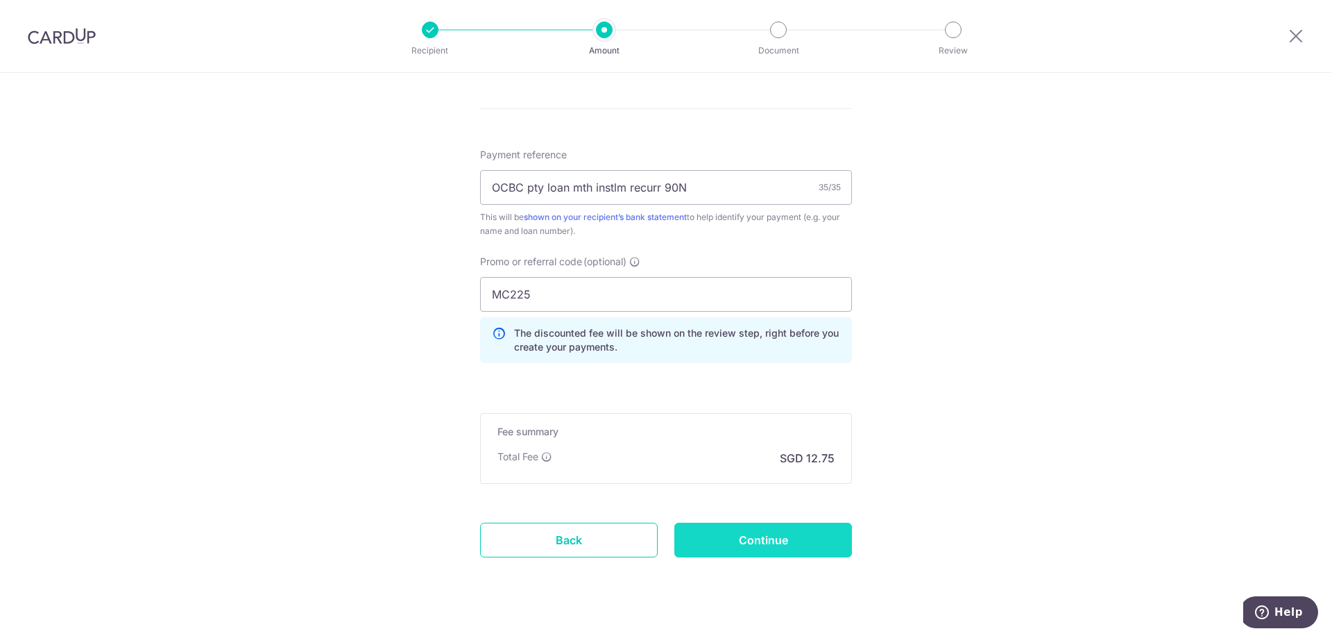
click at [769, 544] on input "Continue" at bounding box center [763, 539] width 178 height 35
type input "Create Schedule"
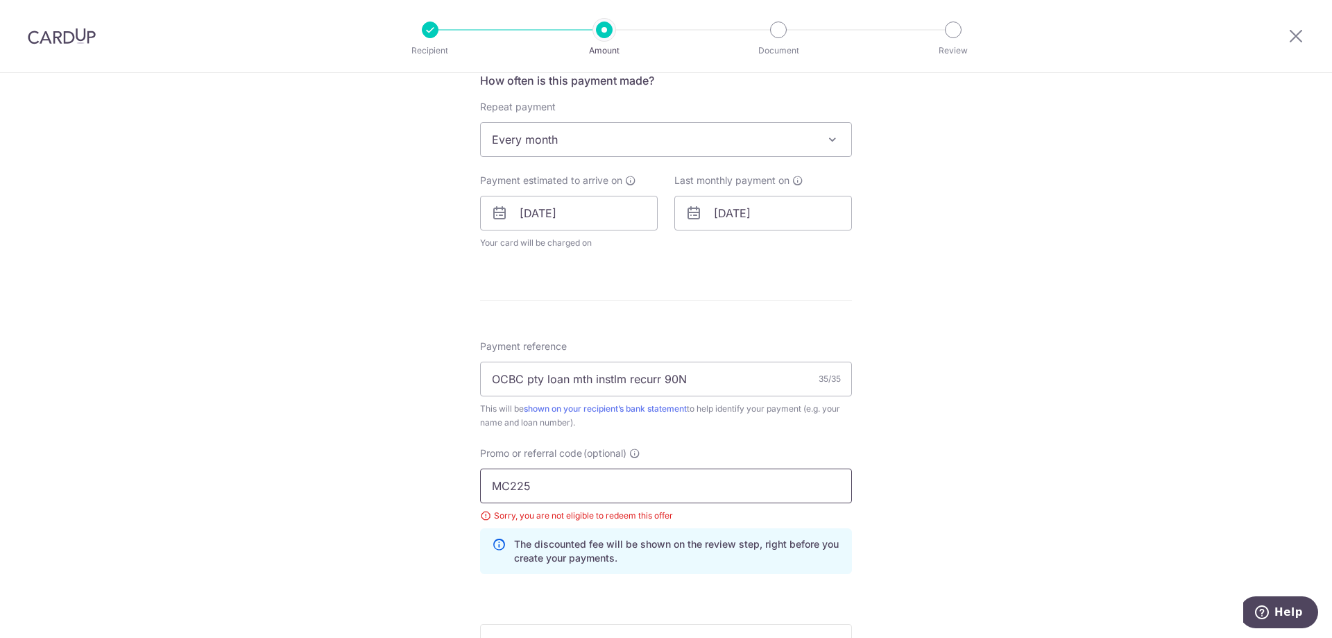
scroll to position [536, 0]
click at [545, 216] on input "[DATE]" at bounding box center [569, 214] width 178 height 35
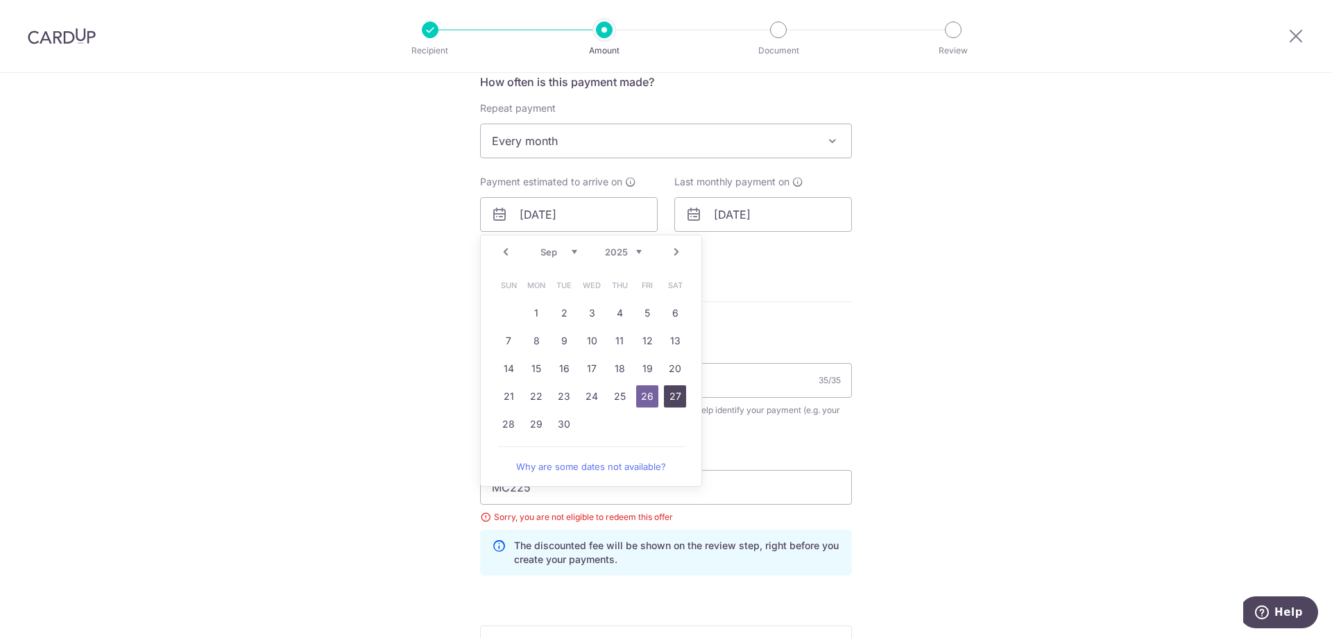
click at [667, 402] on link "27" at bounding box center [675, 396] width 22 height 22
type input "[DATE]"
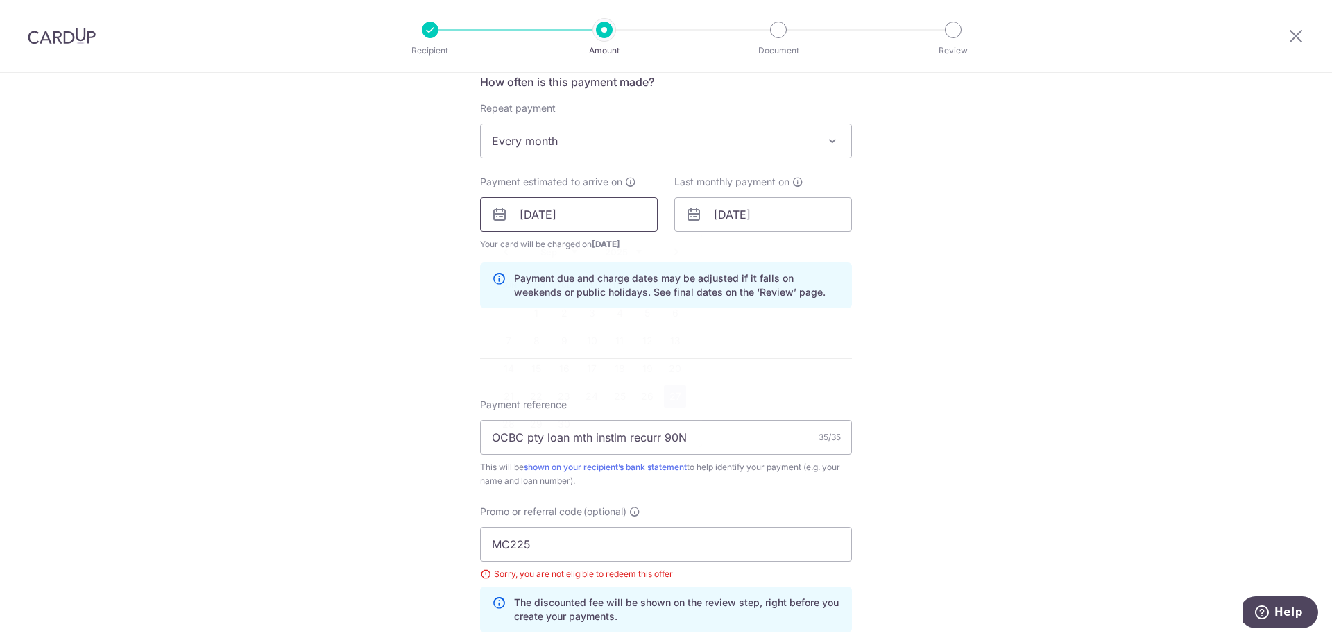
click at [607, 229] on input "[DATE]" at bounding box center [569, 214] width 178 height 35
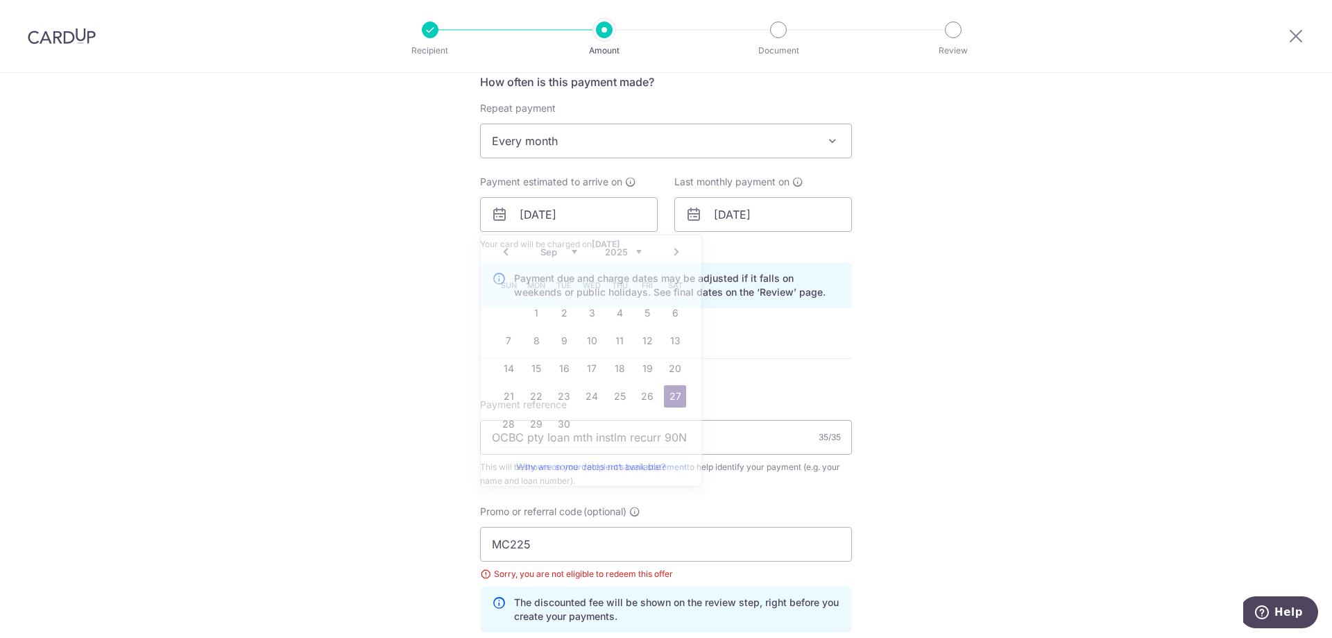
click at [767, 333] on form "Enter payment amount SGD 490.20 490.20 Select Card **** 5566 Add credit card Yo…" at bounding box center [666, 246] width 372 height 1237
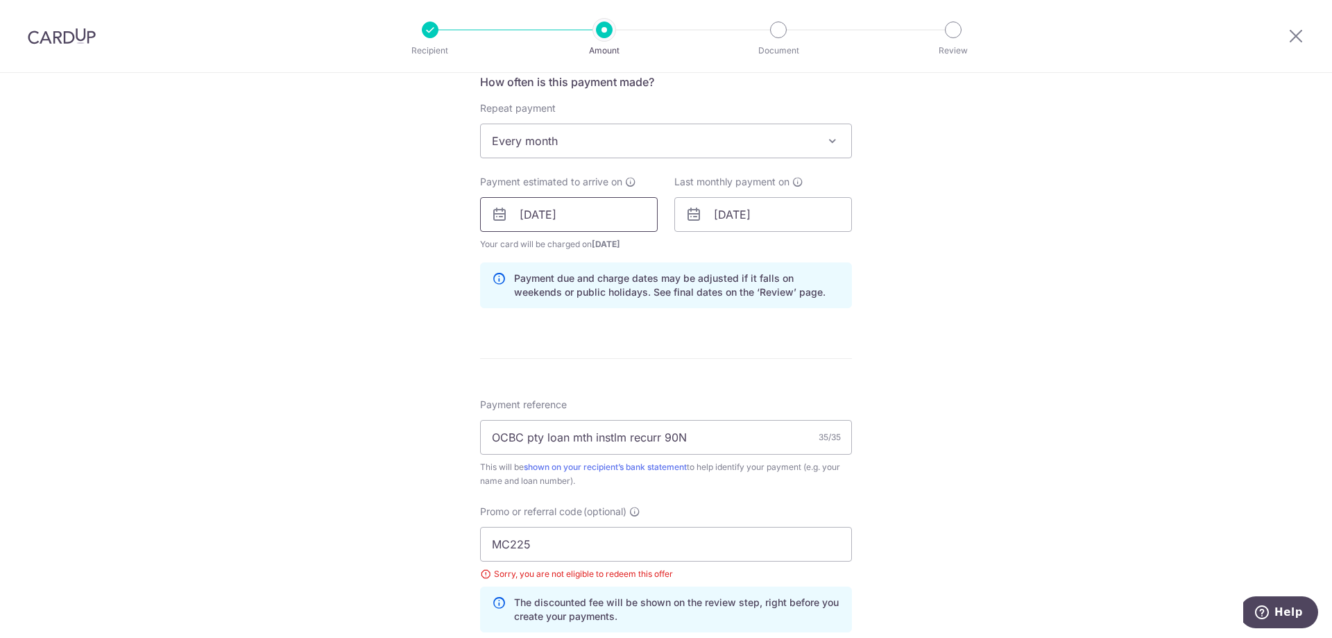
click at [620, 220] on input "27/09/2025" at bounding box center [569, 214] width 178 height 35
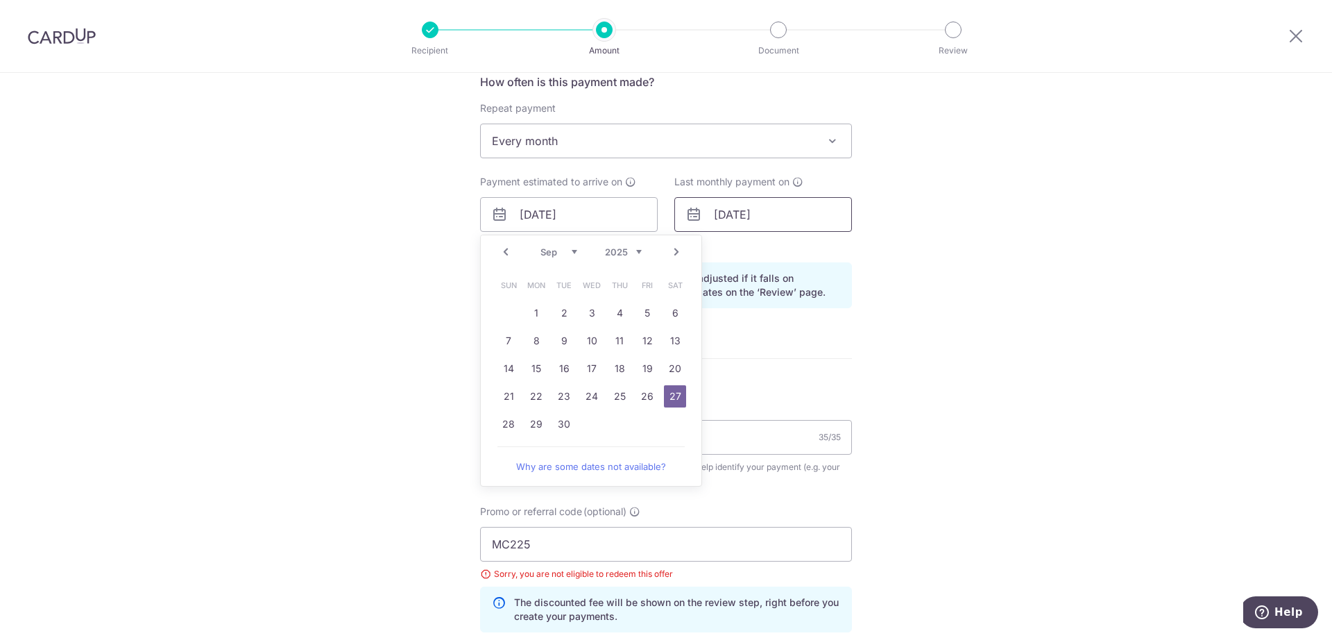
click at [765, 217] on input "26/12/2026" at bounding box center [763, 214] width 178 height 35
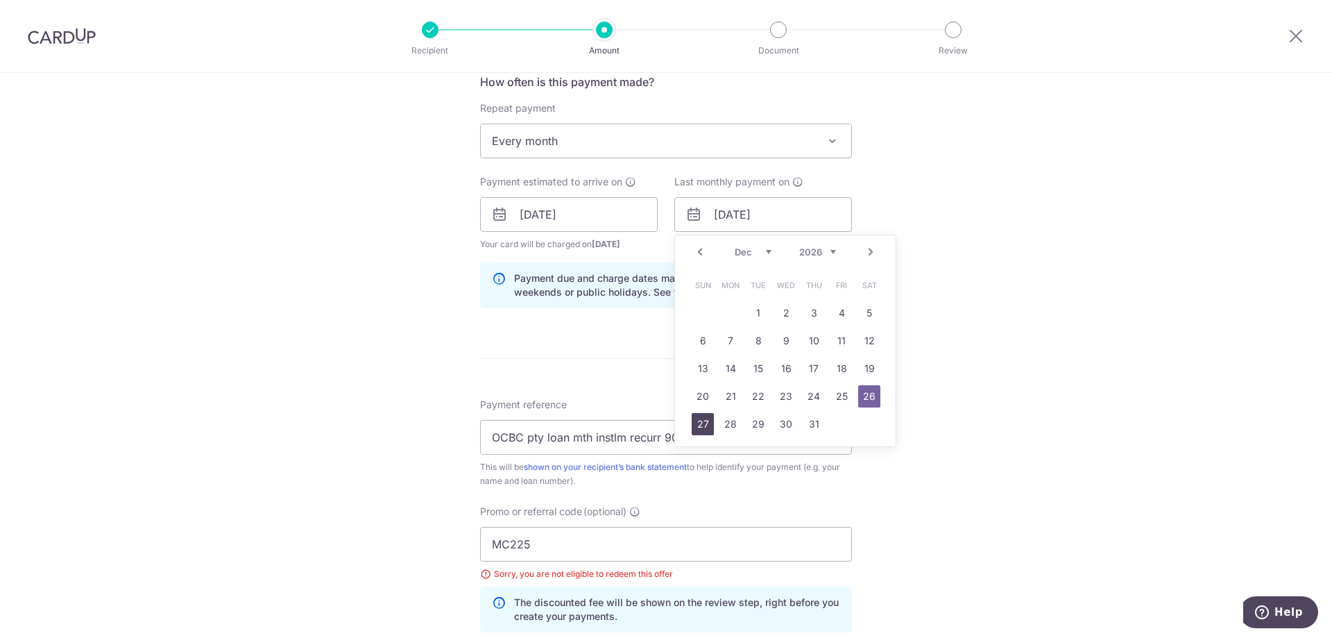
click at [700, 427] on link "27" at bounding box center [703, 424] width 22 height 22
type input "27/12/2026"
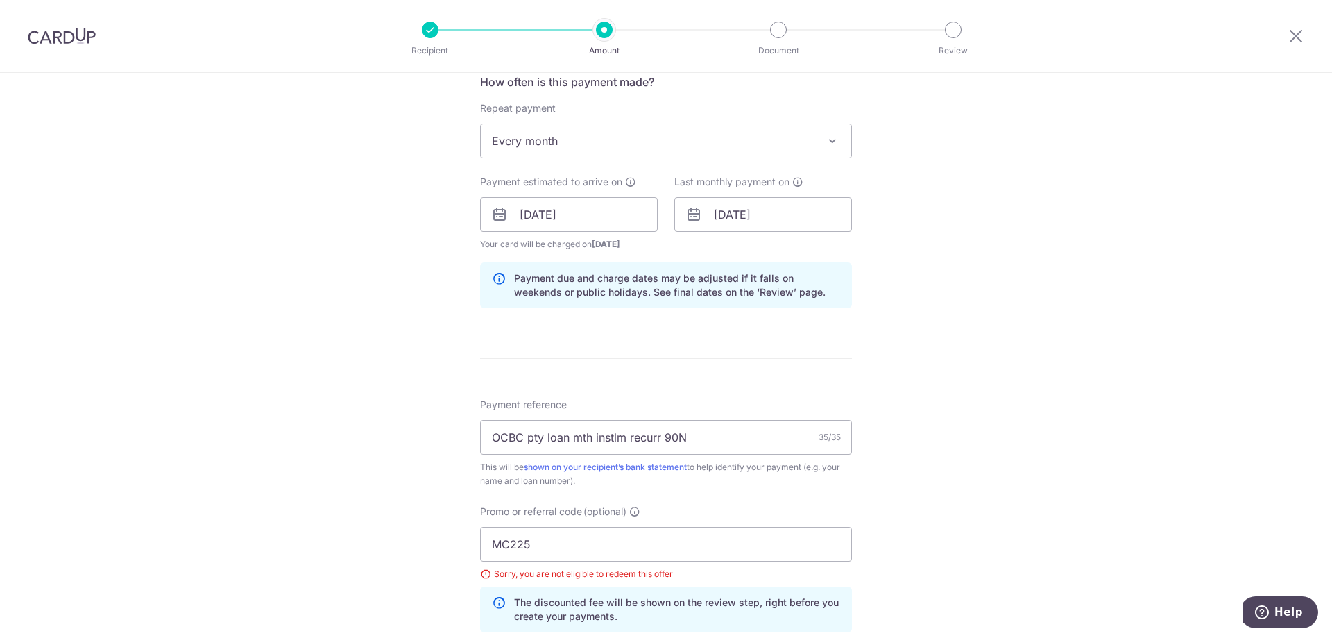
click at [915, 305] on div "Tell us more about your payment Enter payment amount SGD 490.20 490.20 Select C…" at bounding box center [666, 234] width 1332 height 1394
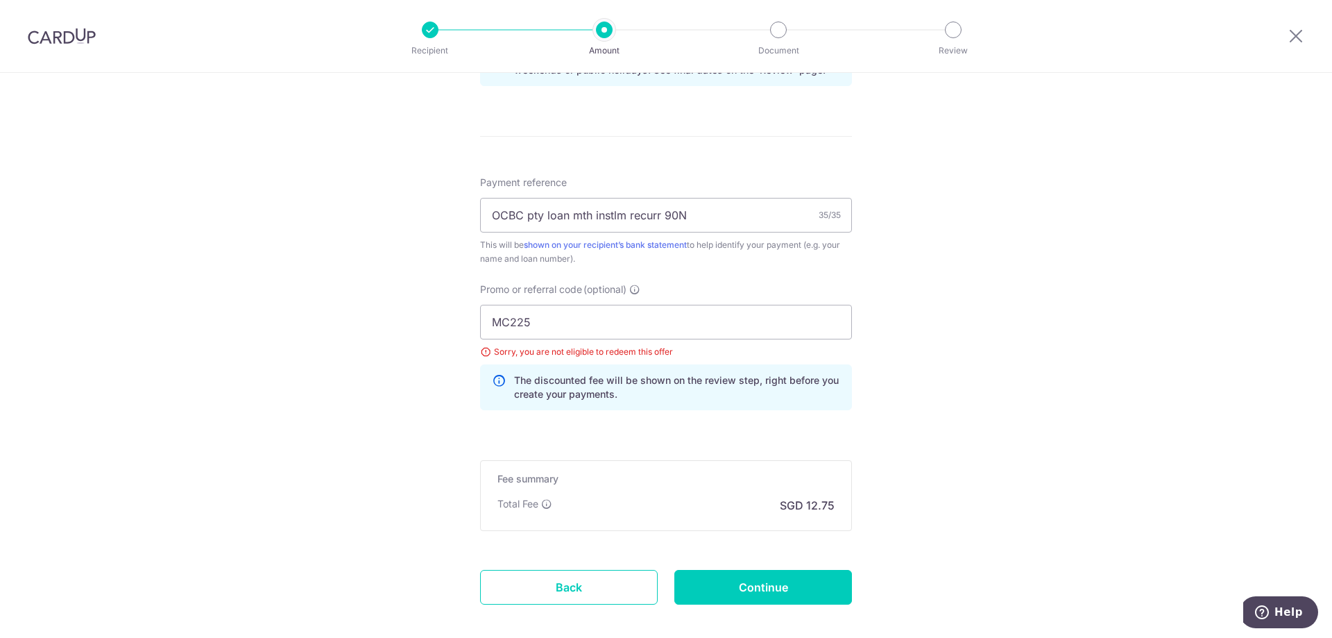
scroll to position [777, 0]
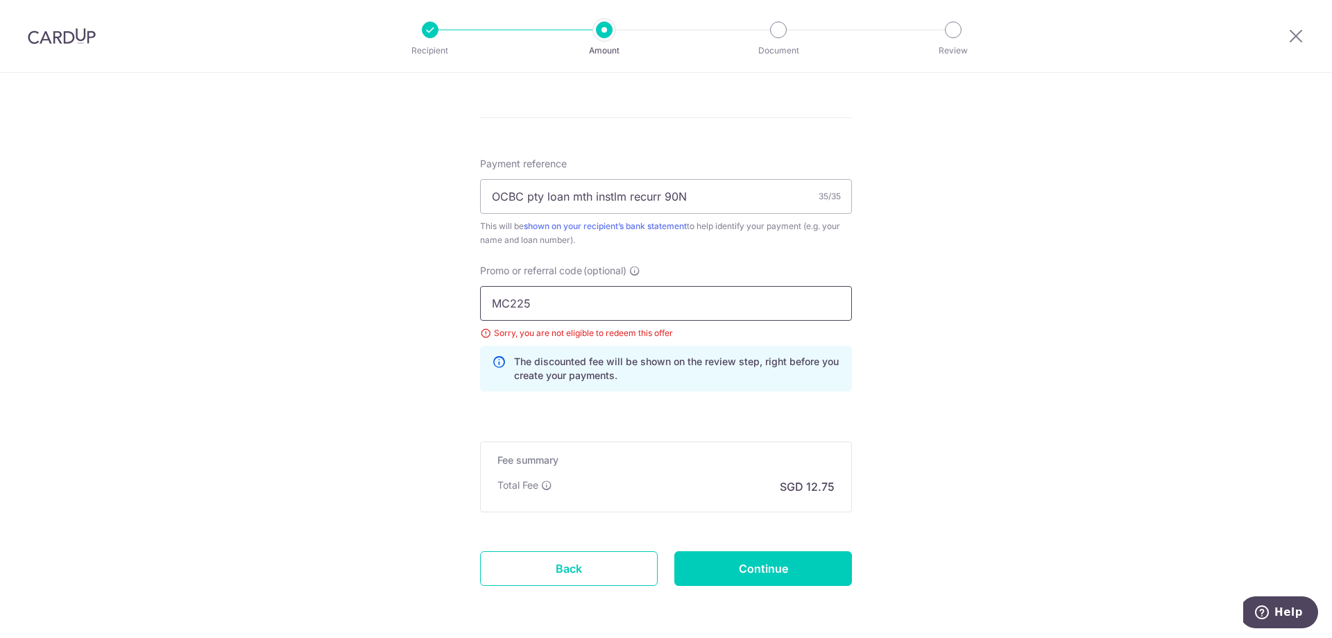
drag, startPoint x: 535, startPoint y: 300, endPoint x: 291, endPoint y: 301, distance: 244.2
paste input "OCBC90NMC"
type input "OCBC90NMC"
click at [794, 560] on input "Continue" at bounding box center [763, 568] width 178 height 35
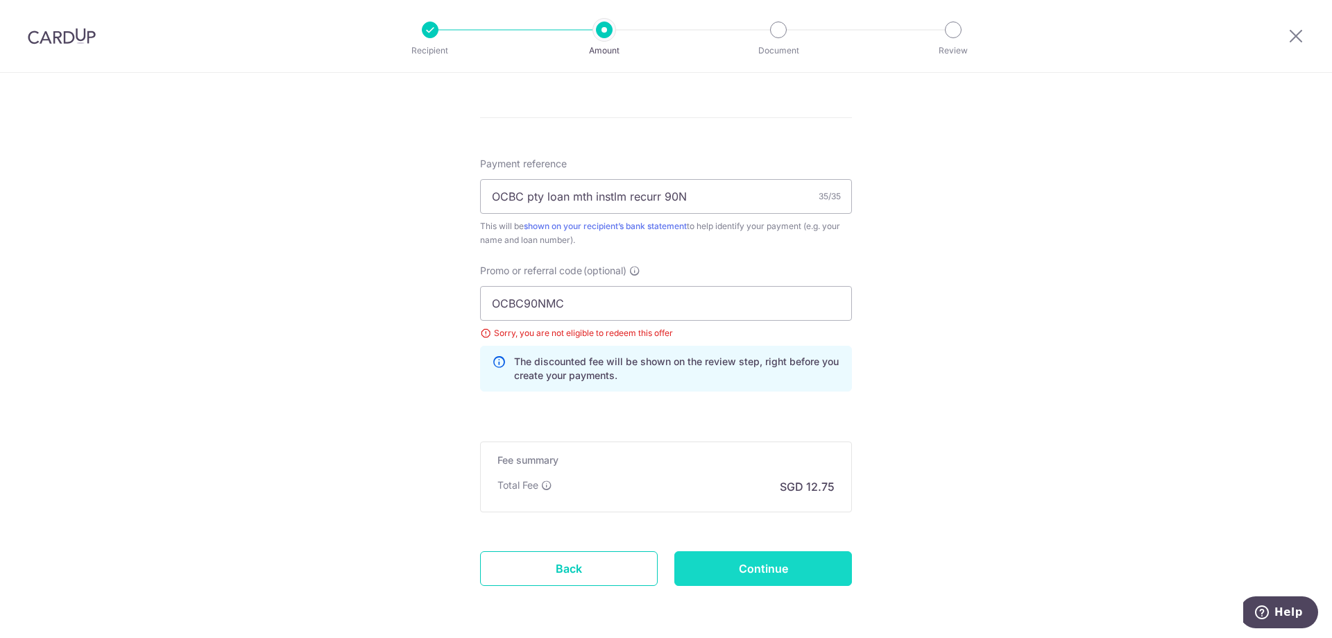
type input "Update Schedule"
click at [794, 560] on div "Update Schedule" at bounding box center [763, 568] width 194 height 35
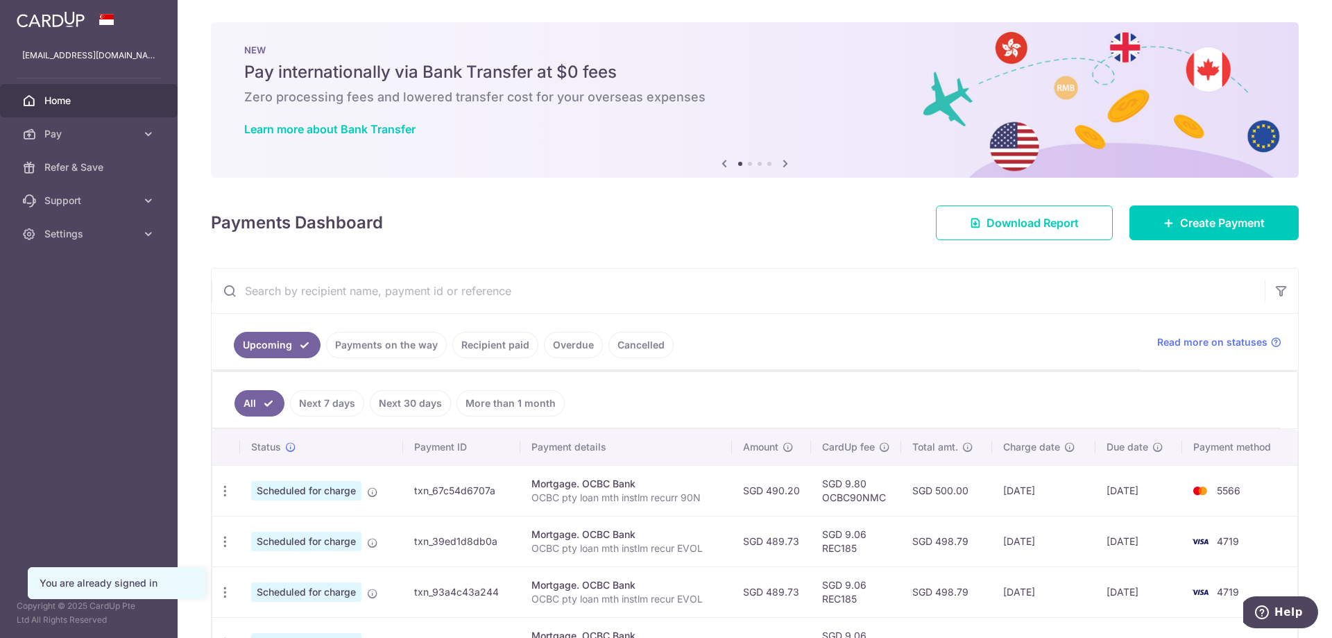
click at [849, 499] on td "SGD 9.80 OCBC90NMC" at bounding box center [856, 490] width 90 height 51
copy td "OCBC90NMC"
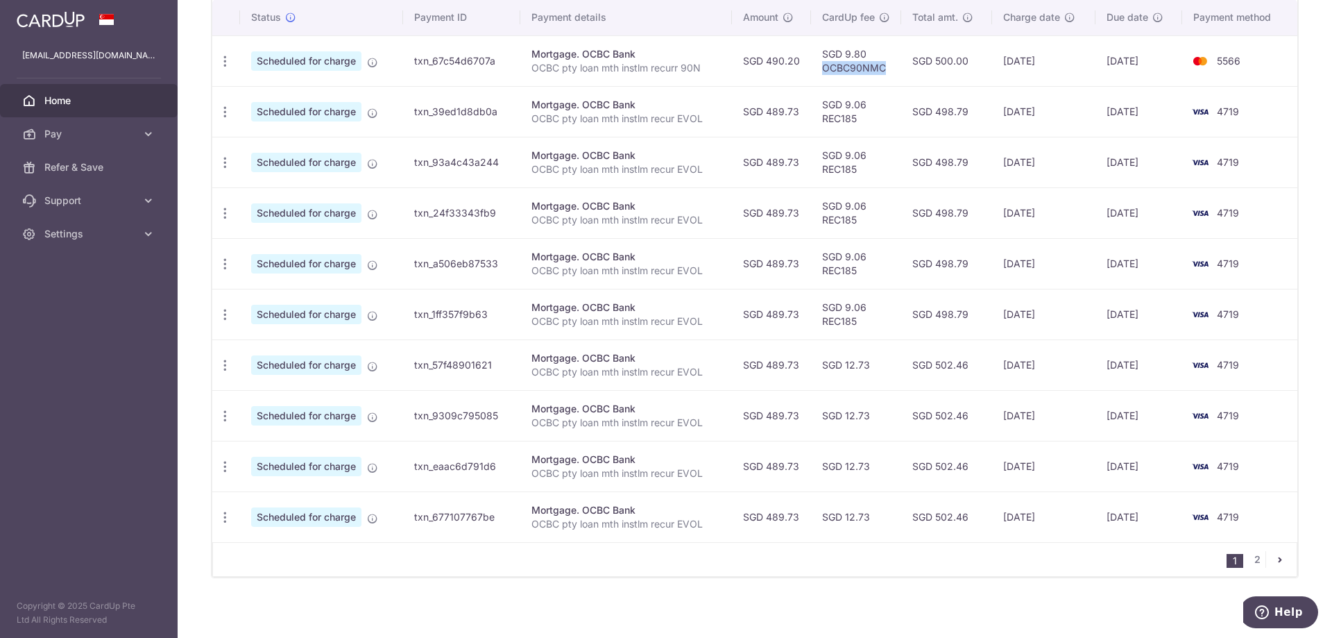
scroll to position [426, 0]
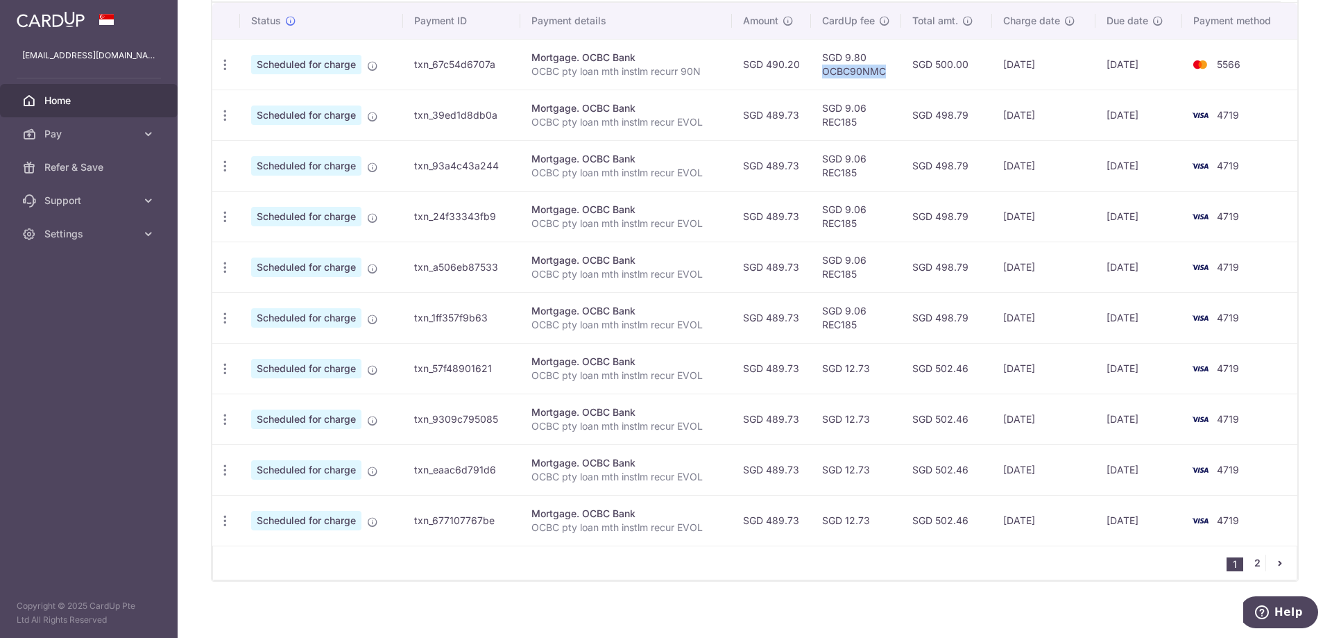
click at [1254, 568] on link "2" at bounding box center [1257, 562] width 17 height 17
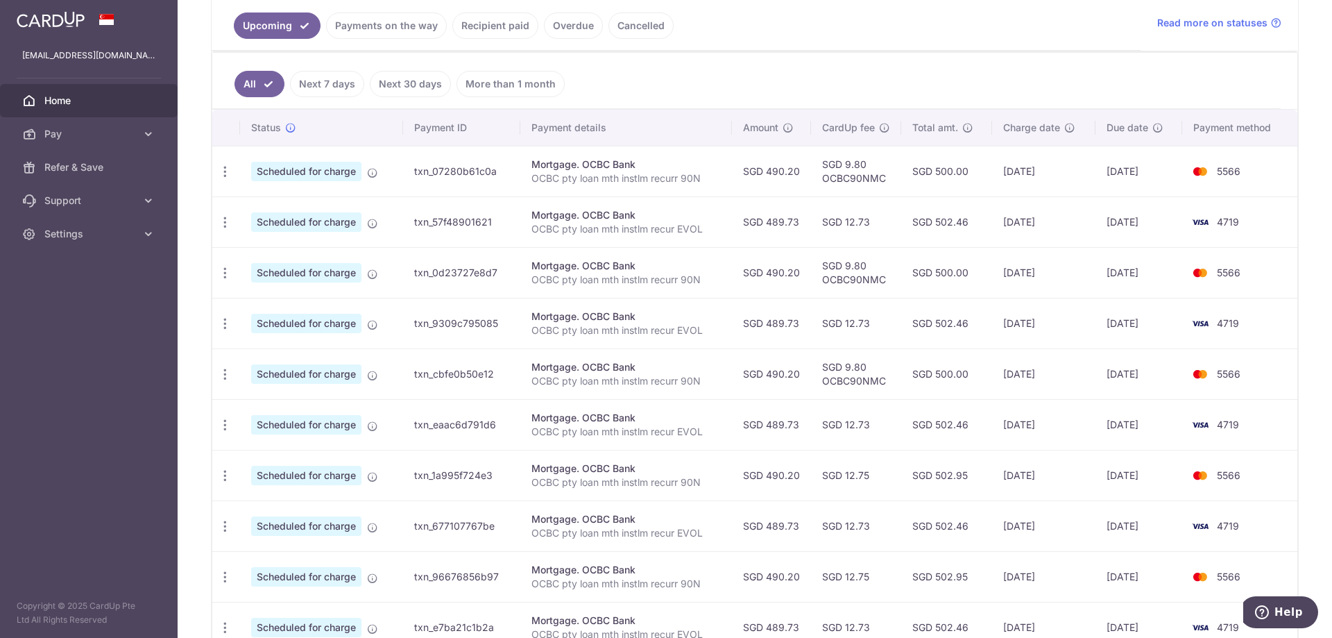
scroll to position [0, 0]
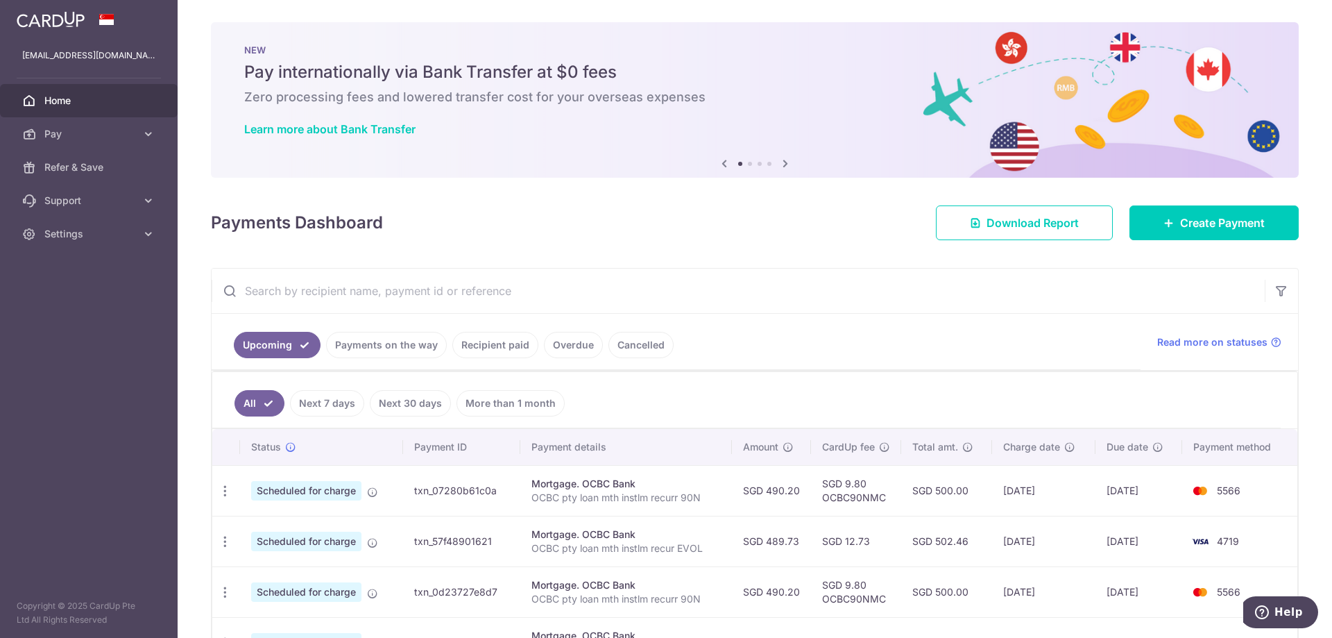
drag, startPoint x: 751, startPoint y: 185, endPoint x: 225, endPoint y: 284, distance: 534.3
click at [225, 284] on div "× Pause Schedule Pause all future payments in this series Pause just this one p…" at bounding box center [755, 319] width 1154 height 638
click at [142, 236] on icon at bounding box center [149, 234] width 14 height 14
click at [493, 350] on link "Recipient paid" at bounding box center [495, 345] width 86 height 26
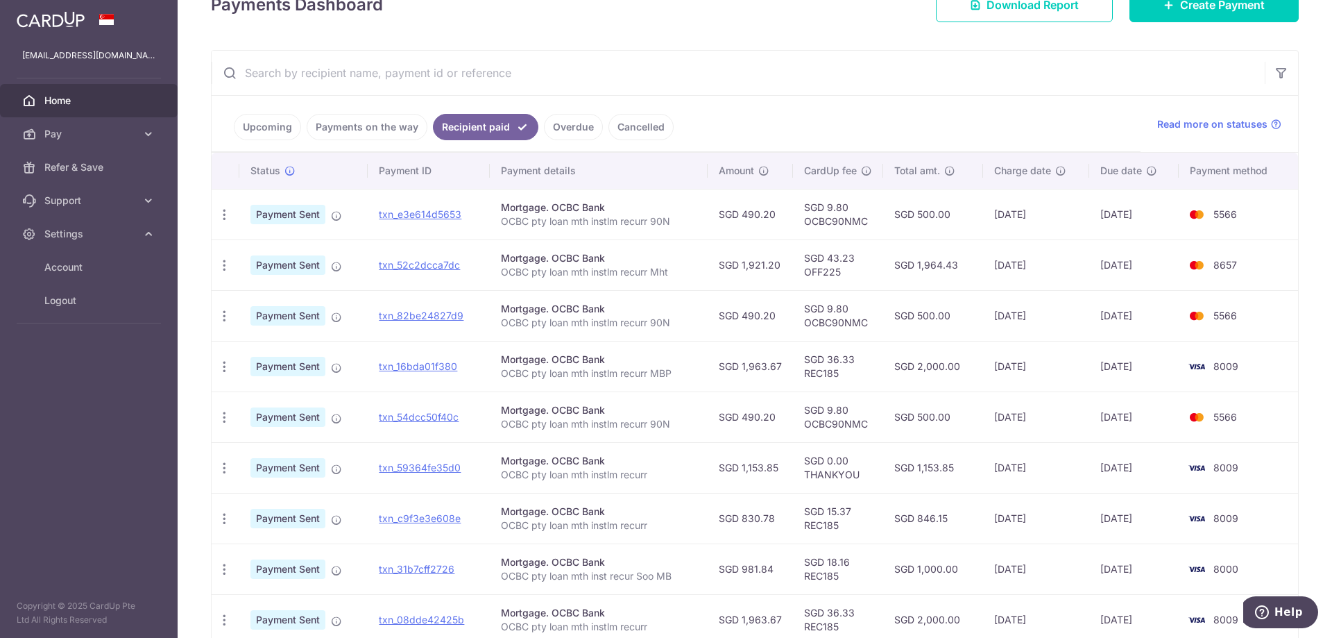
scroll to position [217, 0]
drag, startPoint x: 884, startPoint y: 262, endPoint x: 958, endPoint y: 259, distance: 73.6
click at [958, 259] on td "SGD 1,964.43" at bounding box center [933, 265] width 100 height 51
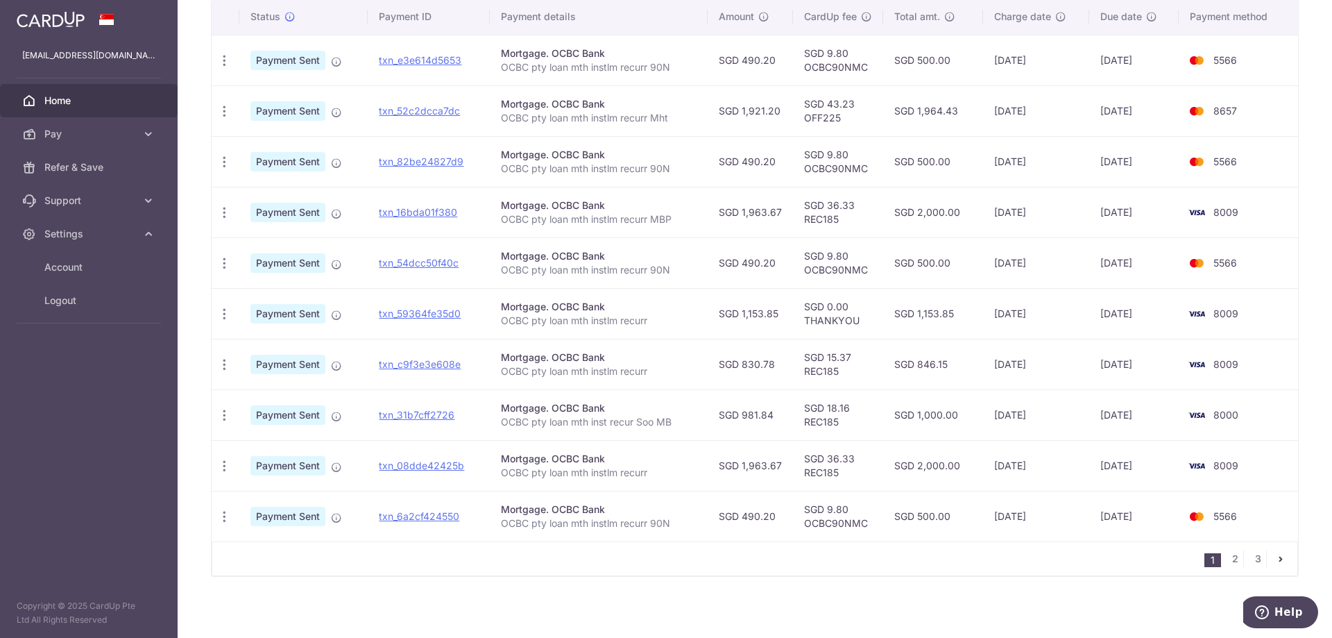
scroll to position [371, 0]
drag, startPoint x: 498, startPoint y: 114, endPoint x: 678, endPoint y: 129, distance: 181.0
click at [678, 129] on td "Mortgage. OCBC Bank OCBC pty loan mth instlm recurr Mht" at bounding box center [599, 111] width 218 height 51
copy p "OCBC pty loan mth instlm recurr Mht"
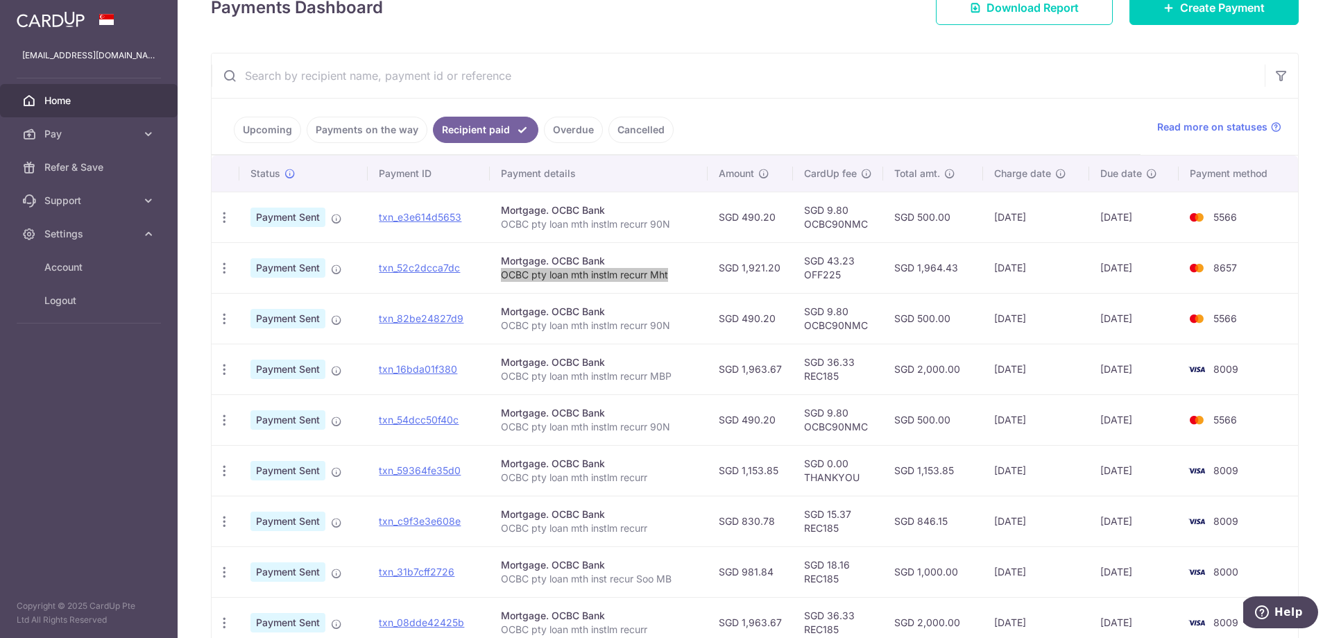
scroll to position [154, 0]
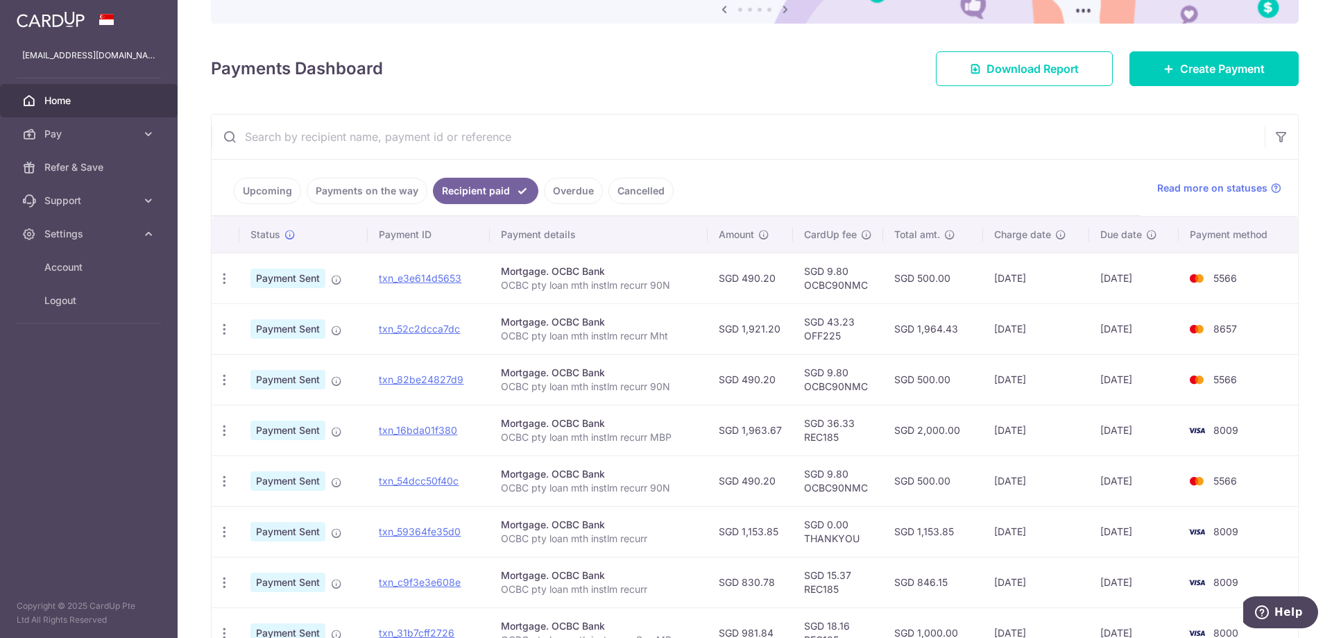
click at [388, 196] on link "Payments on the way" at bounding box center [367, 191] width 121 height 26
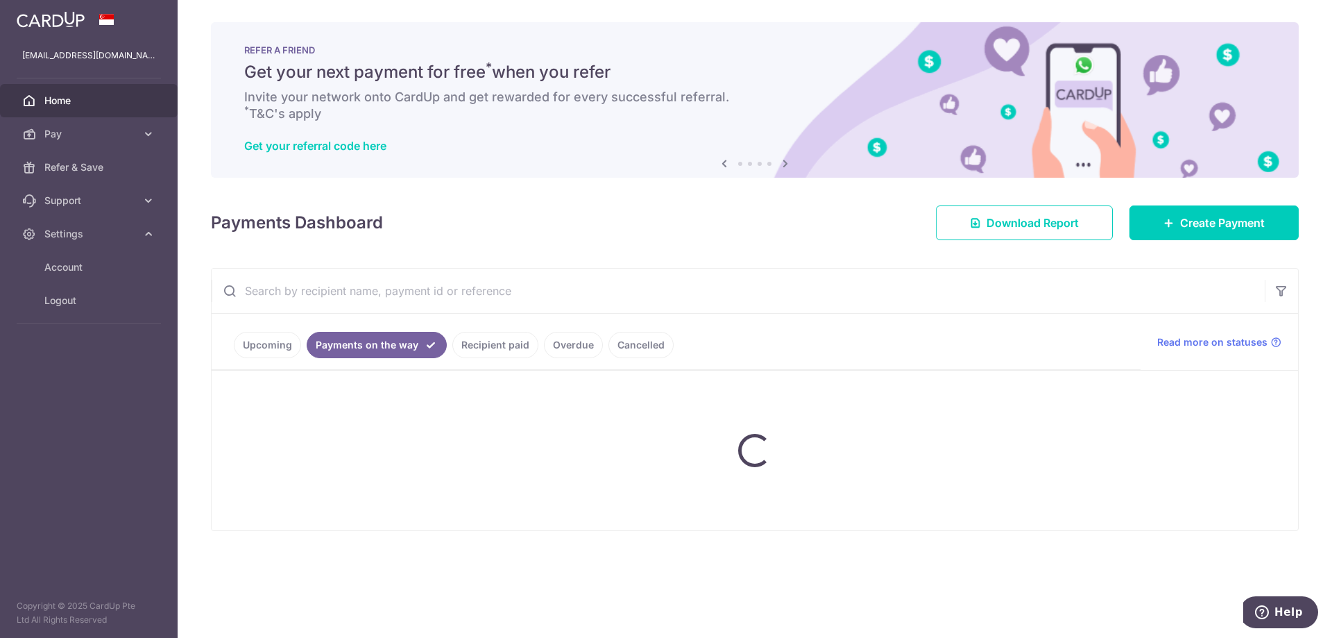
scroll to position [0, 0]
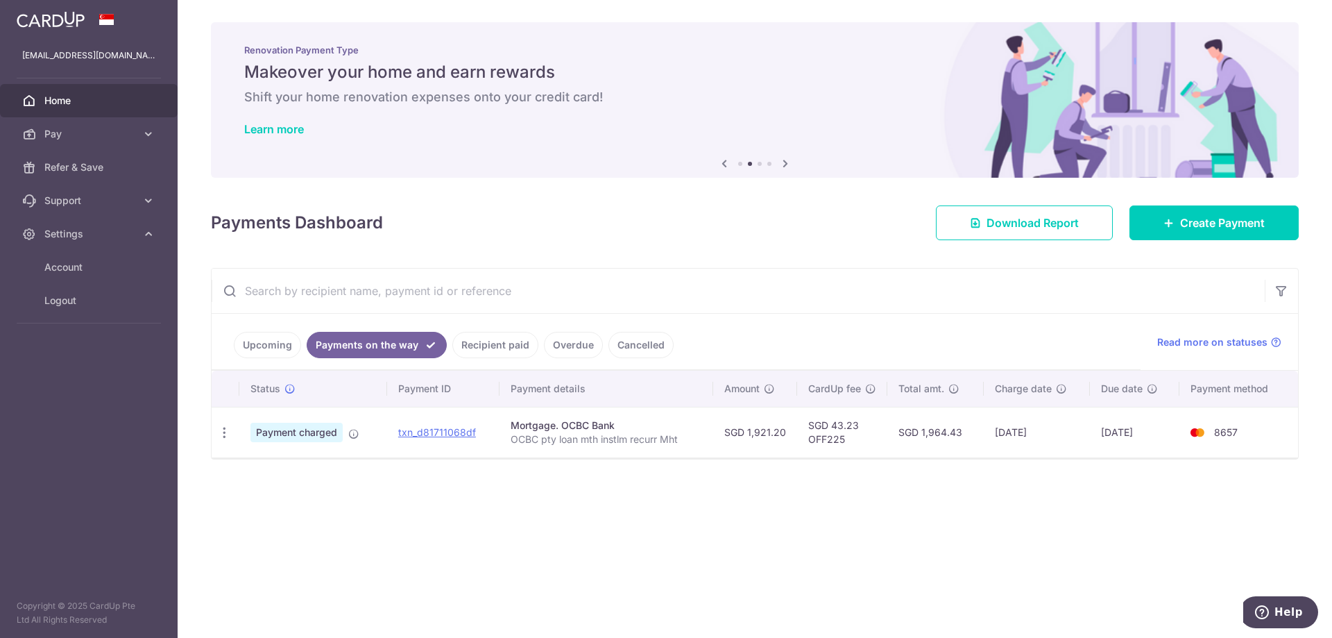
click at [444, 602] on div "× Pause Schedule Pause all future payments in this series Pause just this one p…" at bounding box center [755, 319] width 1154 height 638
drag, startPoint x: 726, startPoint y: 432, endPoint x: 1158, endPoint y: 434, distance: 431.5
click at [1158, 434] on tr "PDF Receipt Payment charged txn_d81711068df Mortgage. OCBC Bank OCBC pty loan m…" at bounding box center [755, 432] width 1086 height 51
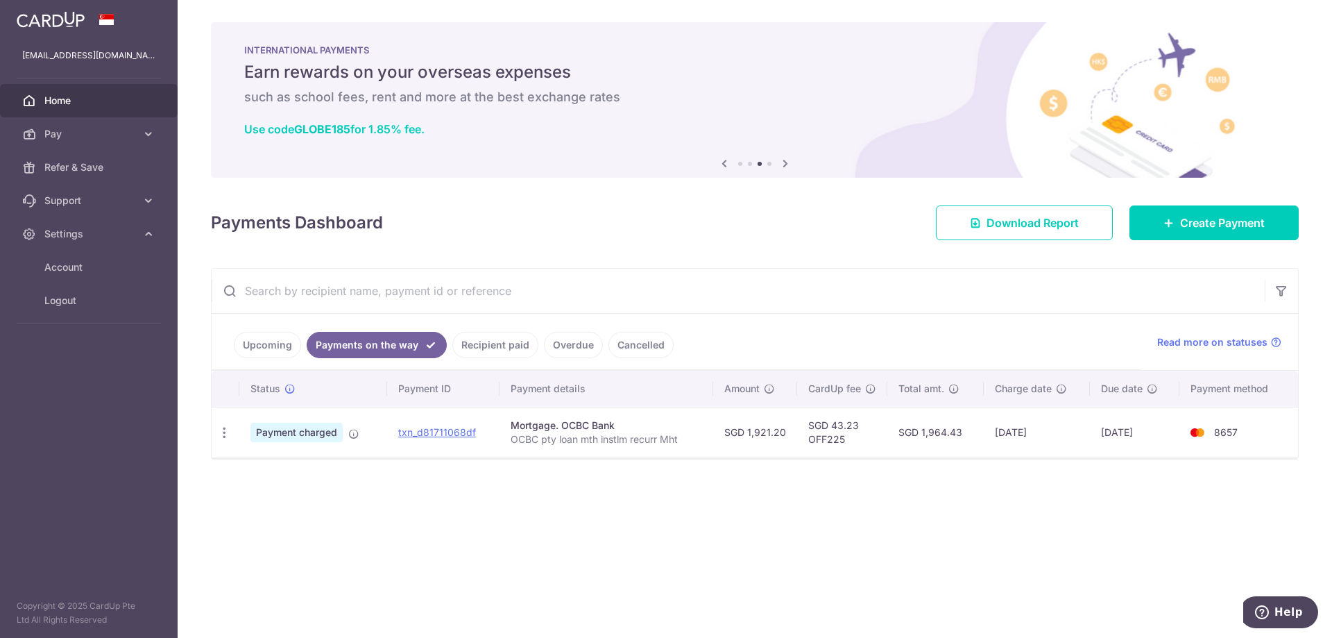
copy tr "SGD 1,921.20 SGD 43.23 OFF225 SGD 1,964.43 07/08/2025 12/08/2025"
click at [935, 519] on div "× Pause Schedule Pause all future payments in this series Pause just this one p…" at bounding box center [755, 319] width 1154 height 638
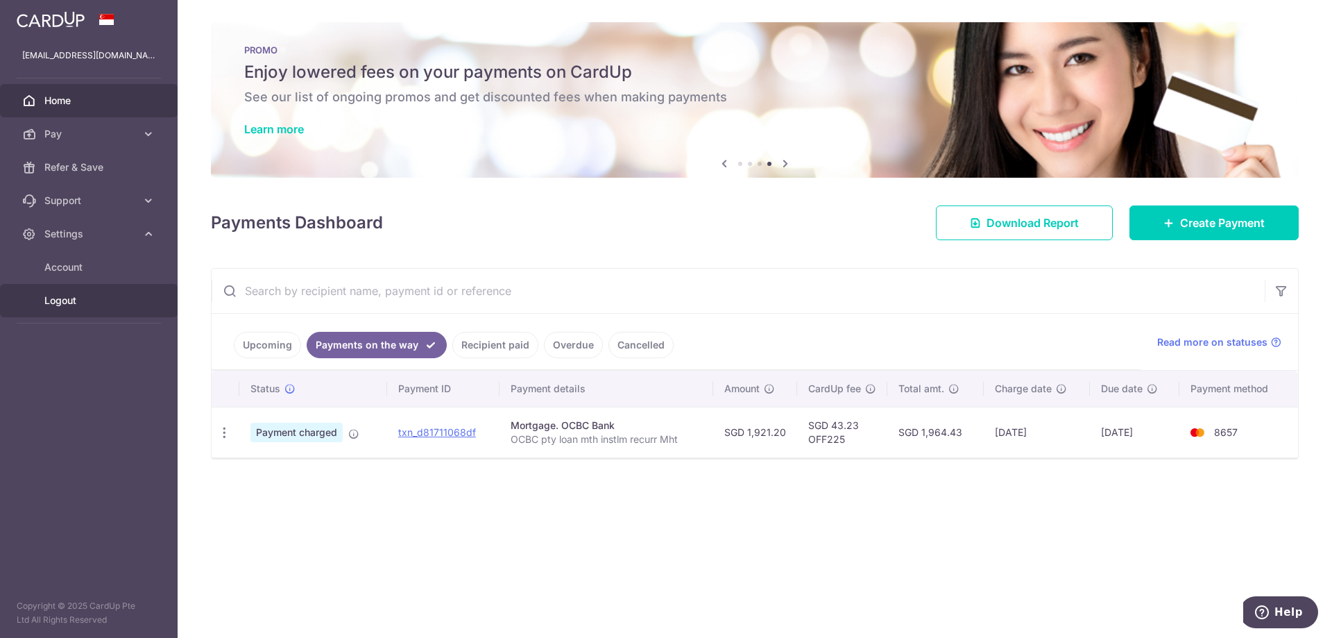
click at [82, 304] on span "Logout" at bounding box center [90, 300] width 92 height 14
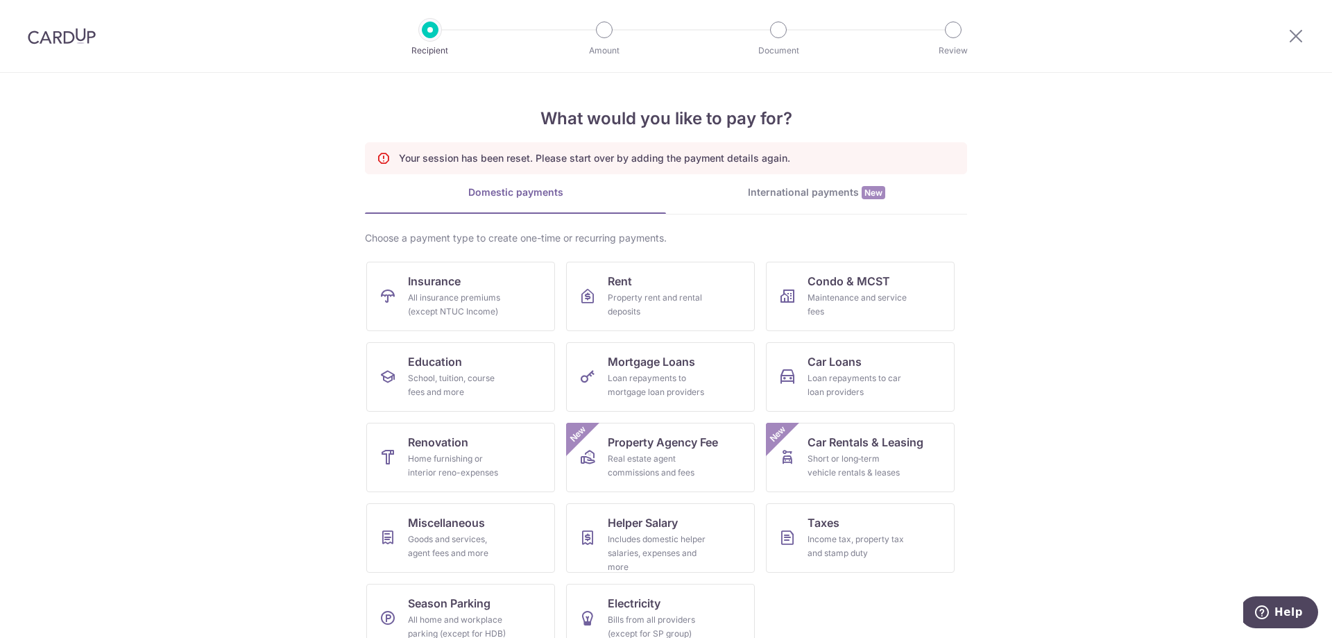
scroll to position [26, 0]
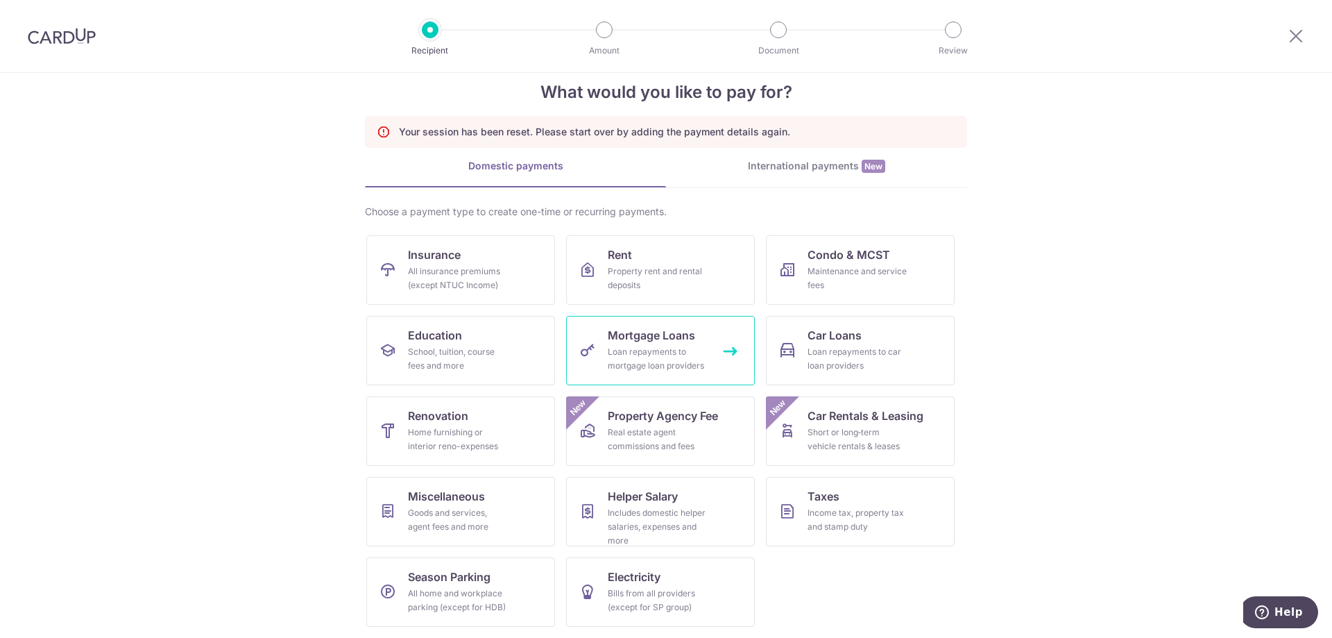
click at [680, 357] on div "Loan repayments to mortgage loan providers" at bounding box center [658, 359] width 100 height 28
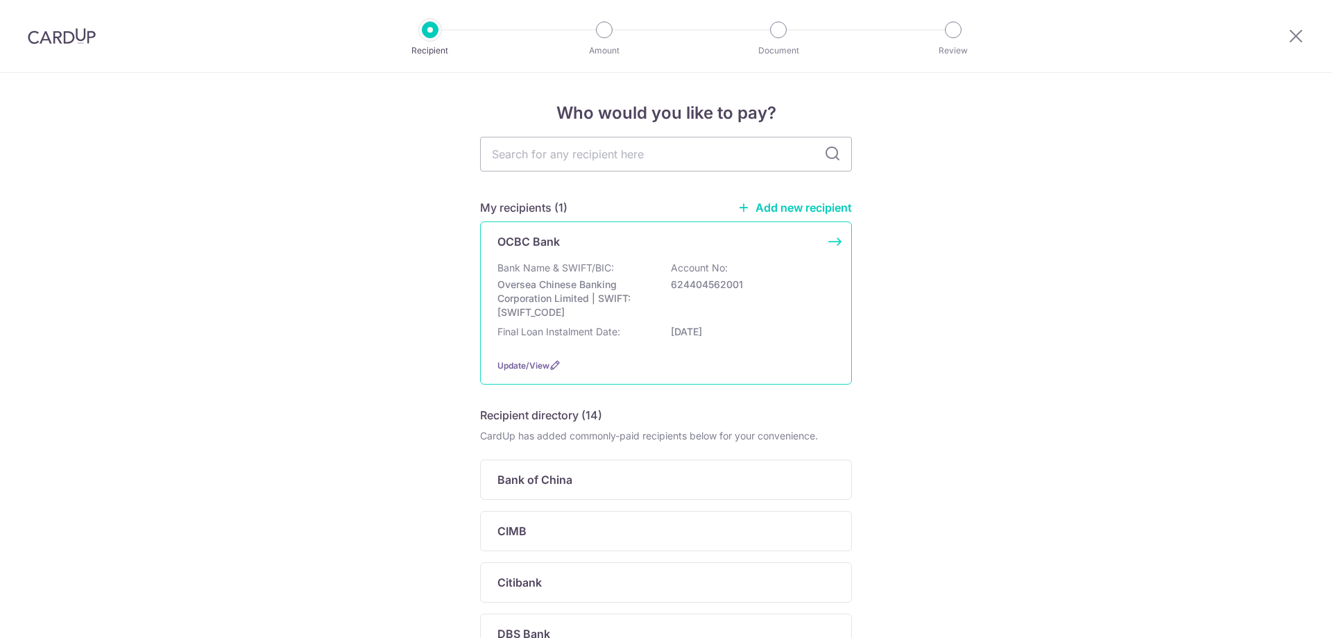
click at [604, 305] on p "Oversea Chinese Banking Corporation Limited | SWIFT: OCBCSGSGXXX" at bounding box center [574, 298] width 155 height 42
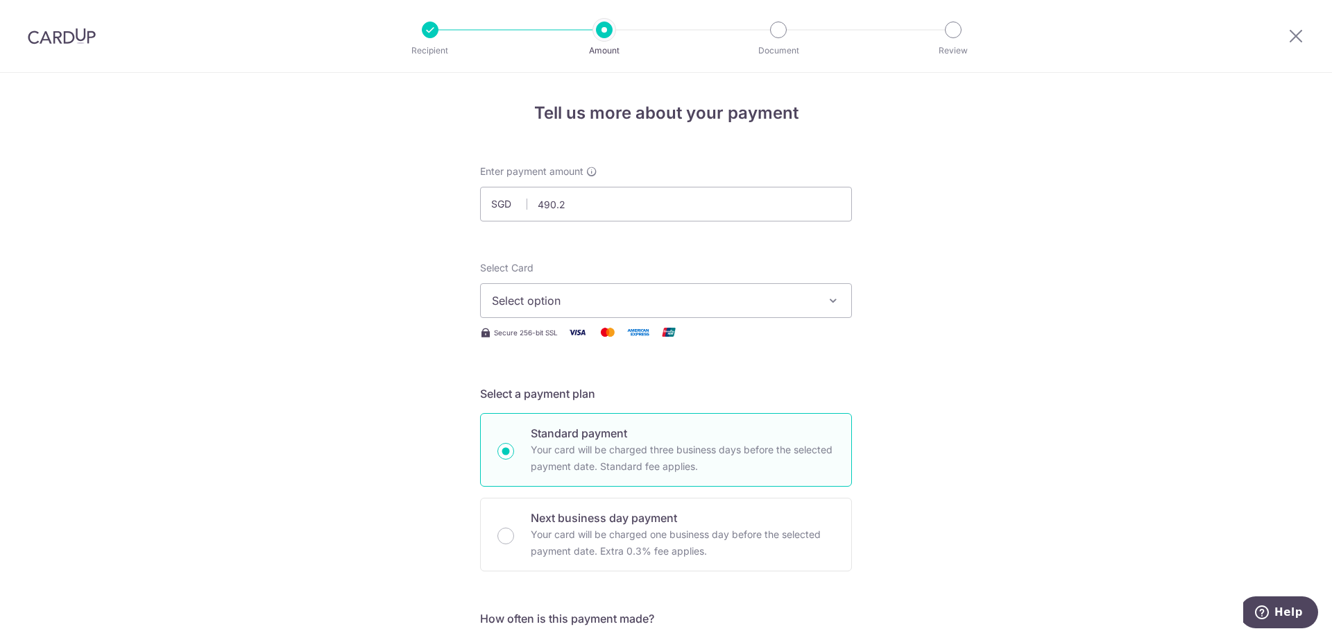
type input "490.20"
click at [728, 298] on span "Select option" at bounding box center [653, 300] width 323 height 17
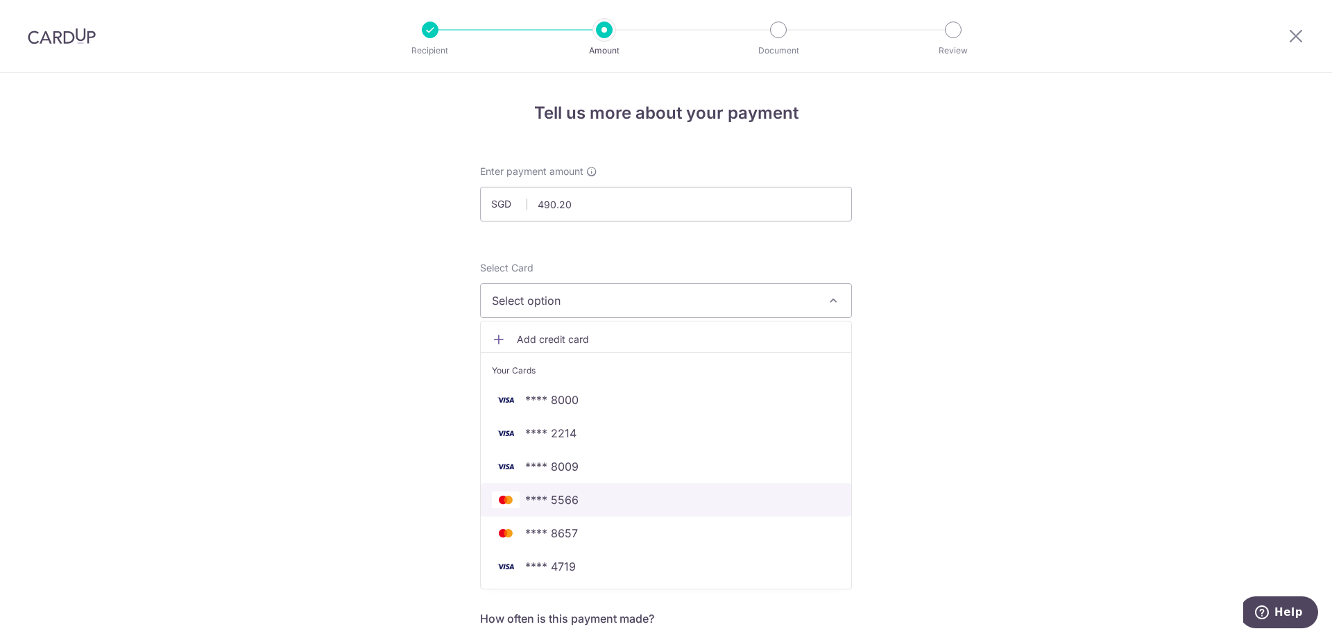
click at [579, 503] on span "**** 5566" at bounding box center [666, 499] width 348 height 17
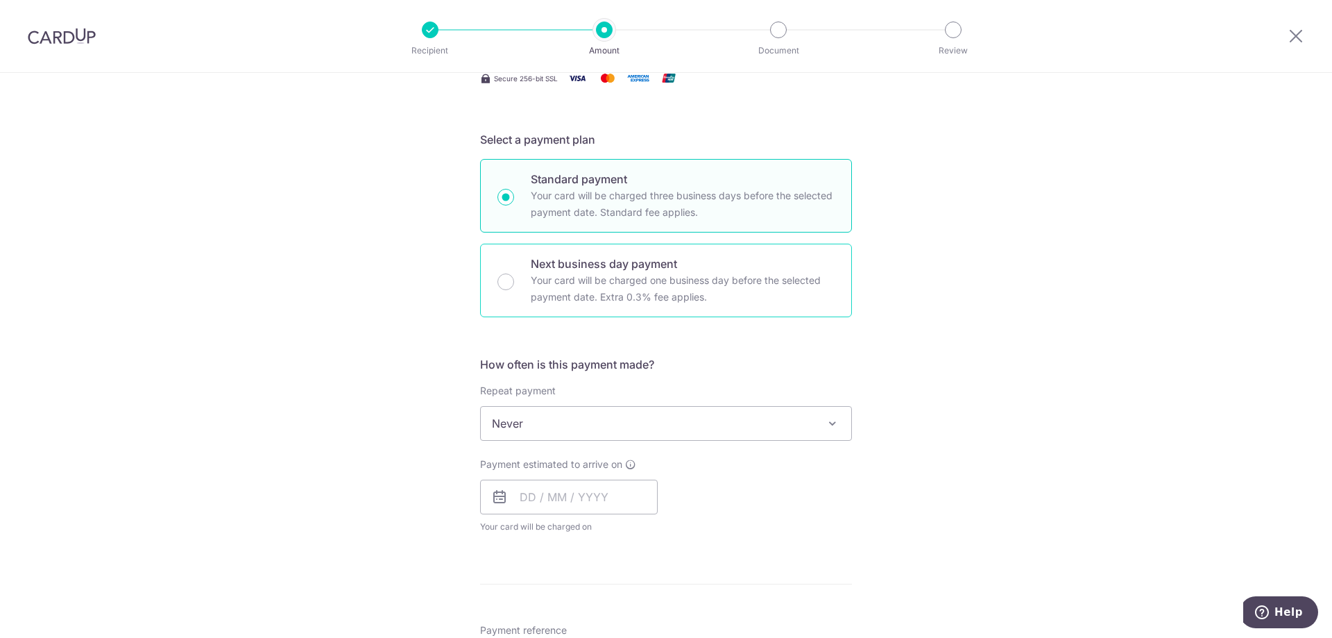
scroll to position [255, 0]
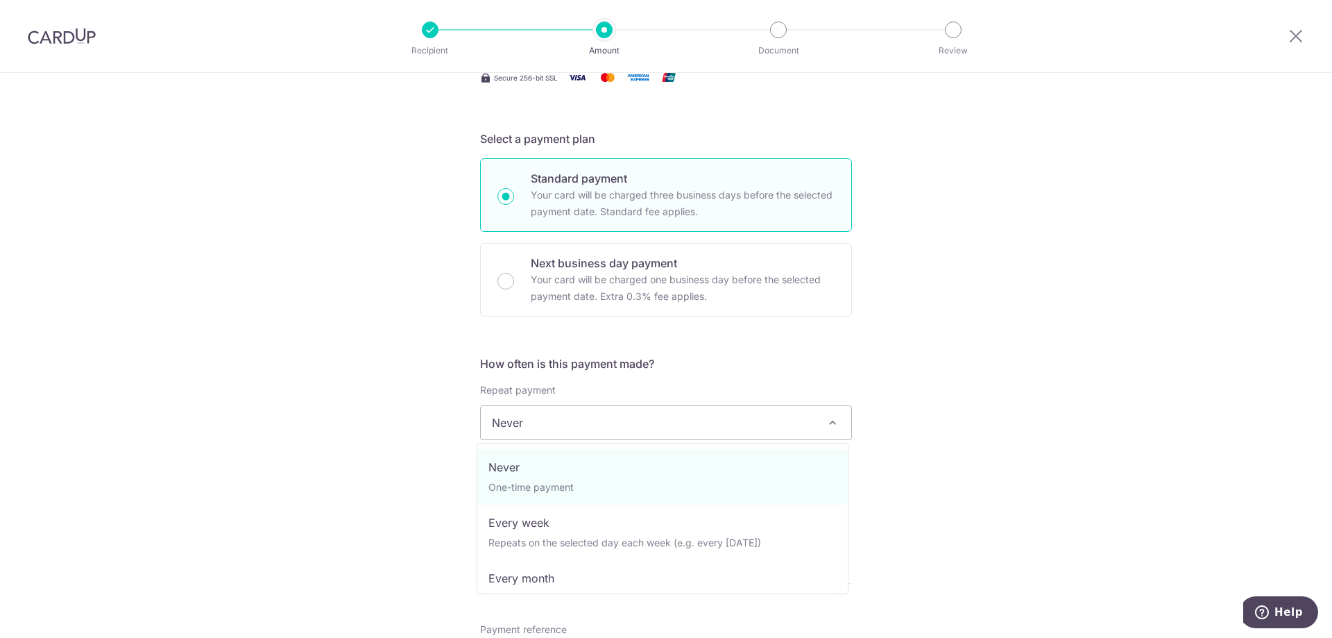
click at [559, 415] on span "Never" at bounding box center [666, 422] width 370 height 33
select select "3"
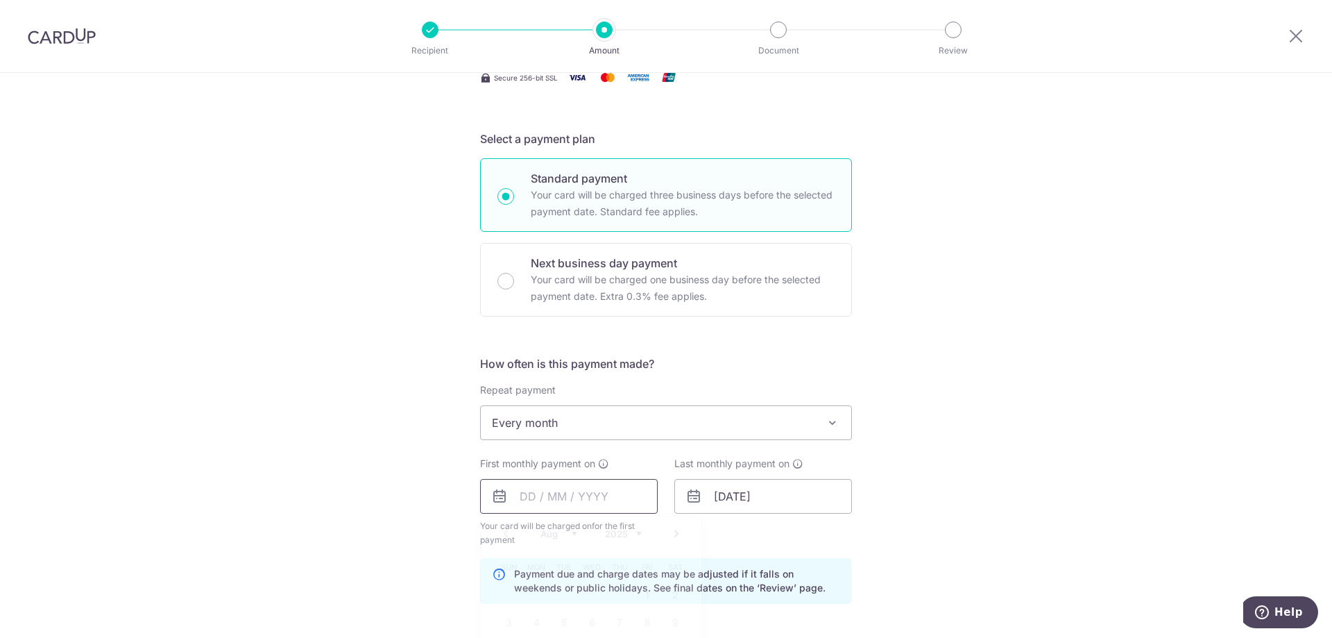
click at [547, 500] on input "text" at bounding box center [569, 496] width 178 height 35
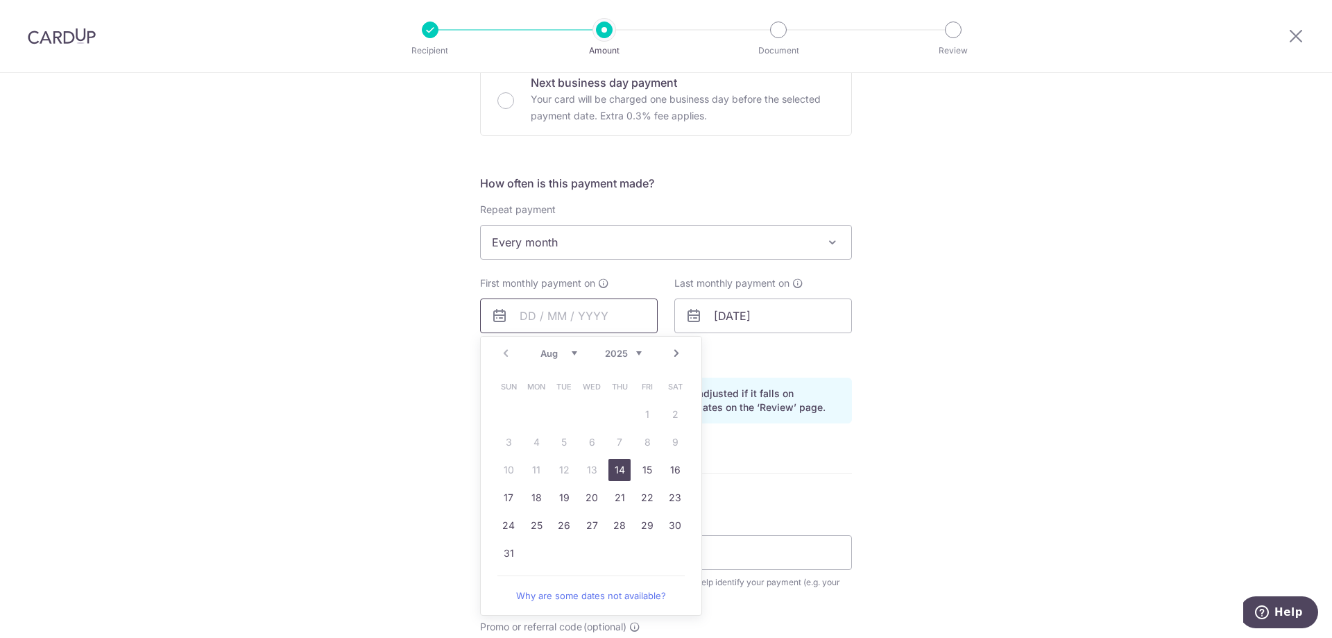
scroll to position [449, 0]
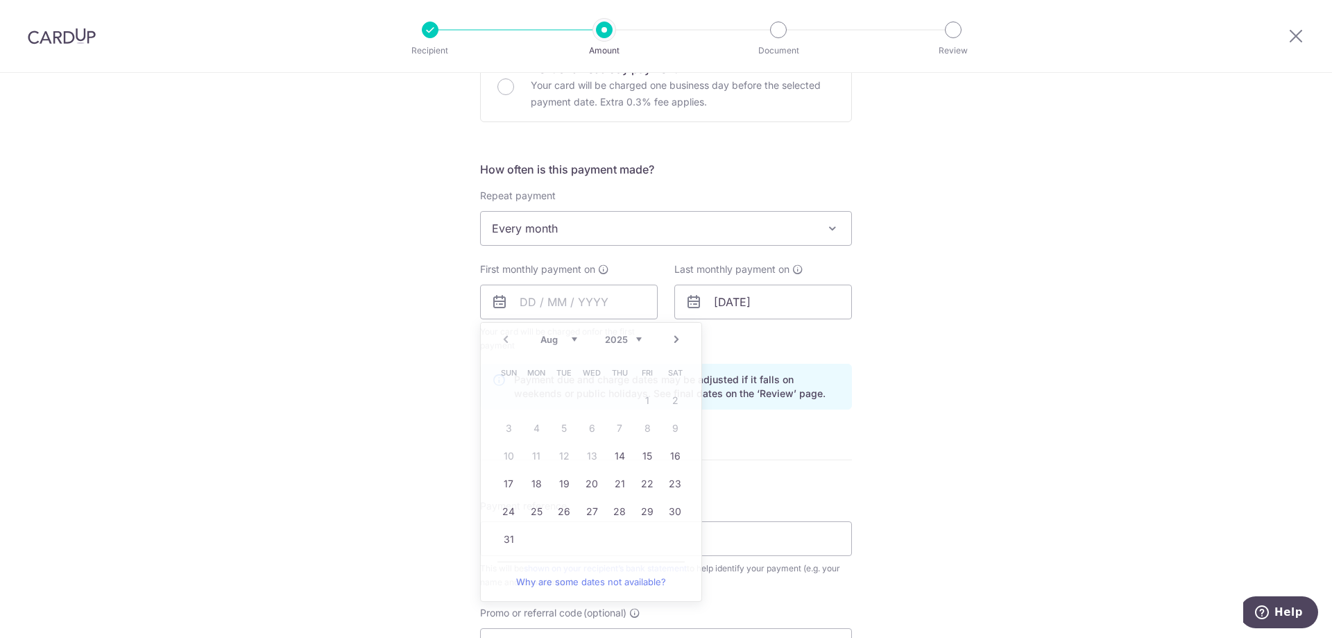
click at [827, 456] on form "Enter payment amount SGD 490.20 490.20 Select Card **** 5566 Add credit card Yo…" at bounding box center [666, 300] width 372 height 1169
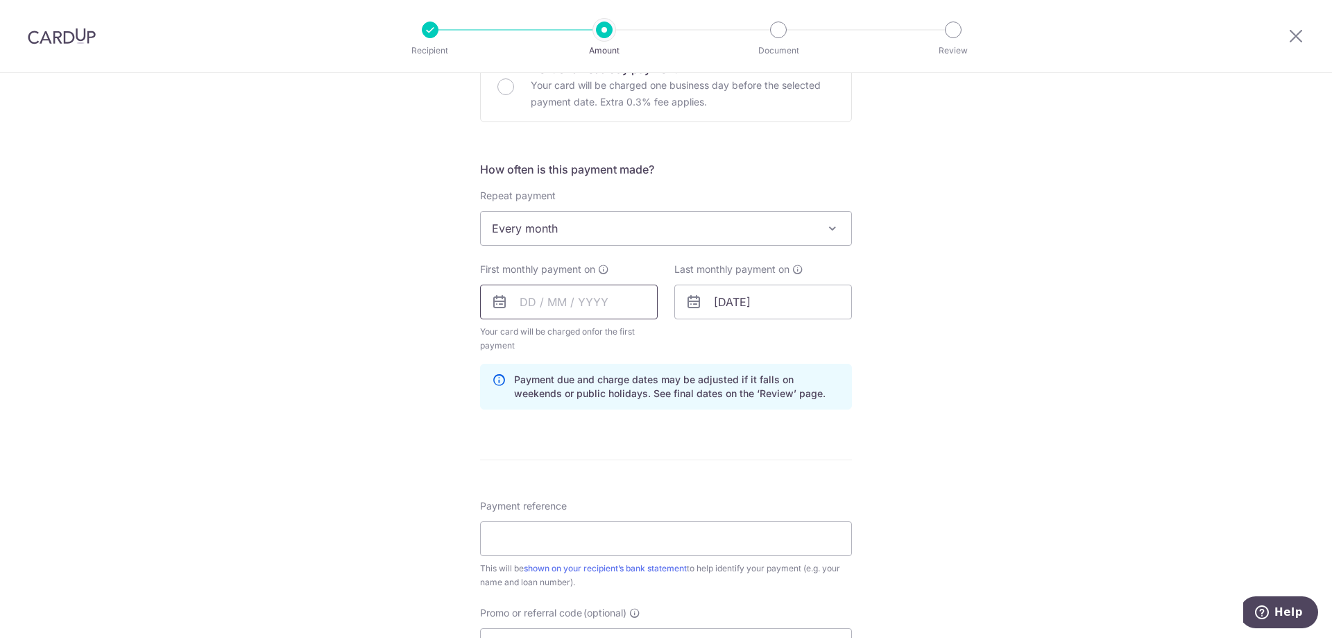
click at [590, 299] on input "text" at bounding box center [569, 301] width 178 height 35
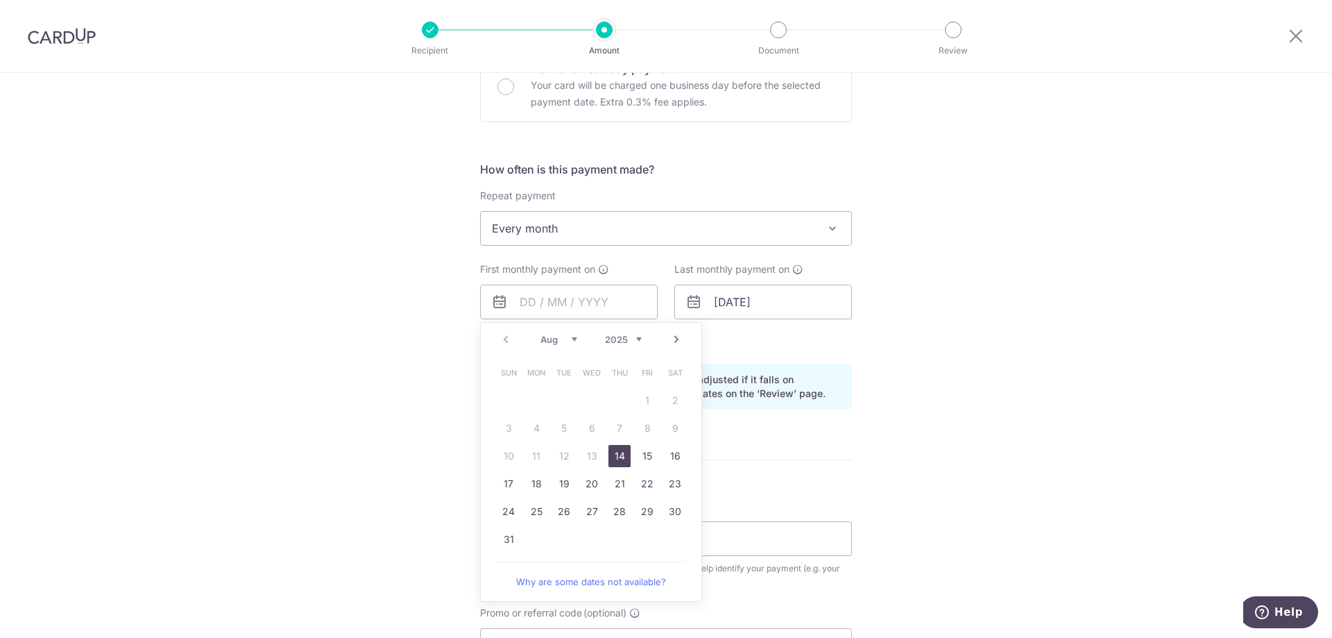
click at [673, 339] on link "Next" at bounding box center [676, 339] width 17 height 17
click at [674, 485] on link "27" at bounding box center [675, 483] width 22 height 22
type input "27/09/2025"
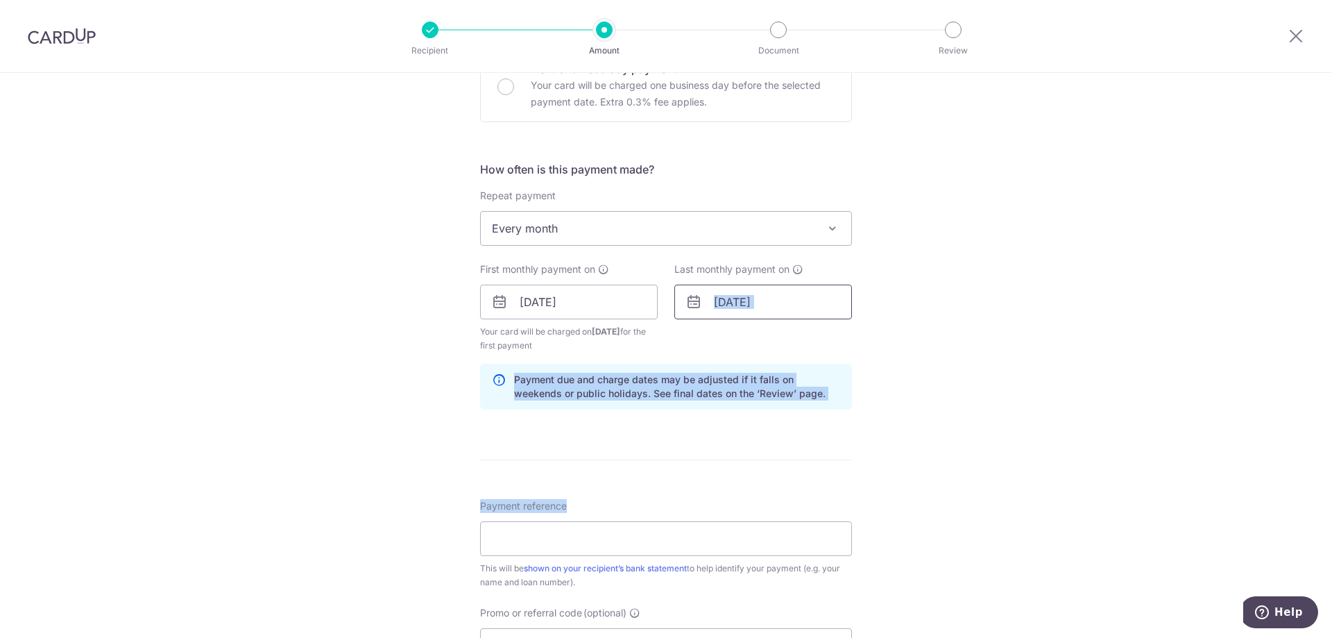
drag, startPoint x: 674, startPoint y: 485, endPoint x: 740, endPoint y: 298, distance: 197.7
click at [740, 298] on form "Enter payment amount SGD 490.20 490.20 Select Card **** 5566 Add credit card Yo…" at bounding box center [666, 300] width 372 height 1169
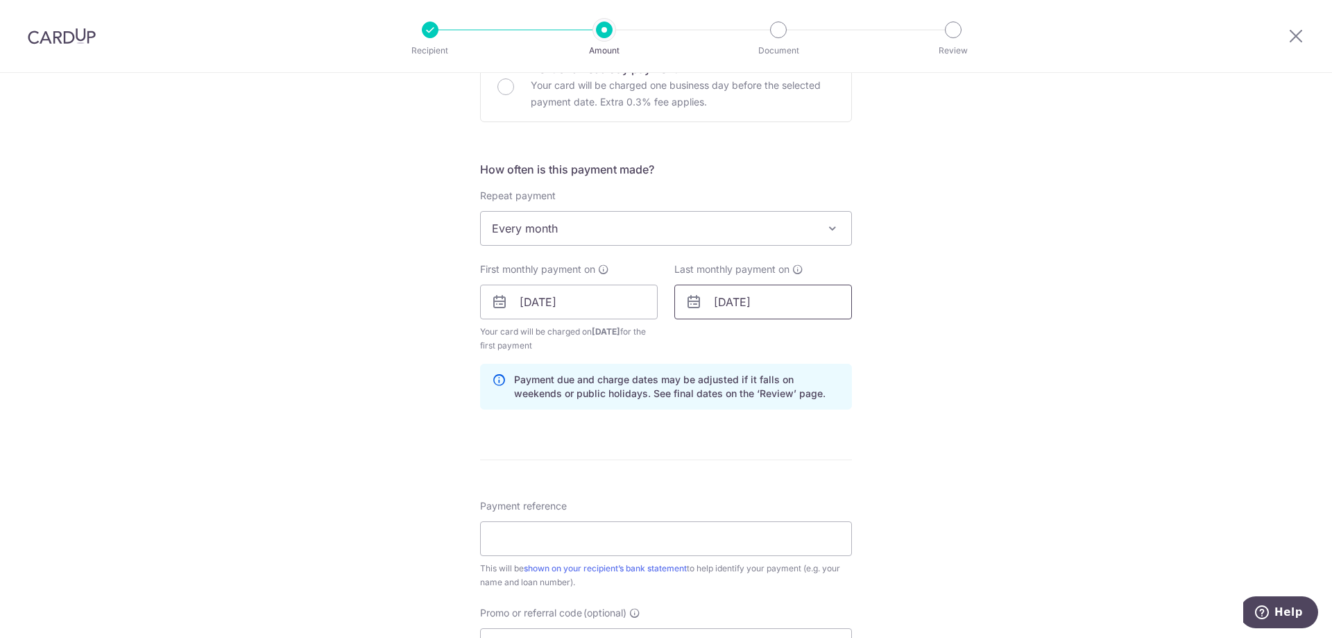
click at [799, 311] on input "31/03/2029" at bounding box center [763, 301] width 178 height 35
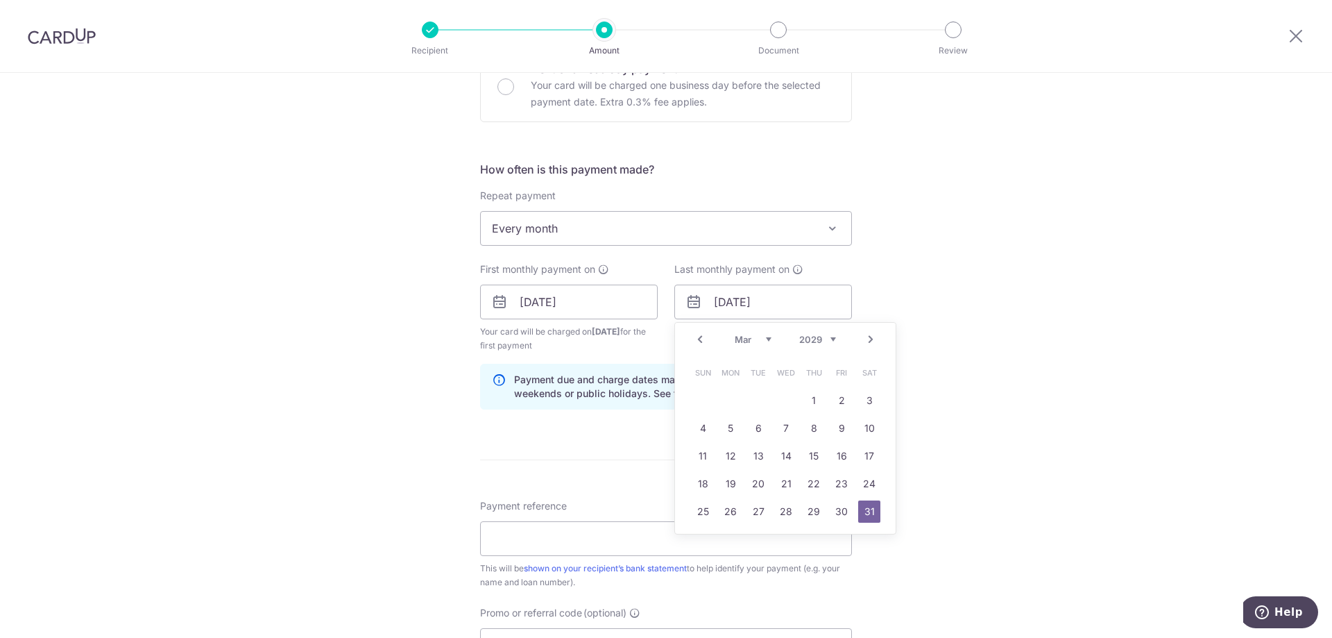
click at [820, 341] on select "2024 2025 2026 2027 2028 2029 2030 2031 2032 2033 2034 2035" at bounding box center [817, 339] width 37 height 11
click at [817, 343] on select "2024 2025 2026 2027 2028 2029 2030 2031 2032 2033 2034 2035" at bounding box center [817, 339] width 37 height 11
click at [759, 339] on select "Jan Feb Mar Apr May Jun Jul Aug Sep Oct Nov Dec" at bounding box center [753, 339] width 37 height 11
click at [744, 549] on input "Payment reference" at bounding box center [666, 538] width 372 height 35
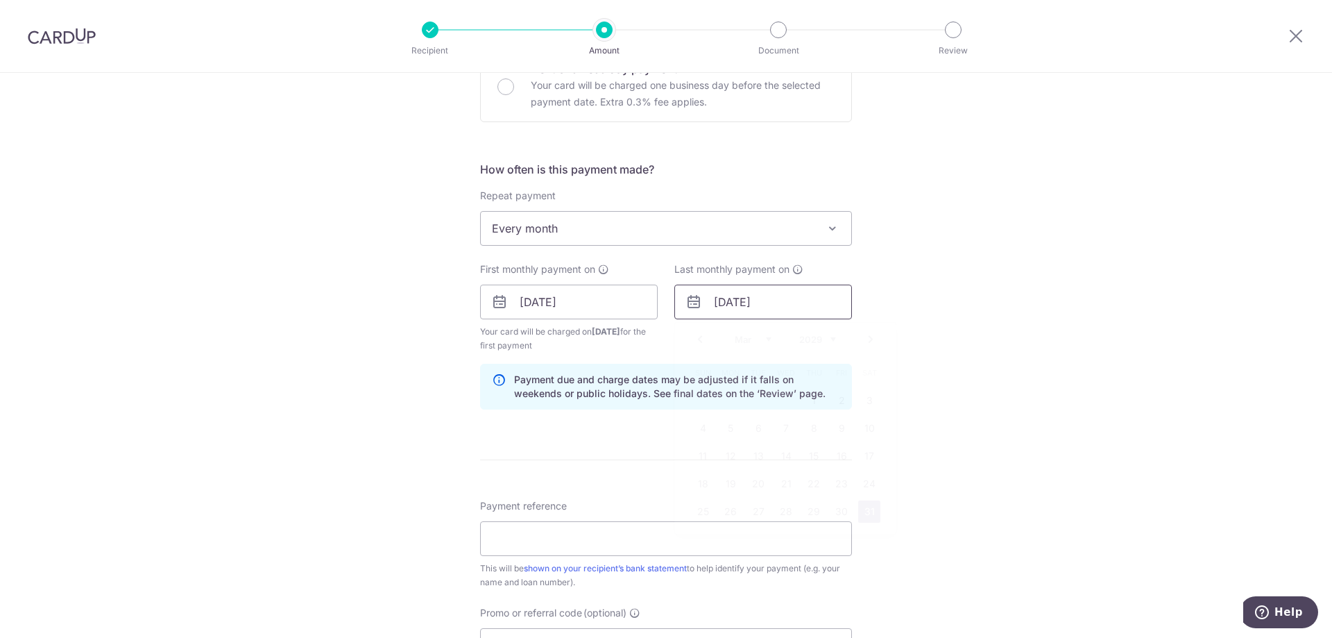
click at [774, 304] on input "31/03/2029" at bounding box center [763, 301] width 178 height 35
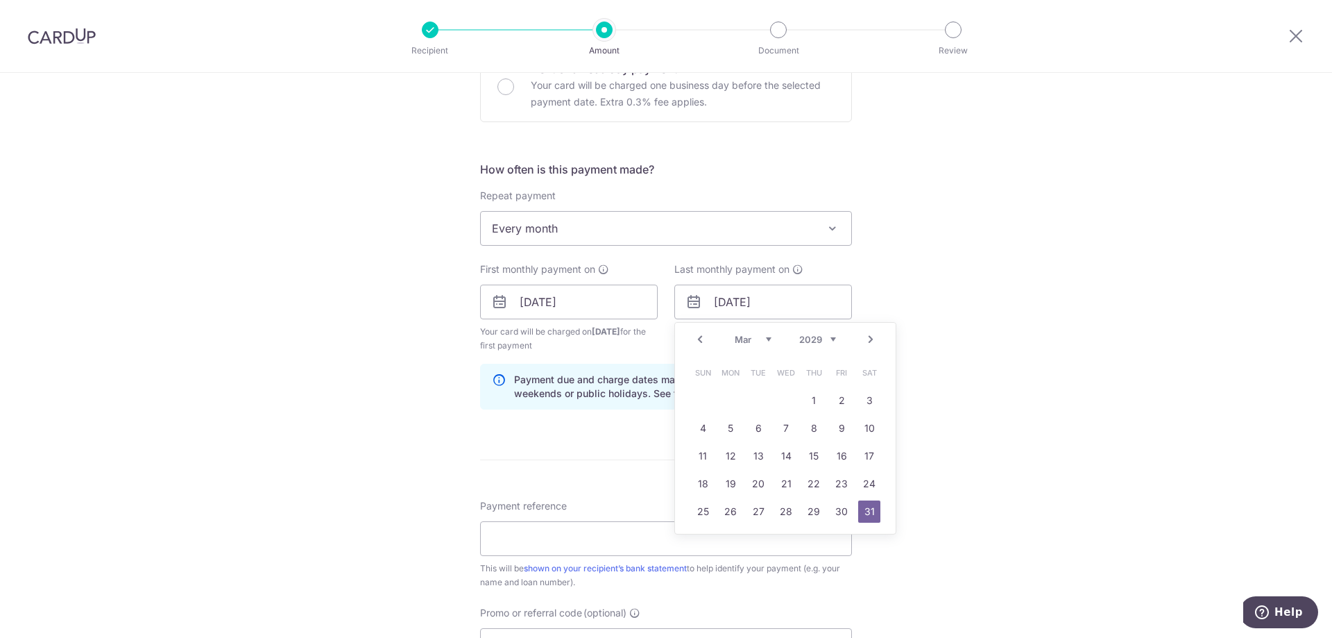
click at [754, 339] on select "Jan Feb Mar Apr May Jun Jul Aug Sep Oct Nov Dec" at bounding box center [753, 339] width 37 height 11
click at [823, 337] on select "2024 2025 2026 2027 2028 2029 2030 2031 2032 2033 2034 2035" at bounding box center [817, 339] width 37 height 11
click at [699, 508] on link "27" at bounding box center [703, 511] width 22 height 22
type input "27/12/2026"
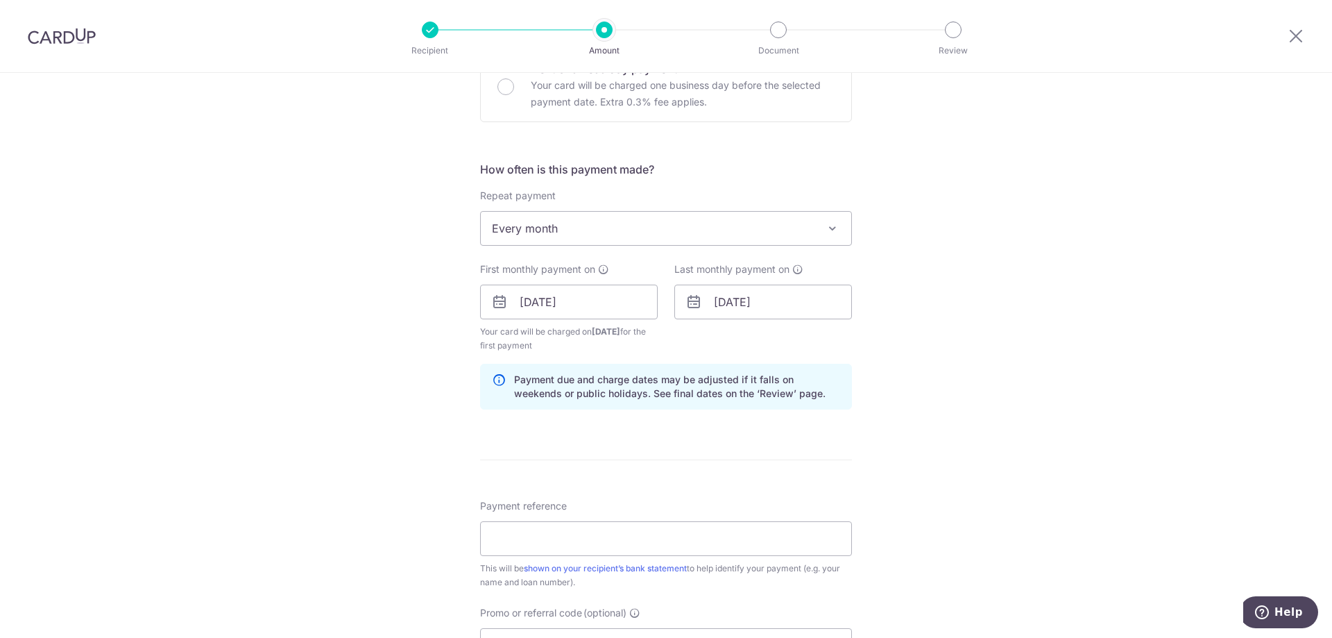
click at [864, 441] on div "Tell us more about your payment Enter payment amount SGD 490.20 490.20 Select C…" at bounding box center [666, 287] width 1332 height 1326
click at [640, 554] on input "Payment reference" at bounding box center [666, 538] width 372 height 35
type input "OCBC pty loan mth instlm recurr 90N"
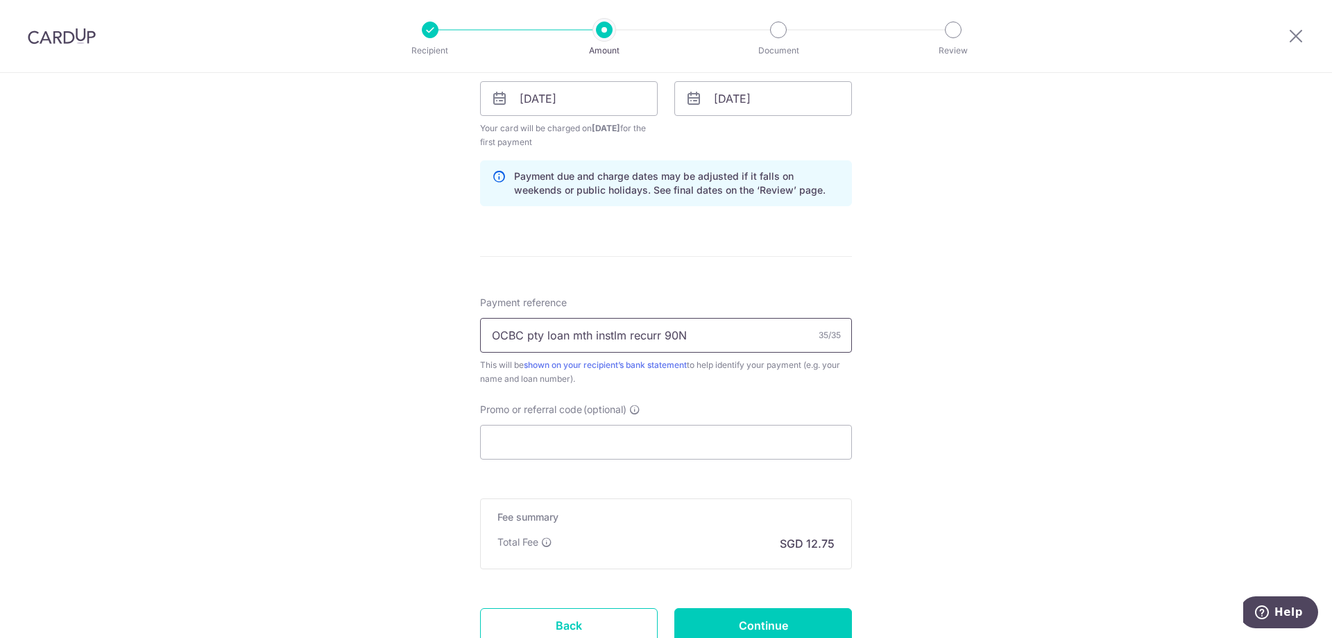
scroll to position [661, 0]
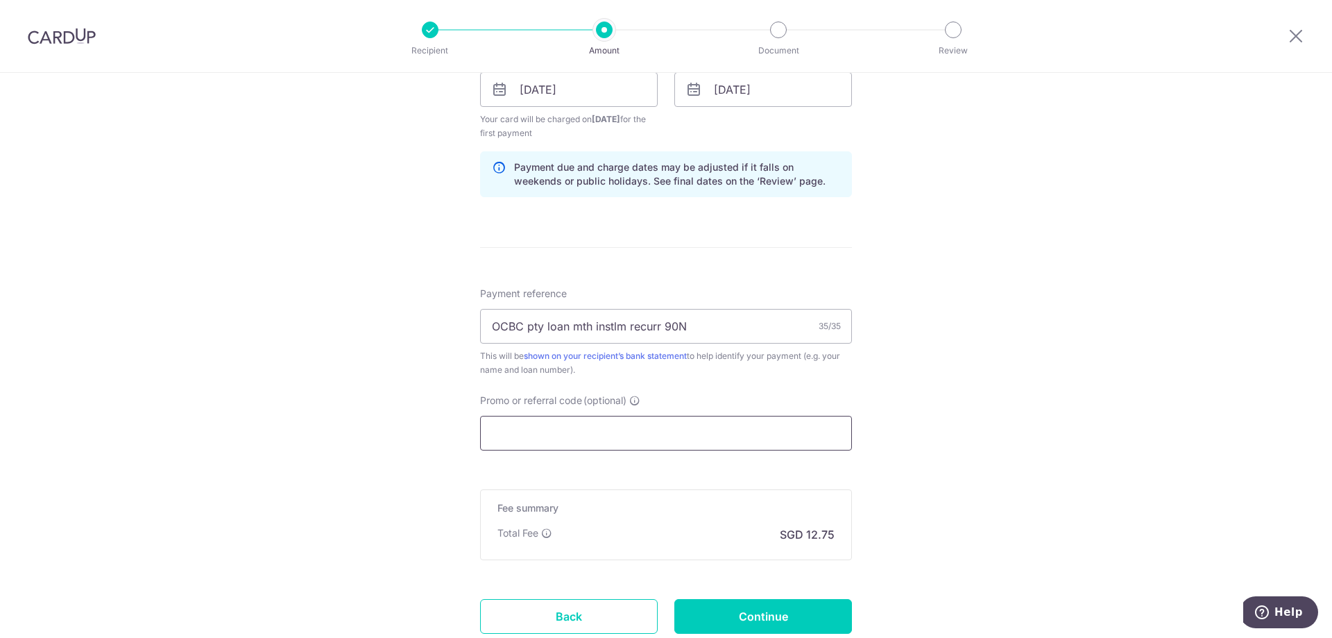
click at [558, 434] on input "Promo or referral code (optional)" at bounding box center [666, 433] width 372 height 35
paste input "OCBC90NMC"
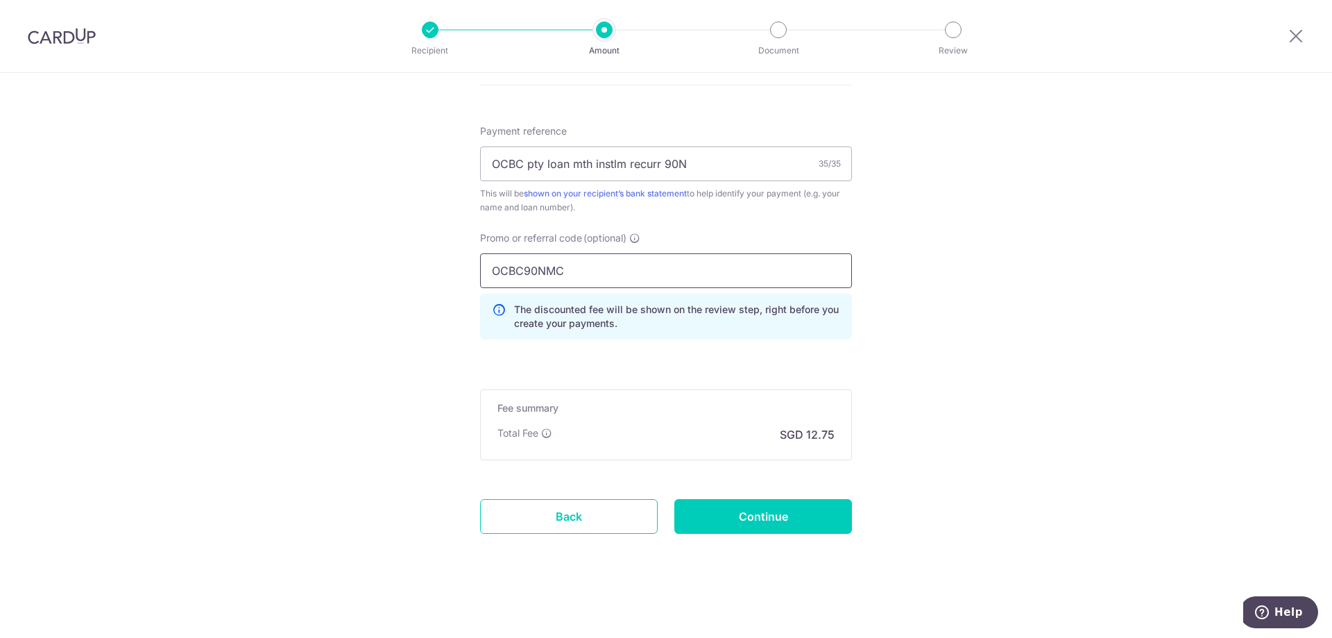
scroll to position [819, 0]
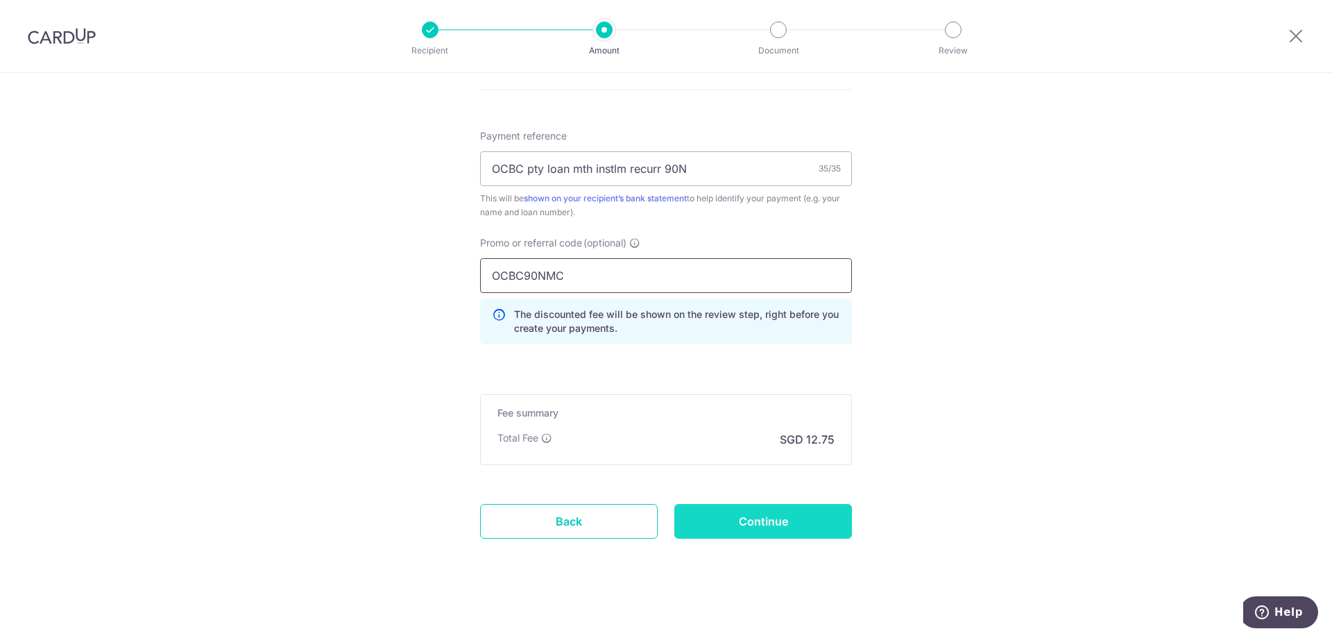
type input "OCBC90NMC"
click at [716, 514] on input "Continue" at bounding box center [763, 521] width 178 height 35
type input "Create Schedule"
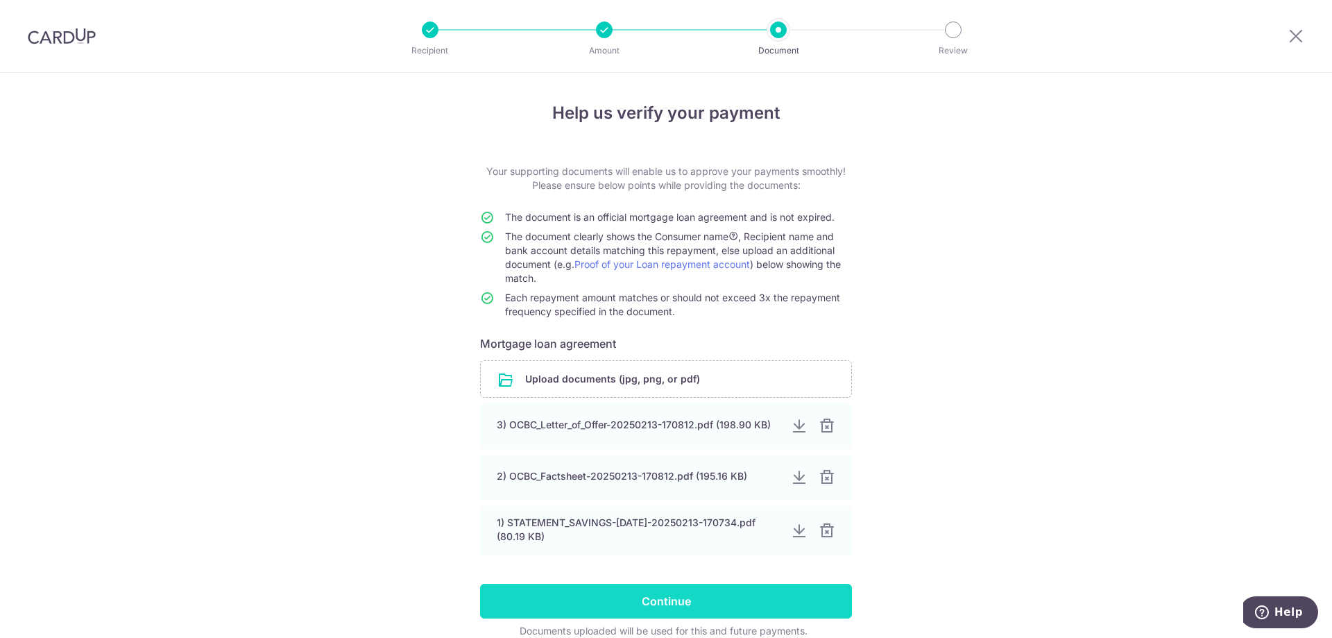
click at [649, 595] on input "Continue" at bounding box center [666, 600] width 372 height 35
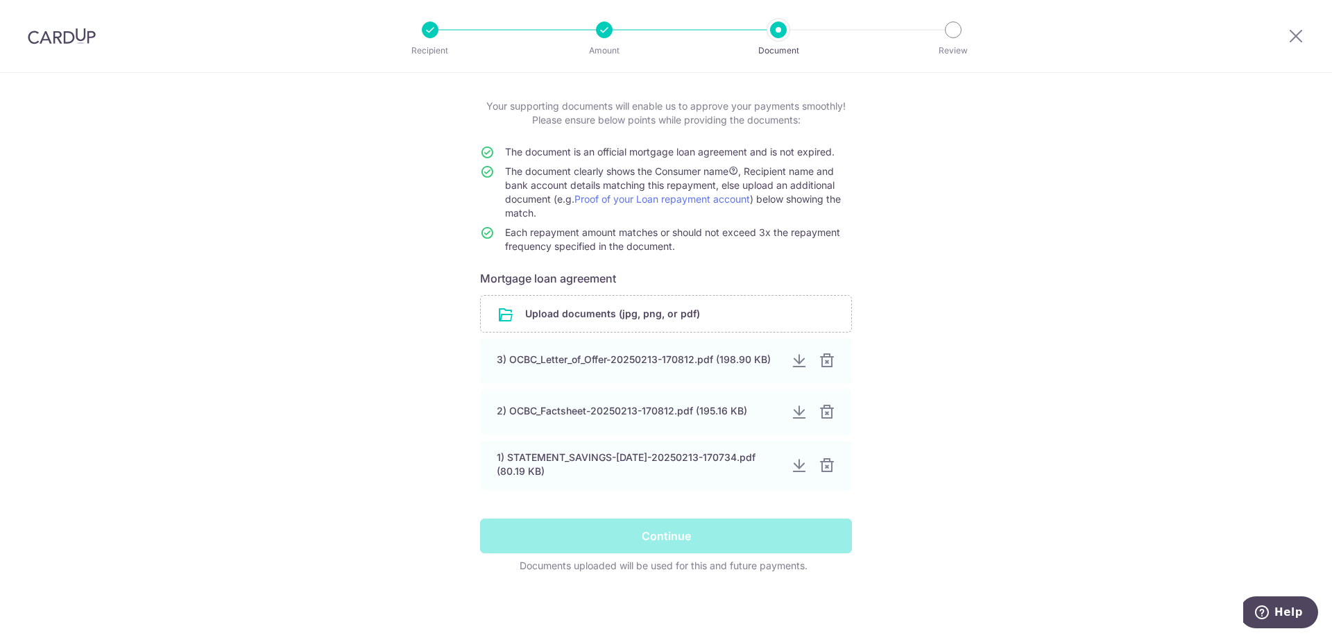
scroll to position [60, 0]
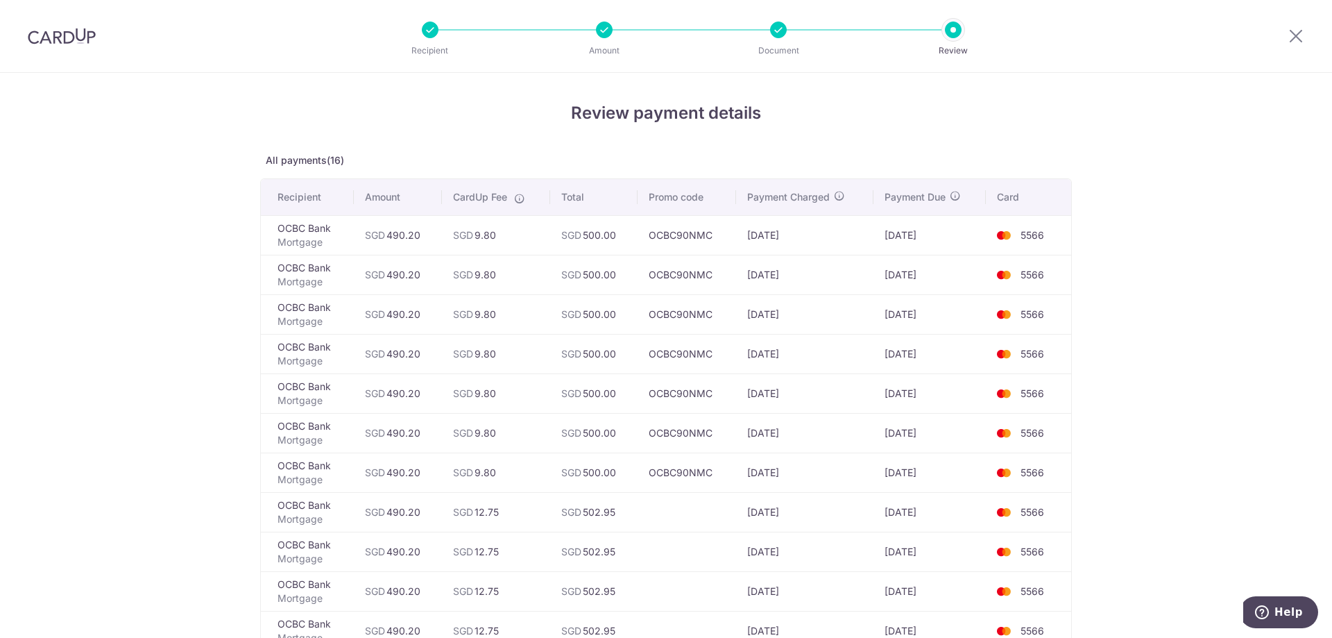
drag, startPoint x: 571, startPoint y: 230, endPoint x: 728, endPoint y: 472, distance: 288.2
click at [728, 472] on tbody "OCBC Bank Mortgage SGD 490.20 SGD 9.80 SGD 500.00 OCBC90NMC [DATE] [DATE] 5566 …" at bounding box center [666, 531] width 810 height 633
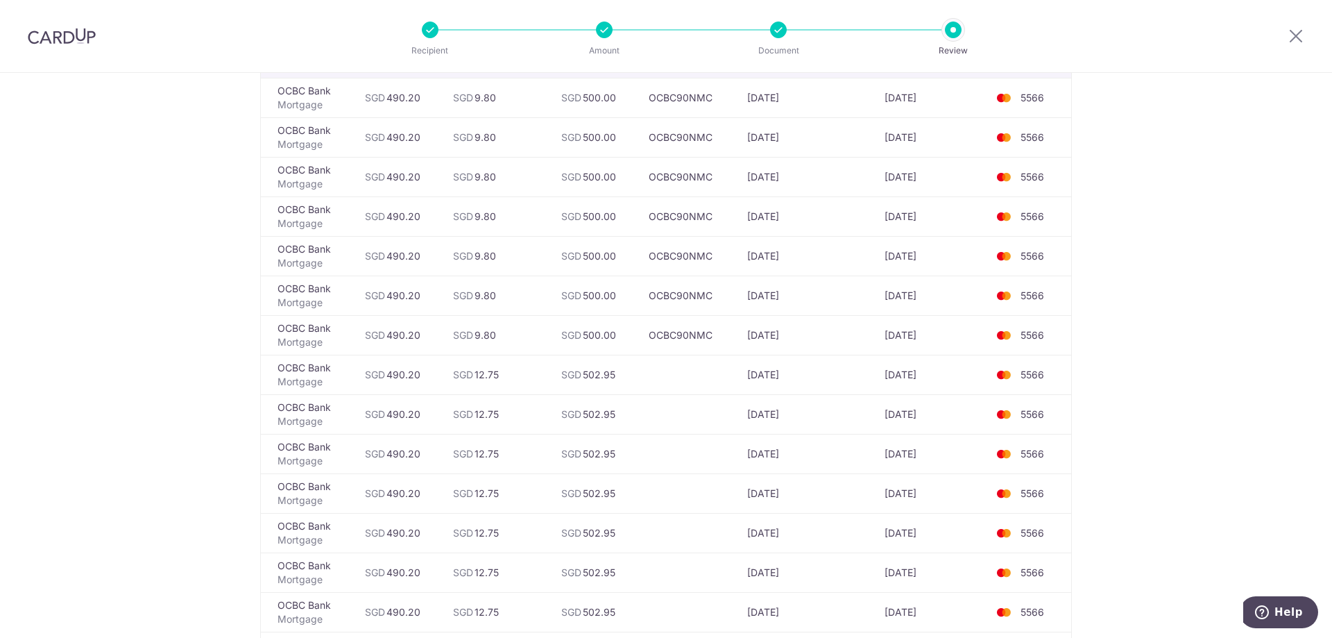
scroll to position [268, 0]
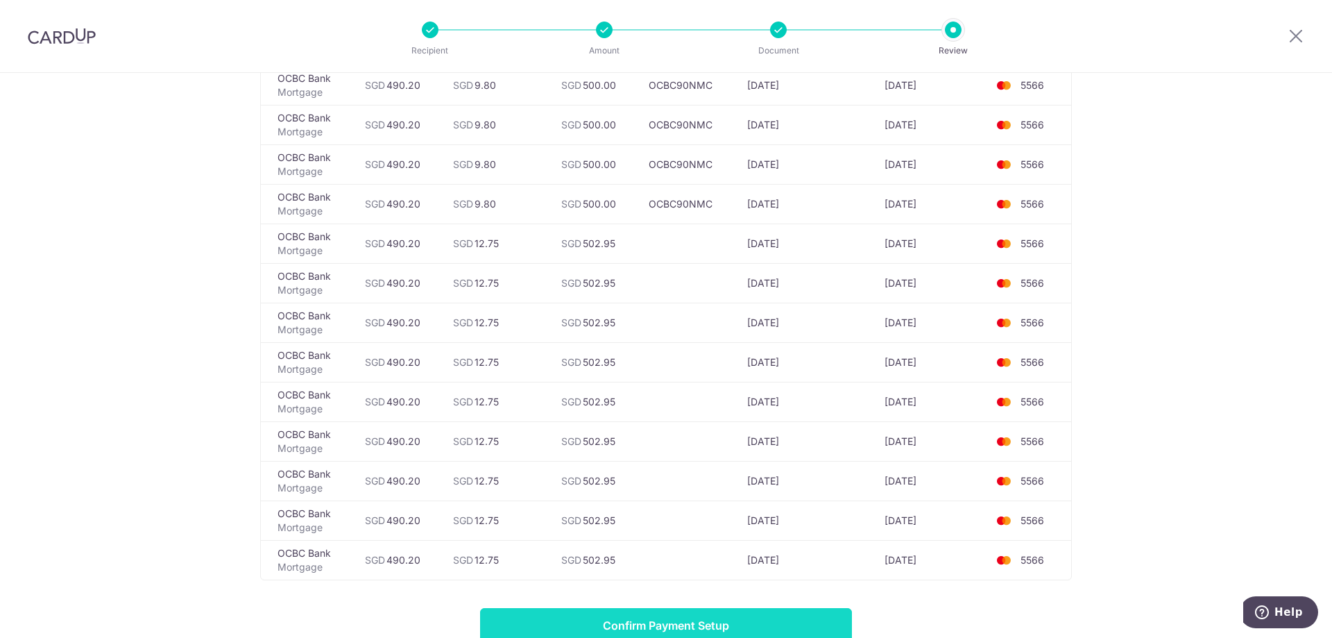
click at [667, 621] on input "Confirm Payment Setup" at bounding box center [666, 625] width 372 height 35
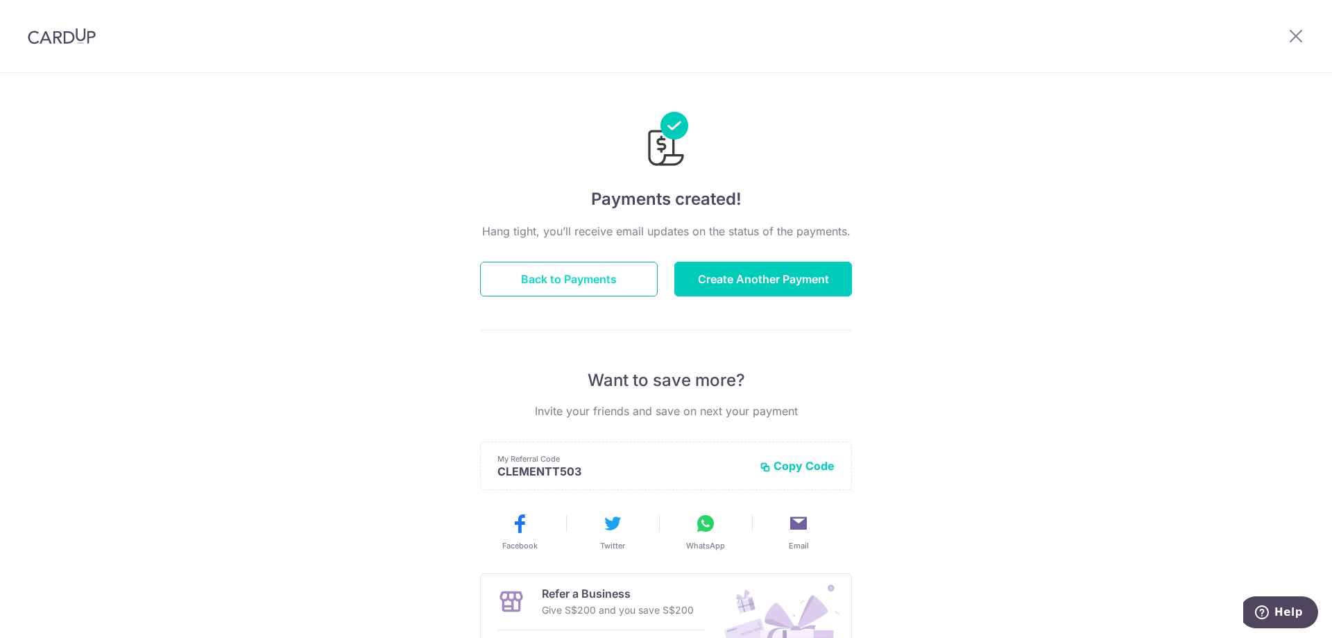
click at [604, 281] on button "Back to Payments" at bounding box center [569, 279] width 178 height 35
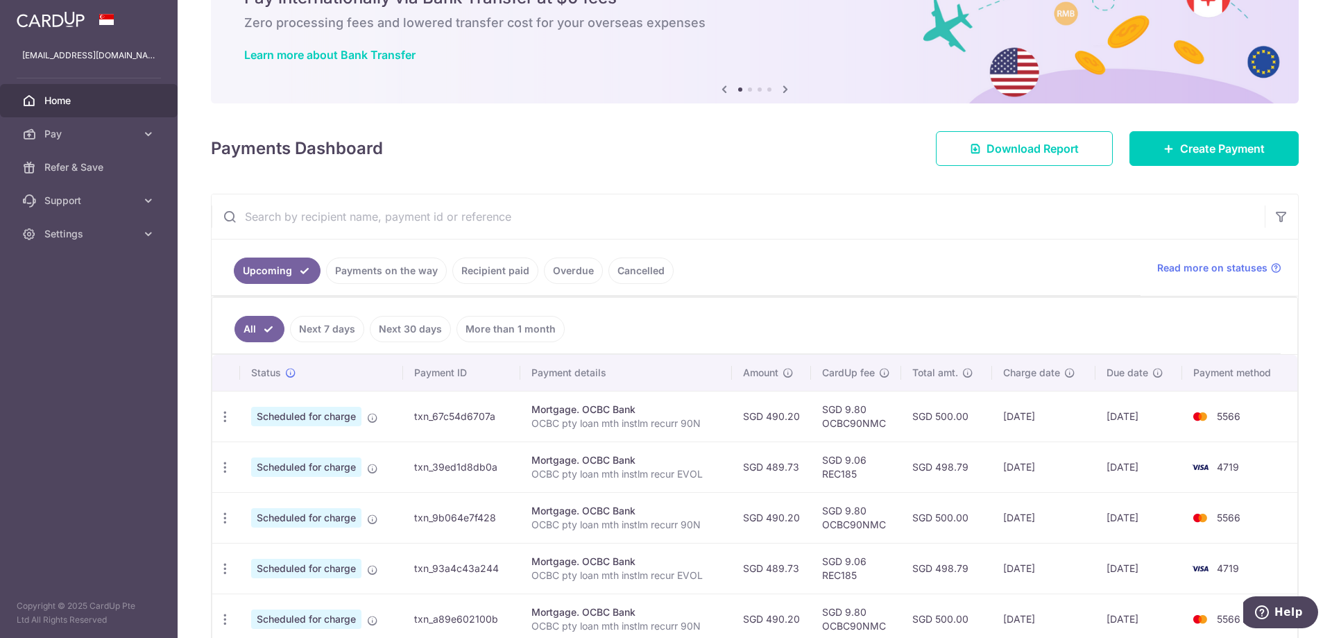
scroll to position [78, 0]
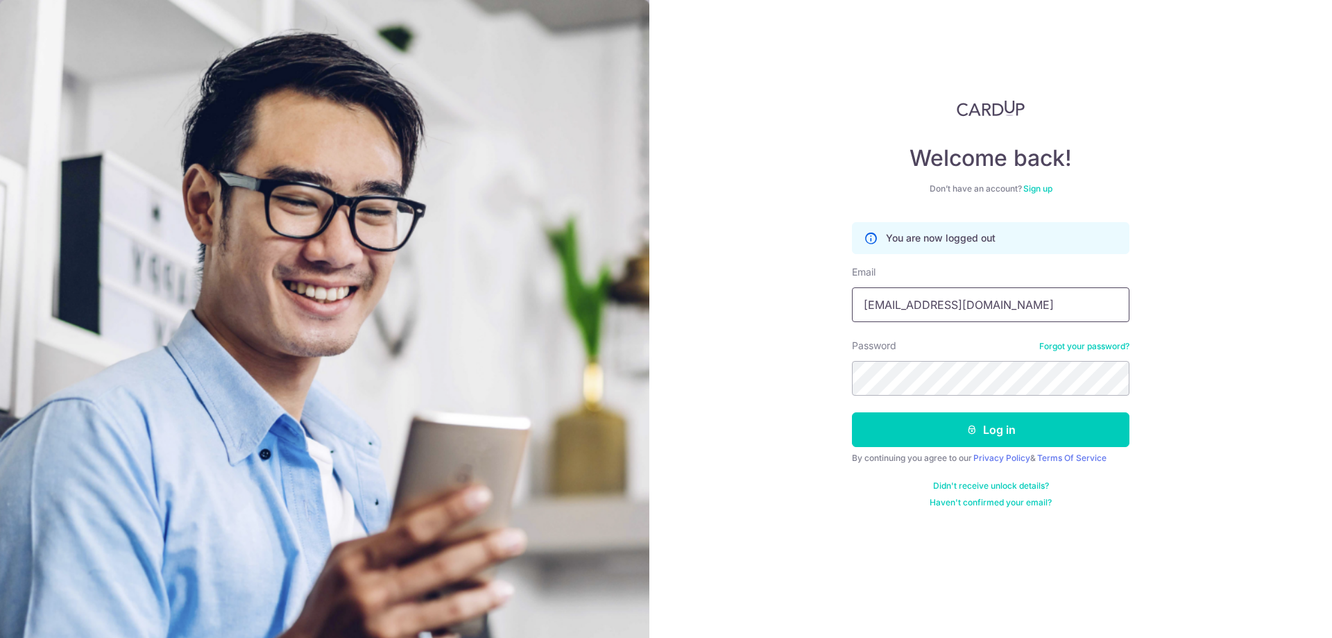
drag, startPoint x: 993, startPoint y: 300, endPoint x: 735, endPoint y: 273, distance: 259.5
click at [735, 273] on div "Welcome back! Don’t have an account? Sign up You are now logged out Email incle…" at bounding box center [990, 319] width 683 height 638
type input "[EMAIL_ADDRESS][DOMAIN_NAME]"
click at [852, 412] on button "Log in" at bounding box center [990, 429] width 277 height 35
